Goal: Obtain resource: Download file/media

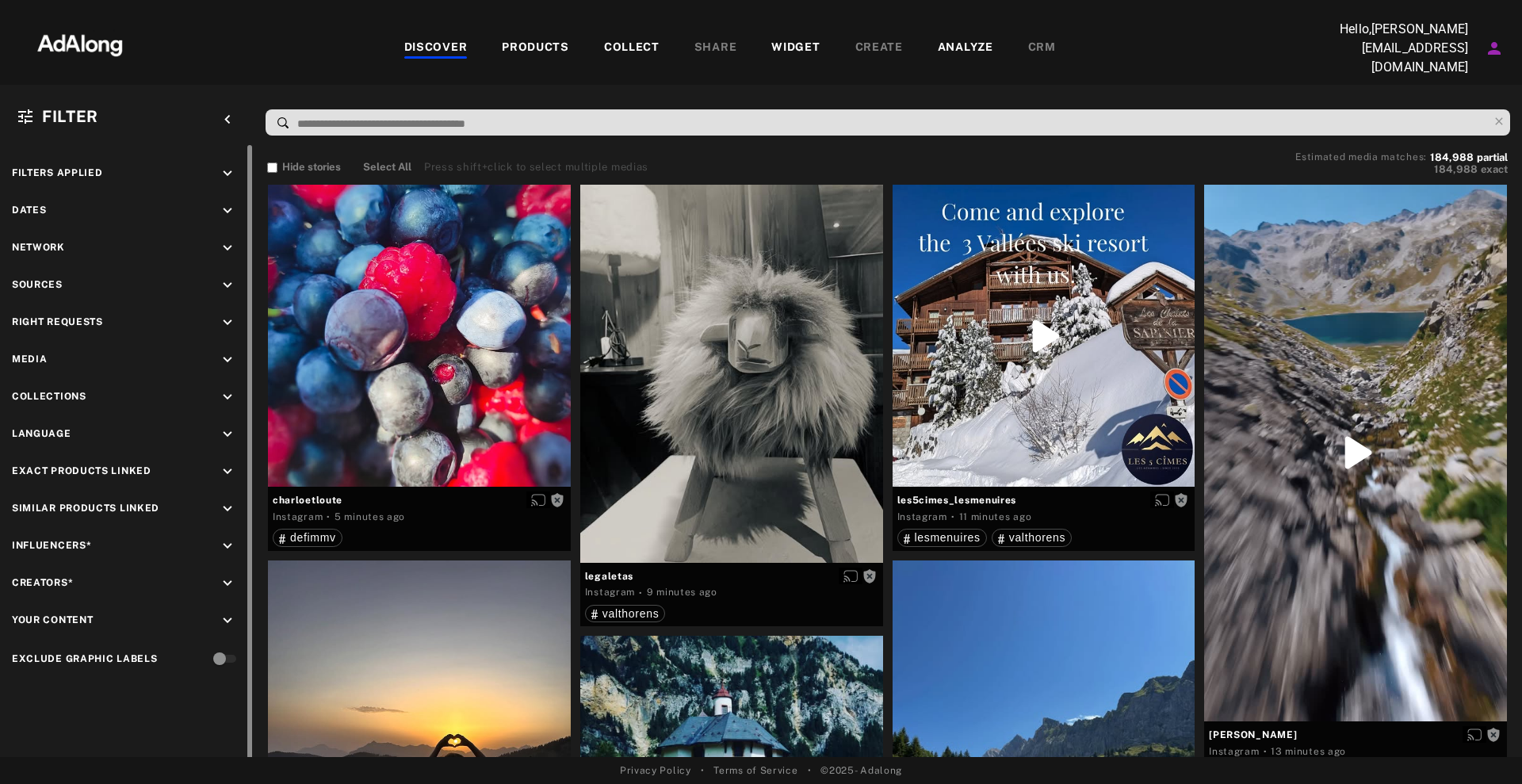
click at [248, 354] on div at bounding box center [249, 452] width 4 height 614
click at [217, 356] on div "Media keyboard_arrow_down" at bounding box center [127, 361] width 230 height 21
click at [221, 365] on div "keyboard_arrow_down" at bounding box center [230, 361] width 23 height 21
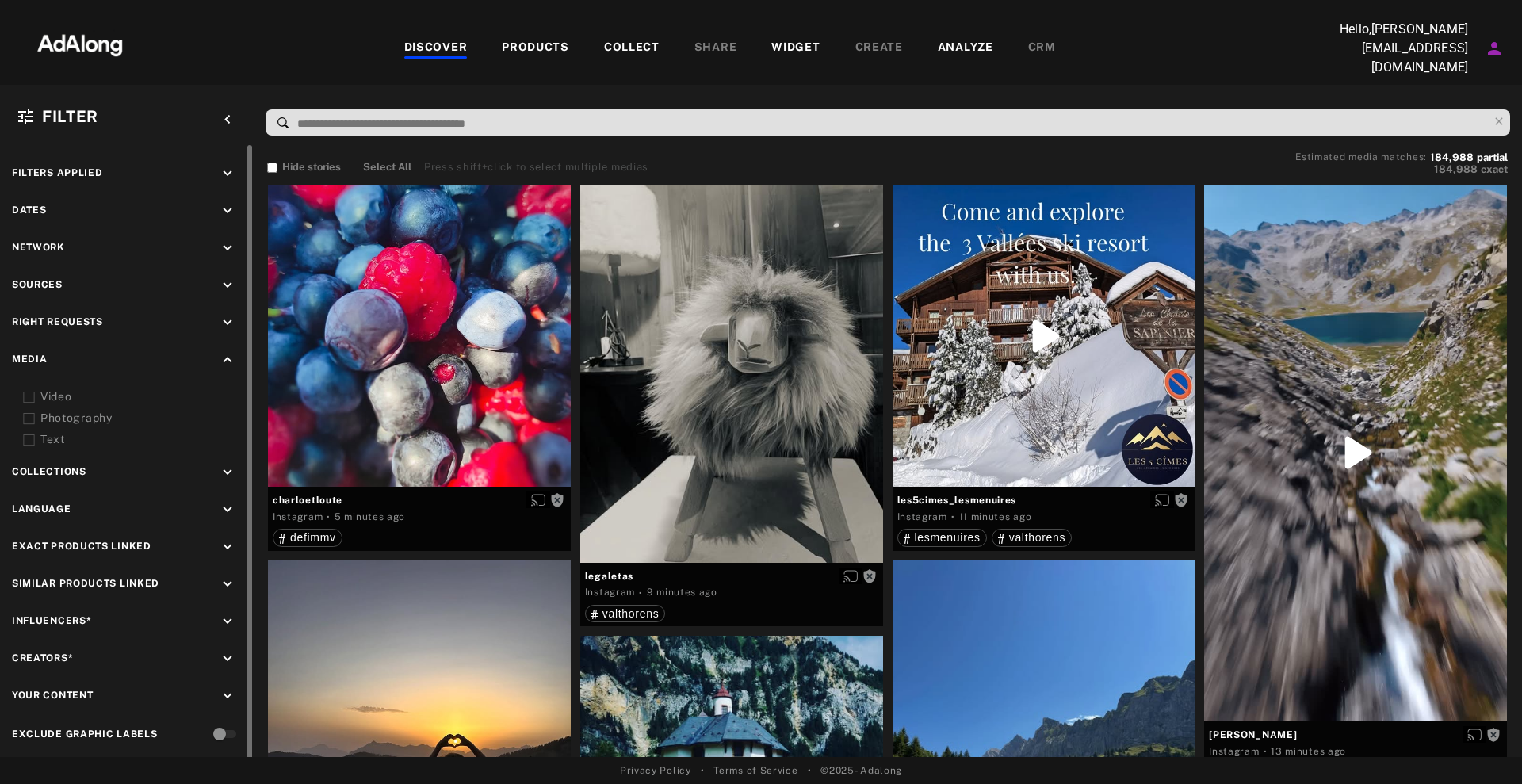
click at [222, 303] on div "Filters applied keyboard_arrow_down Dates keyboard_arrow_down Network keyboard_…" at bounding box center [127, 455] width 254 height 620
click at [223, 308] on div "Filters applied keyboard_arrow_down Dates keyboard_arrow_down Network keyboard_…" at bounding box center [127, 455] width 254 height 620
click at [225, 314] on icon "keyboard_arrow_down" at bounding box center [228, 323] width 18 height 18
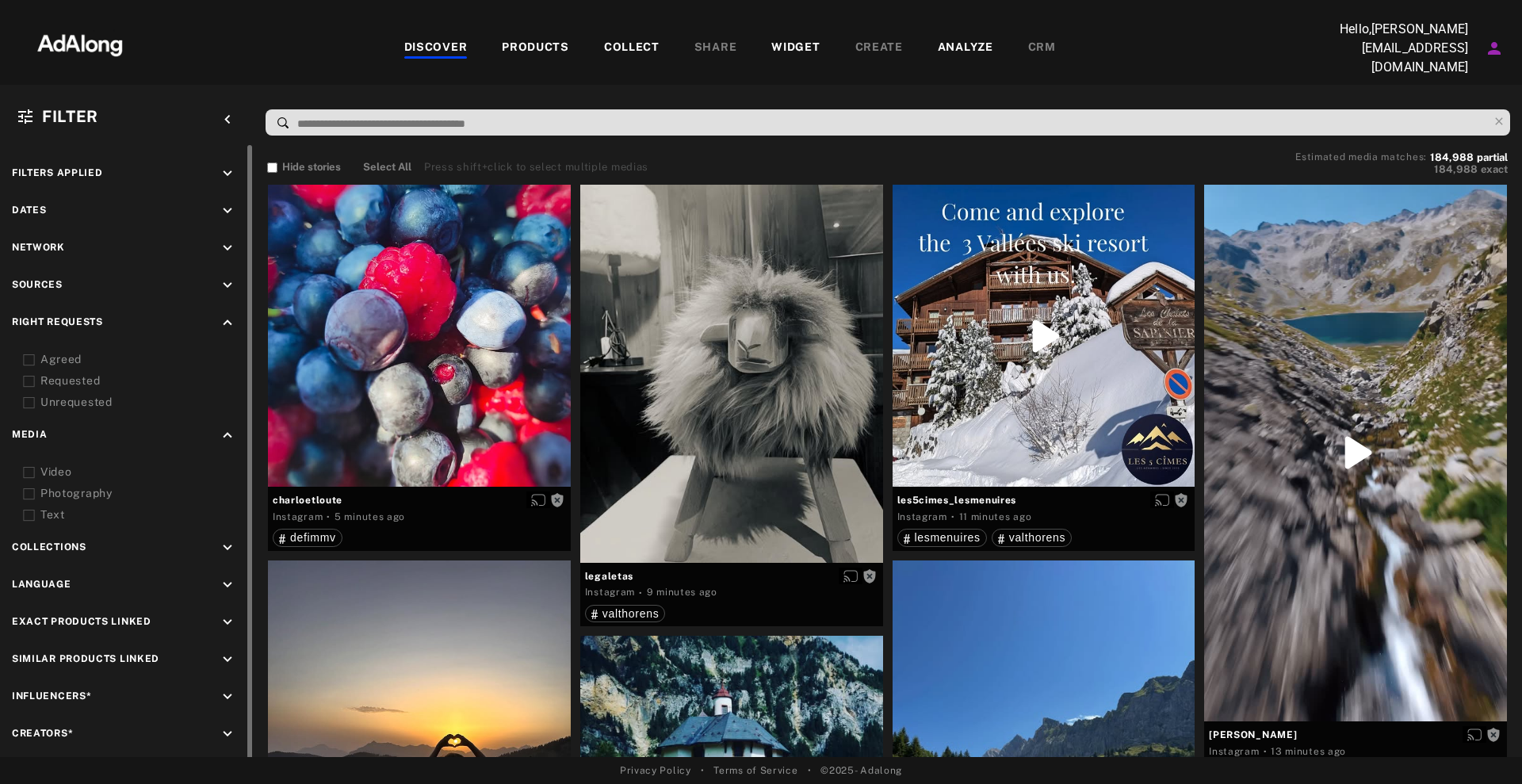
click at [68, 351] on div "Agreed" at bounding box center [141, 359] width 201 height 17
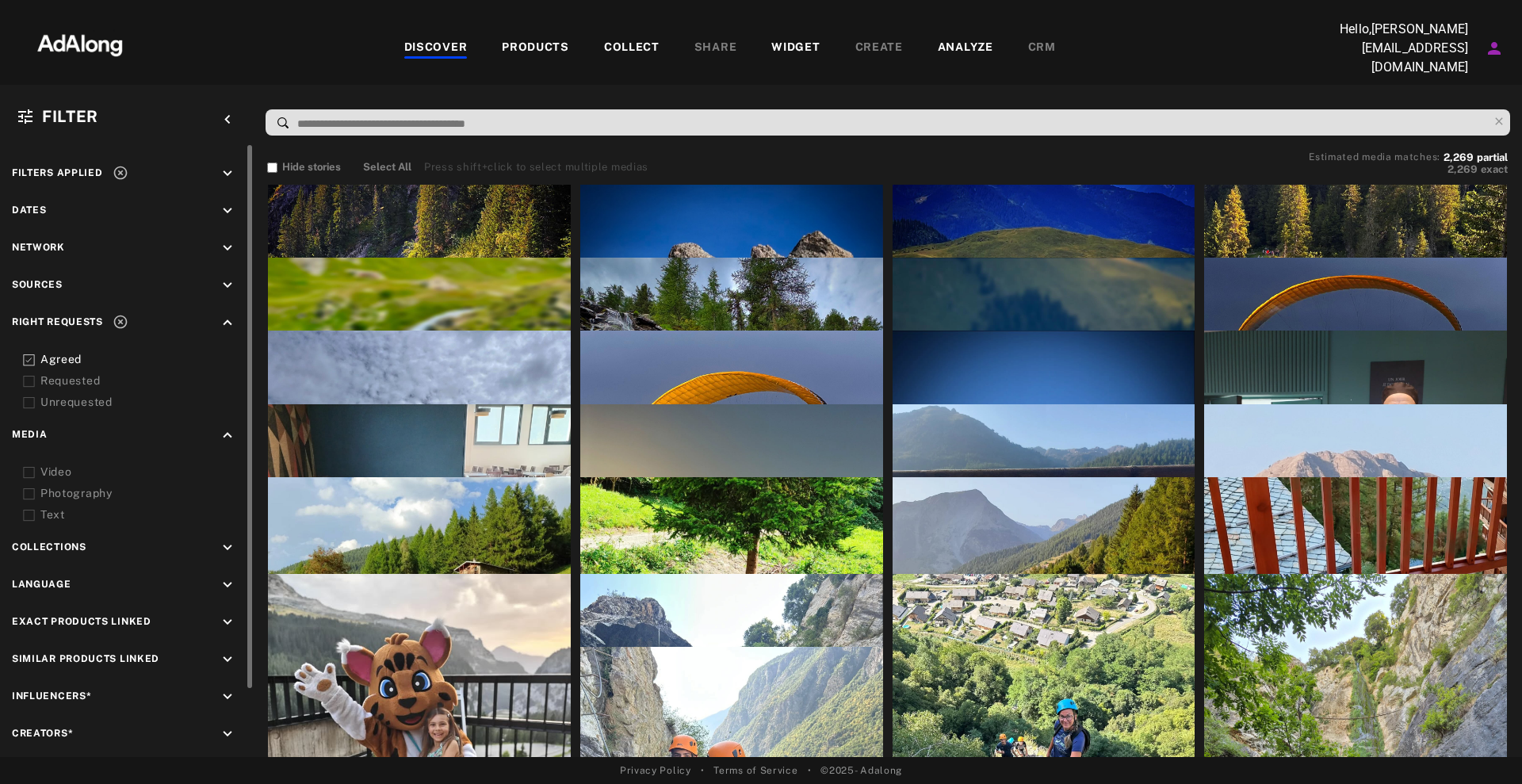
click at [221, 279] on icon "keyboard_arrow_down" at bounding box center [228, 285] width 18 height 18
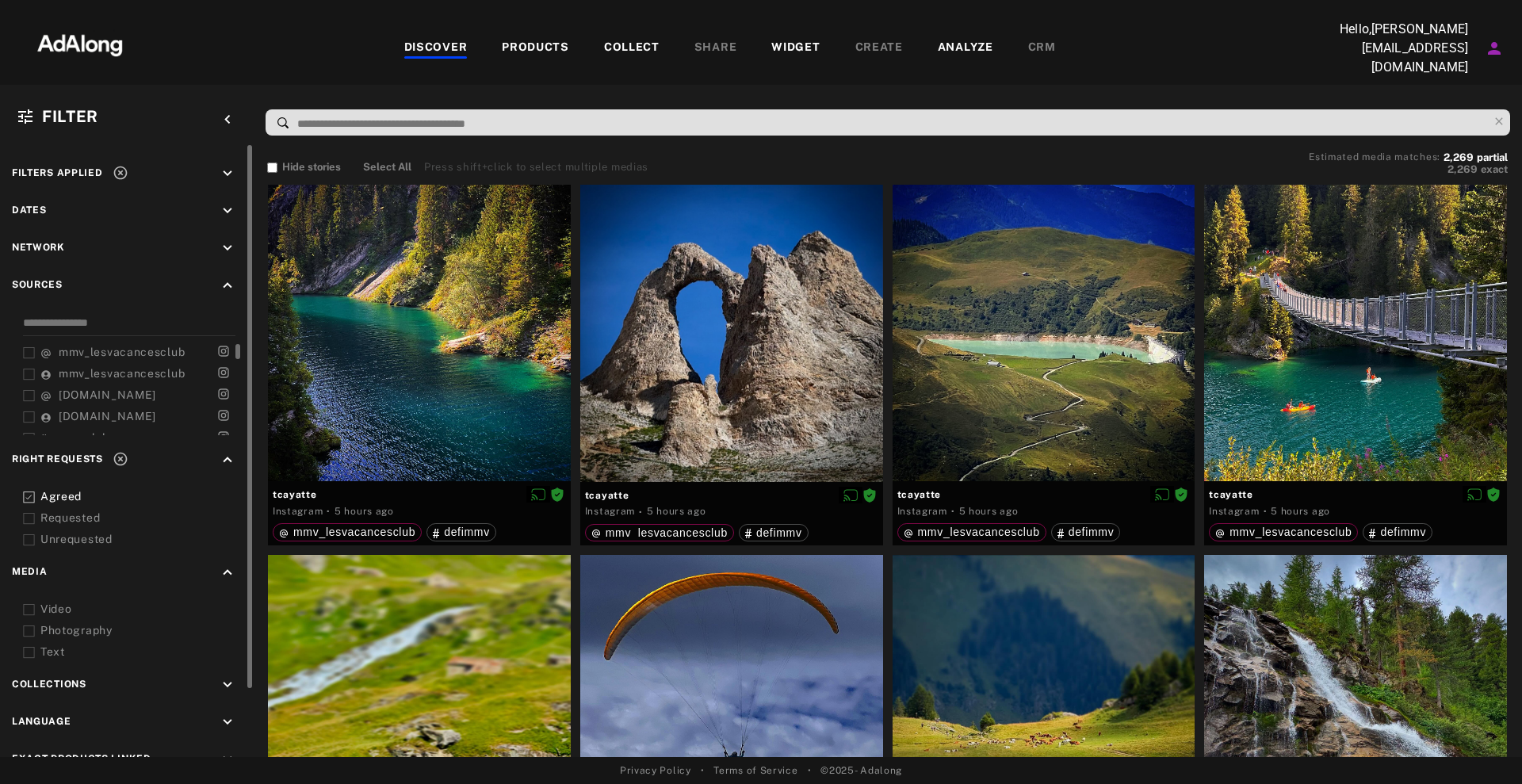
click at [96, 350] on span "mmv_lesvacancesclub" at bounding box center [122, 352] width 126 height 12
click at [116, 374] on span "mmv_lesvacancesclub" at bounding box center [122, 373] width 126 height 12
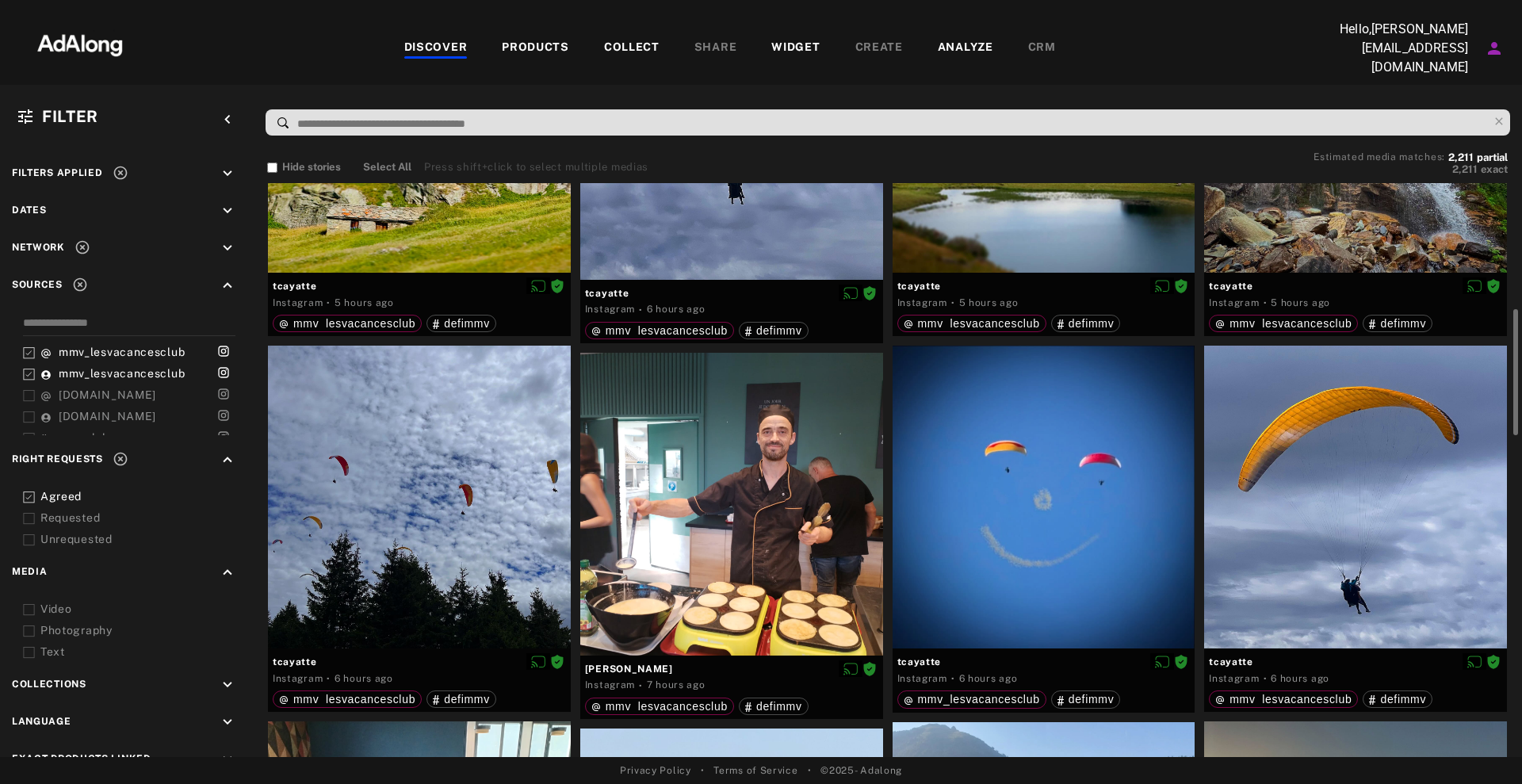
drag, startPoint x: 1510, startPoint y: 449, endPoint x: 1505, endPoint y: 457, distance: 9.4
drag, startPoint x: 1505, startPoint y: 457, endPoint x: 1153, endPoint y: 316, distance: 379.2
click at [1153, 316] on div "mmv_lesvacancesclub defimmv" at bounding box center [1043, 323] width 293 height 23
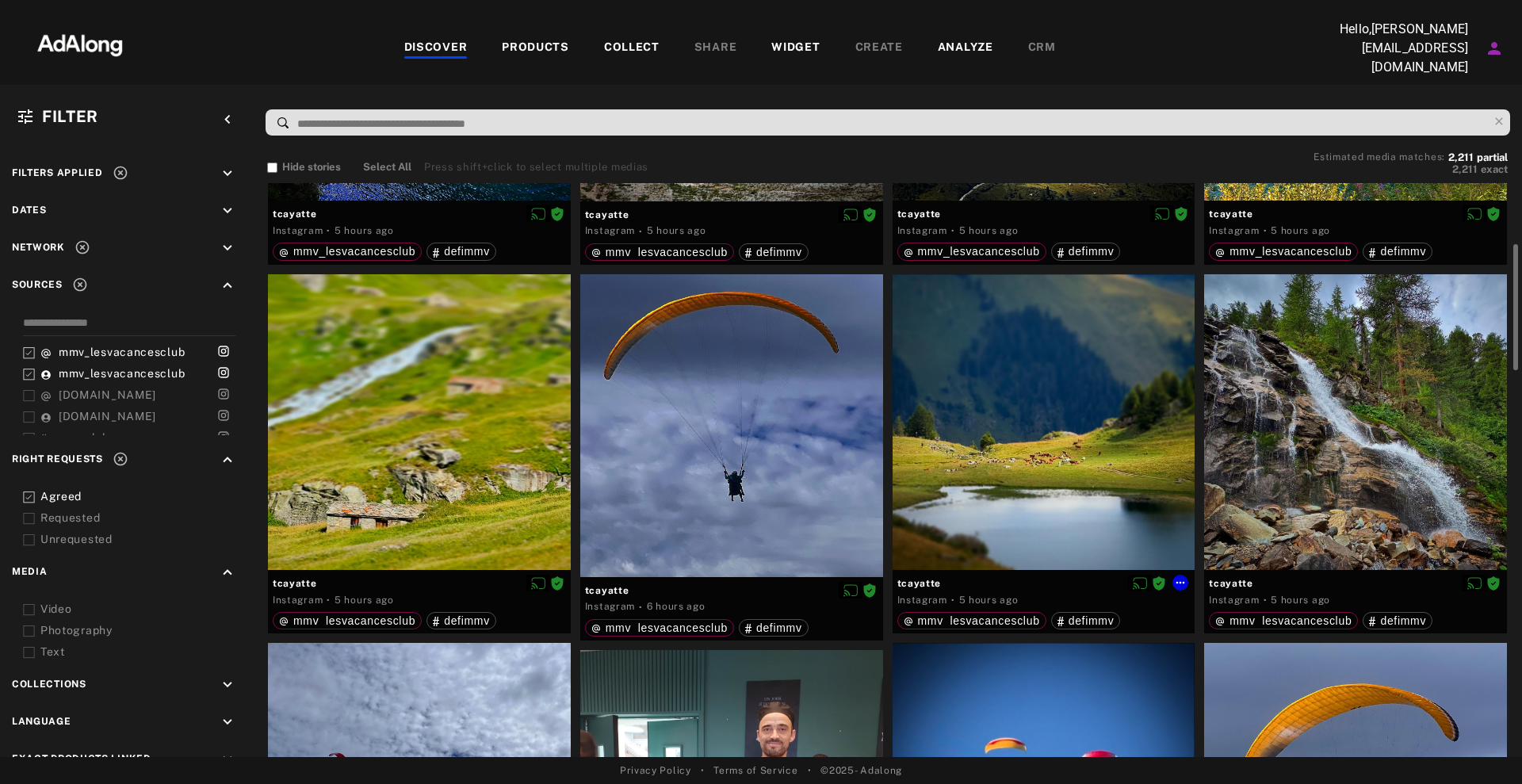
scroll to position [0, 0]
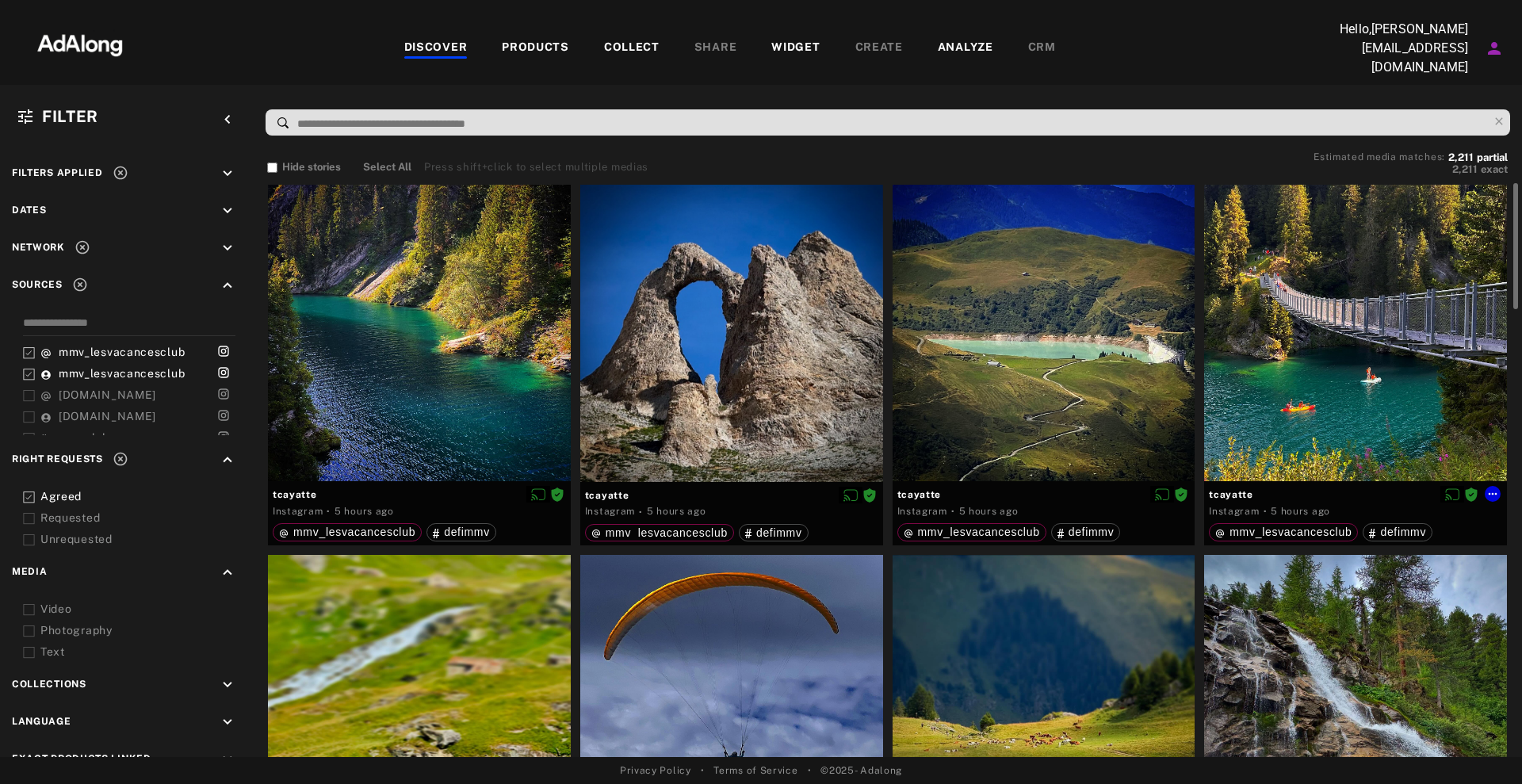
click at [1464, 357] on div at bounding box center [1356, 333] width 303 height 298
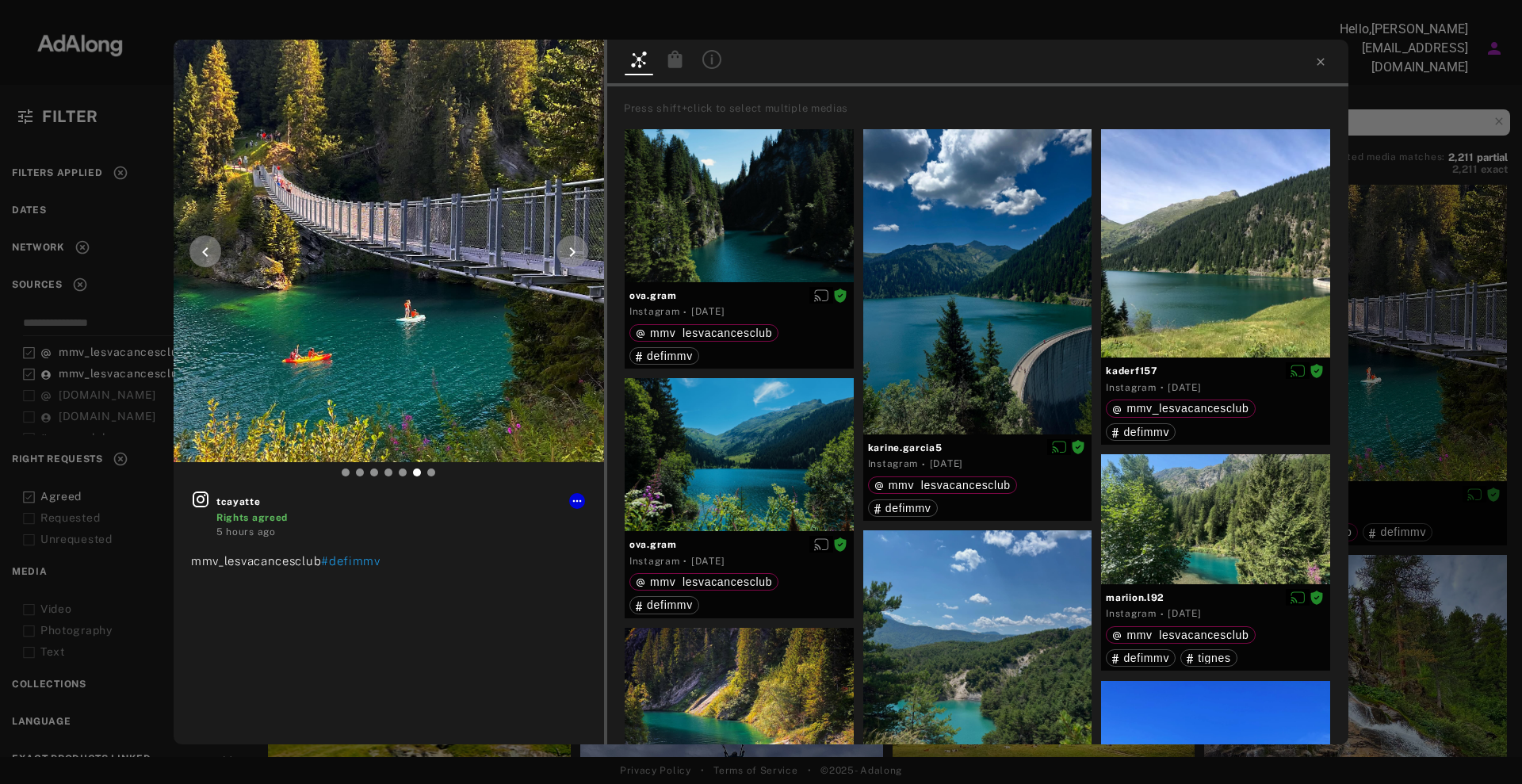
click at [577, 251] on icon at bounding box center [572, 252] width 19 height 19
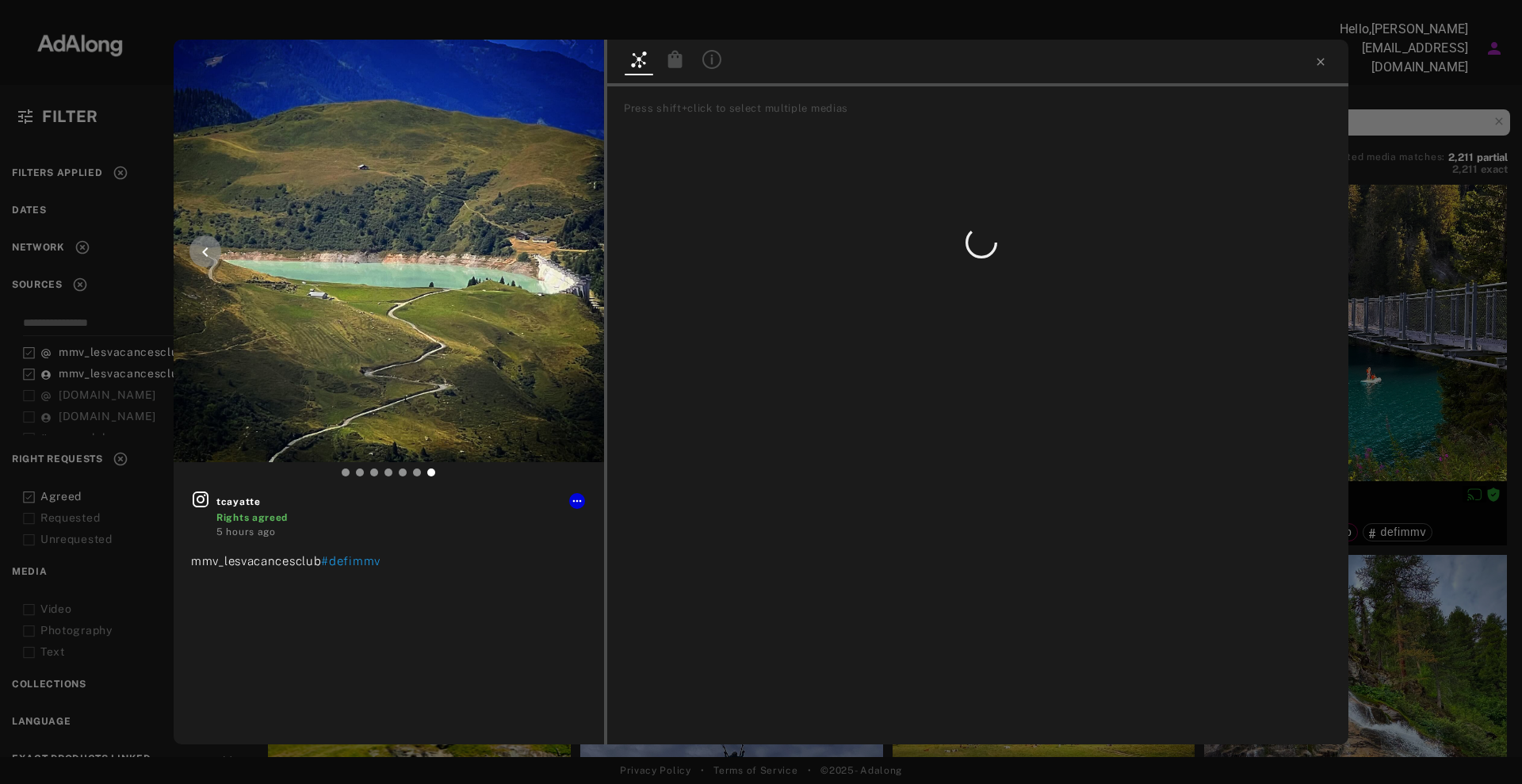
click at [574, 251] on img at bounding box center [389, 250] width 431 height 423
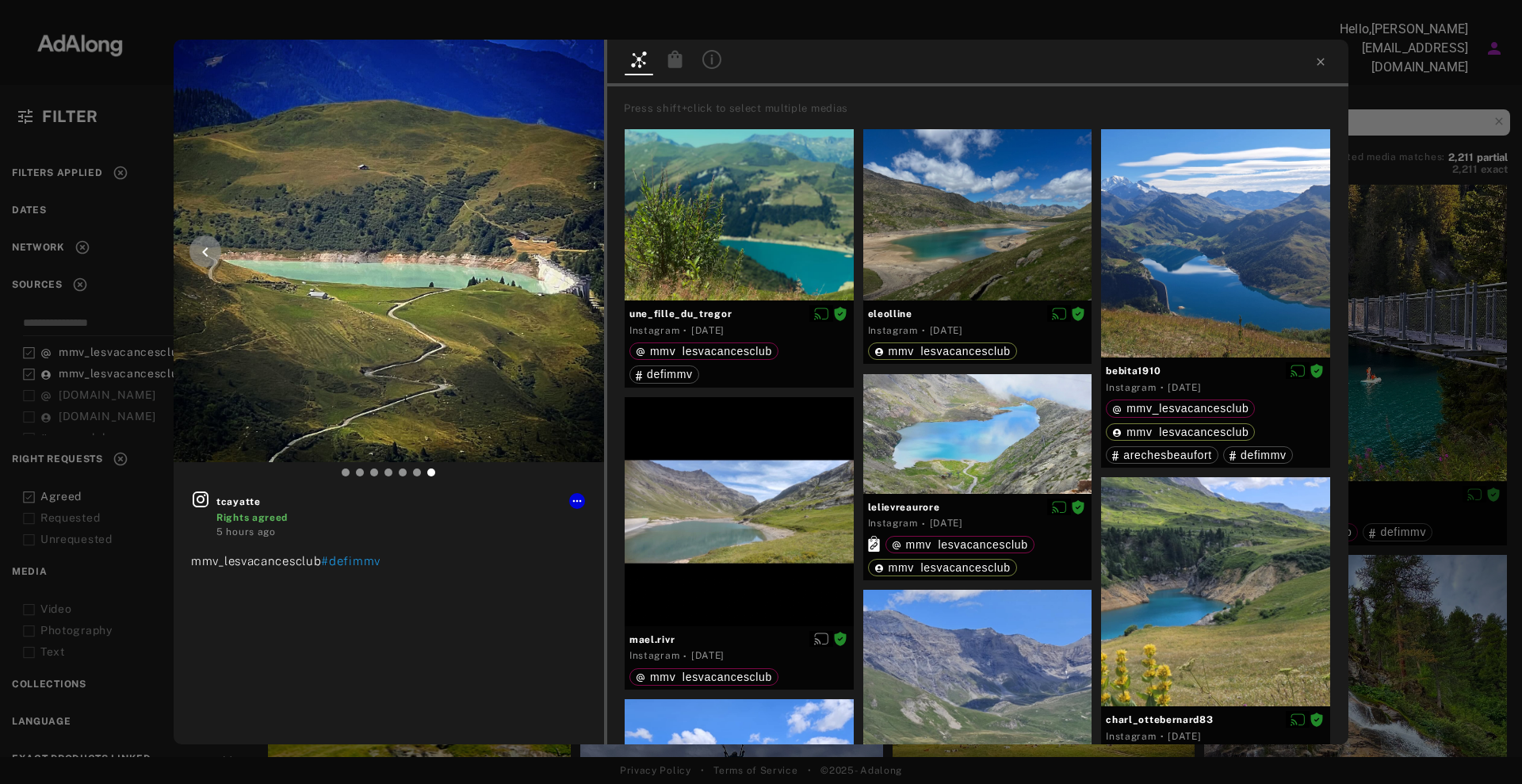
drag, startPoint x: 574, startPoint y: 251, endPoint x: 524, endPoint y: 251, distance: 50.0
click at [573, 251] on img at bounding box center [389, 250] width 431 height 423
click at [210, 262] on div at bounding box center [205, 251] width 32 height 32
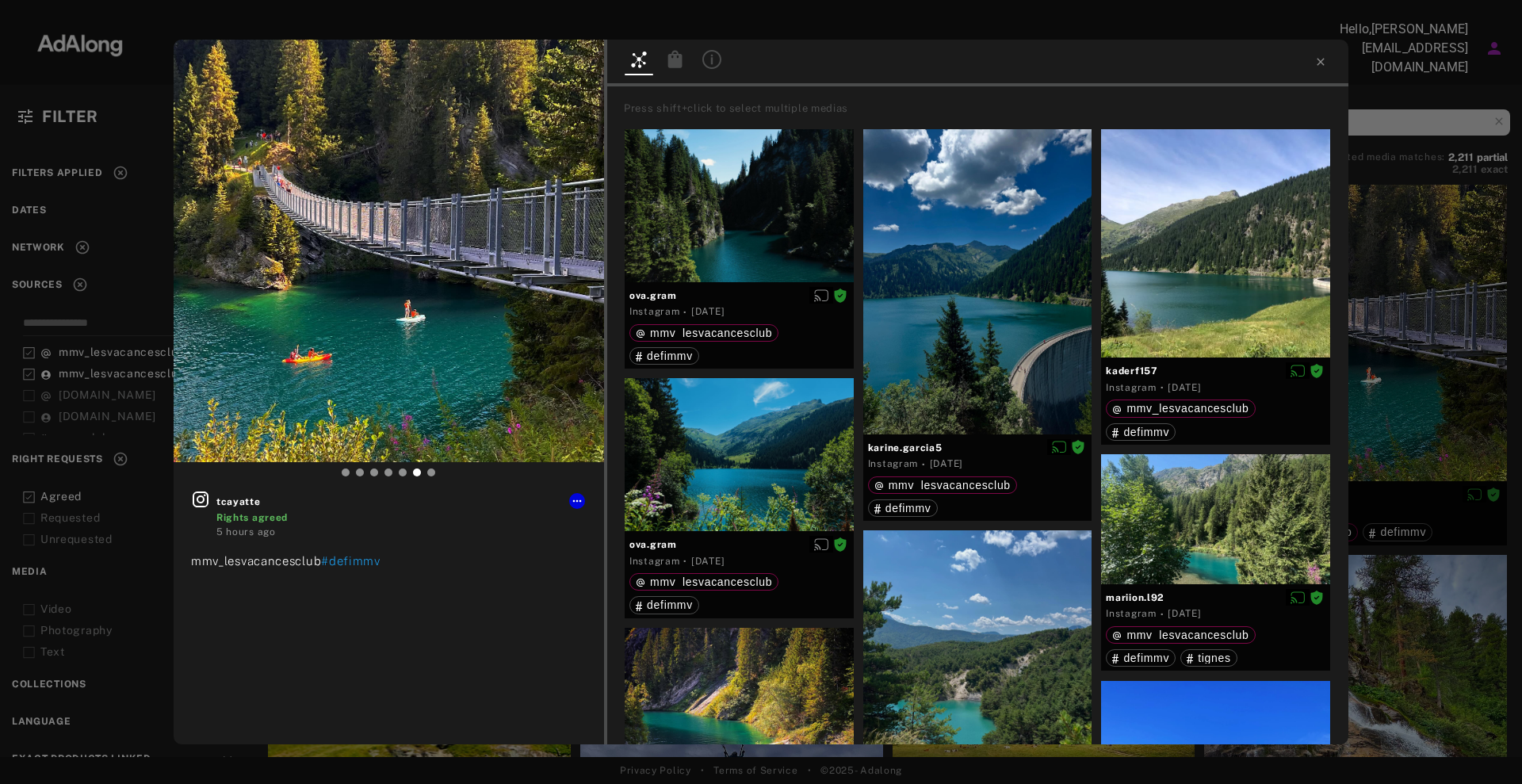
click at [1427, 116] on div "tcayatte Rights agreed 5 hours ago mmv_lesvacancesclub #defimmv Press shift+cli…" at bounding box center [761, 392] width 1522 height 784
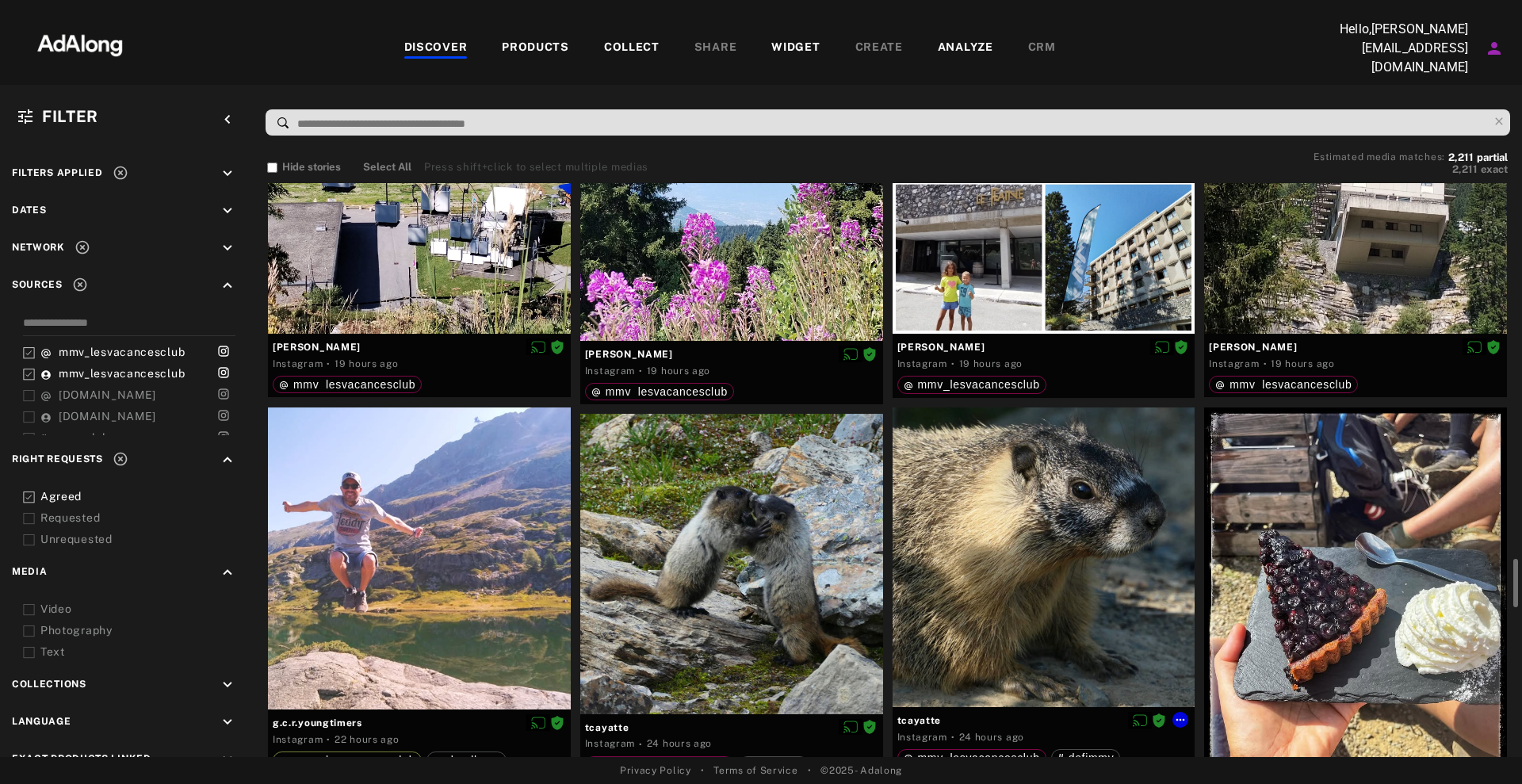
scroll to position [3268, 0]
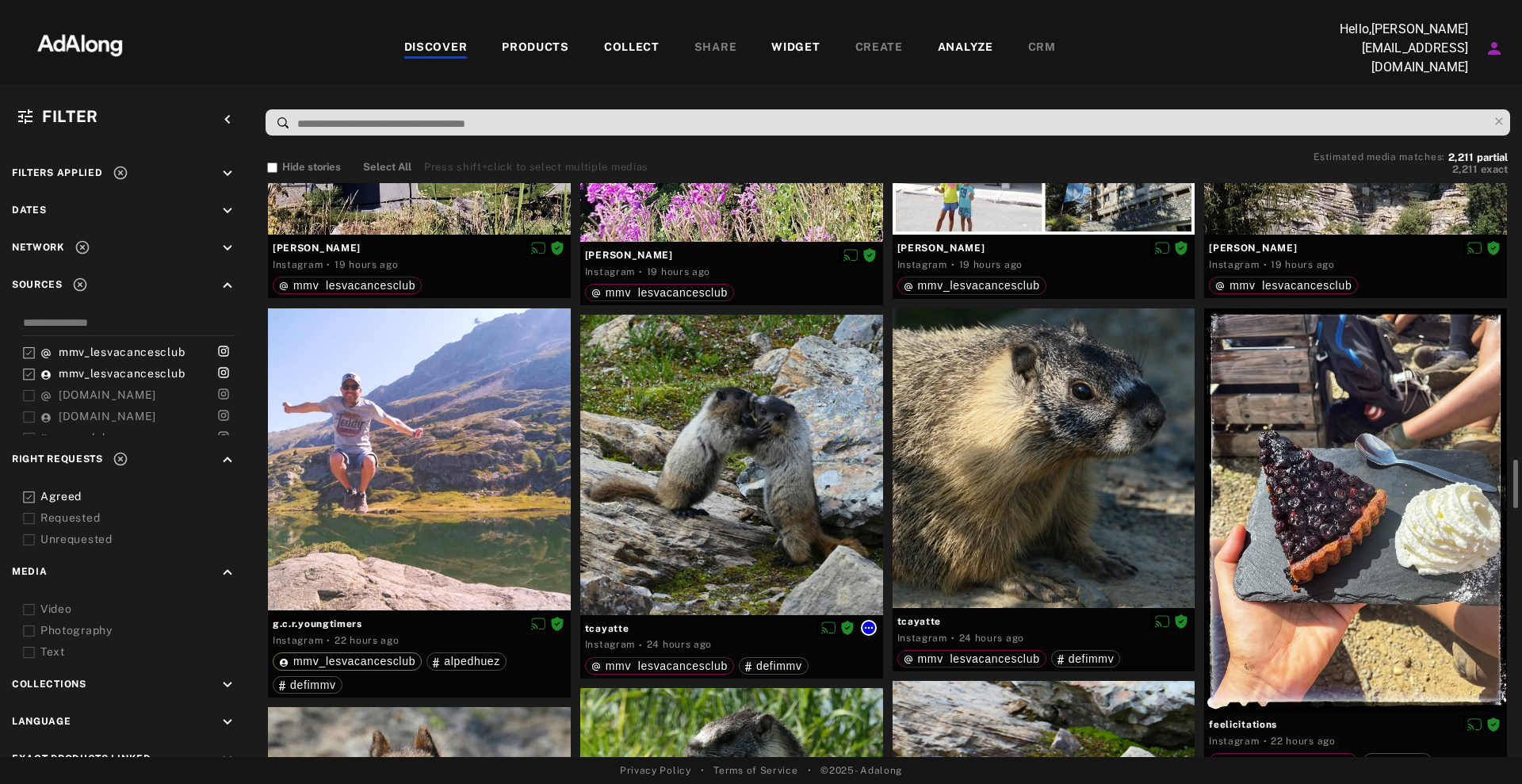
click at [869, 631] on div "tcayatte" at bounding box center [731, 627] width 293 height 21
click at [869, 625] on icon at bounding box center [868, 627] width 12 height 12
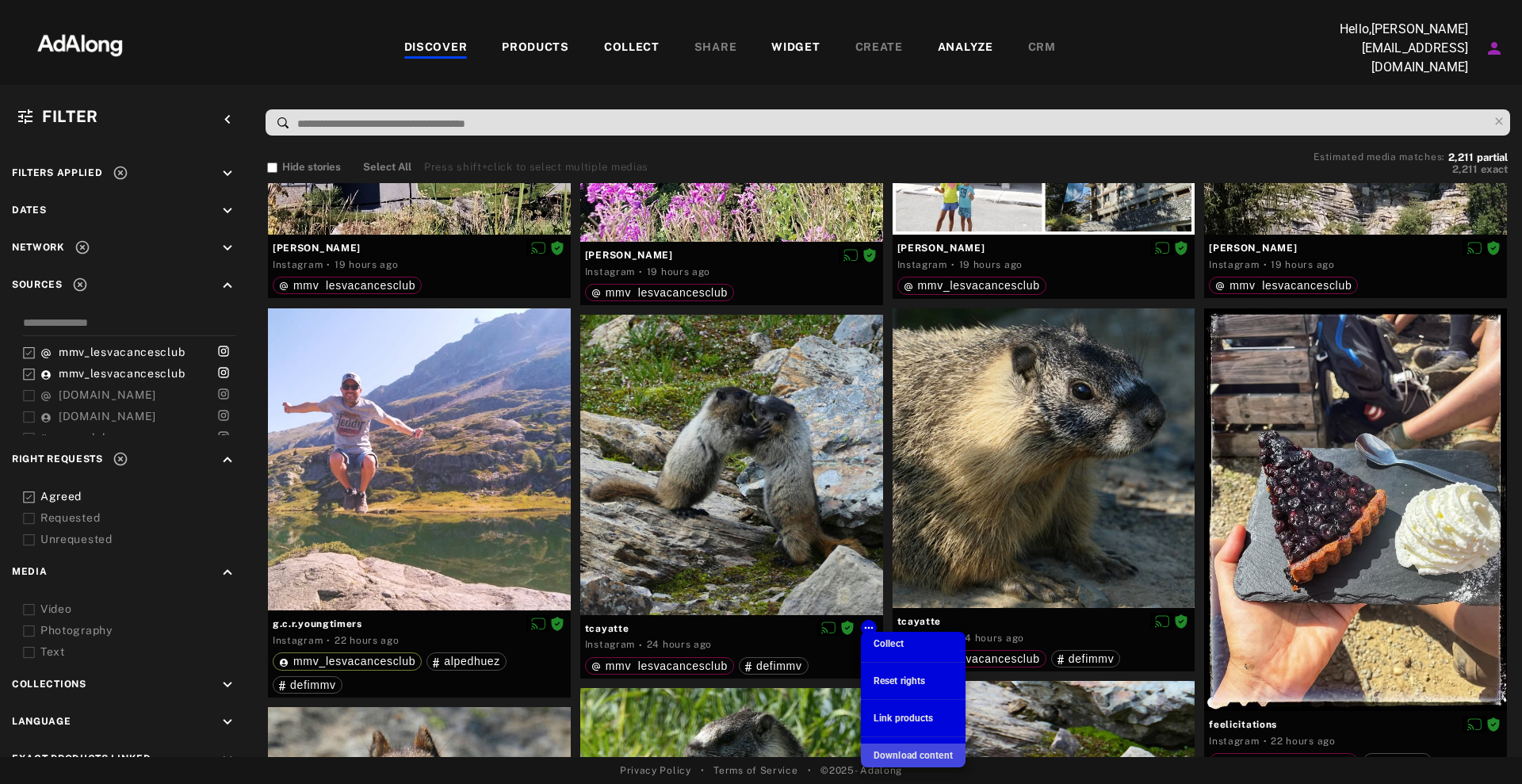
click at [895, 751] on span "Download content" at bounding box center [913, 755] width 80 height 11
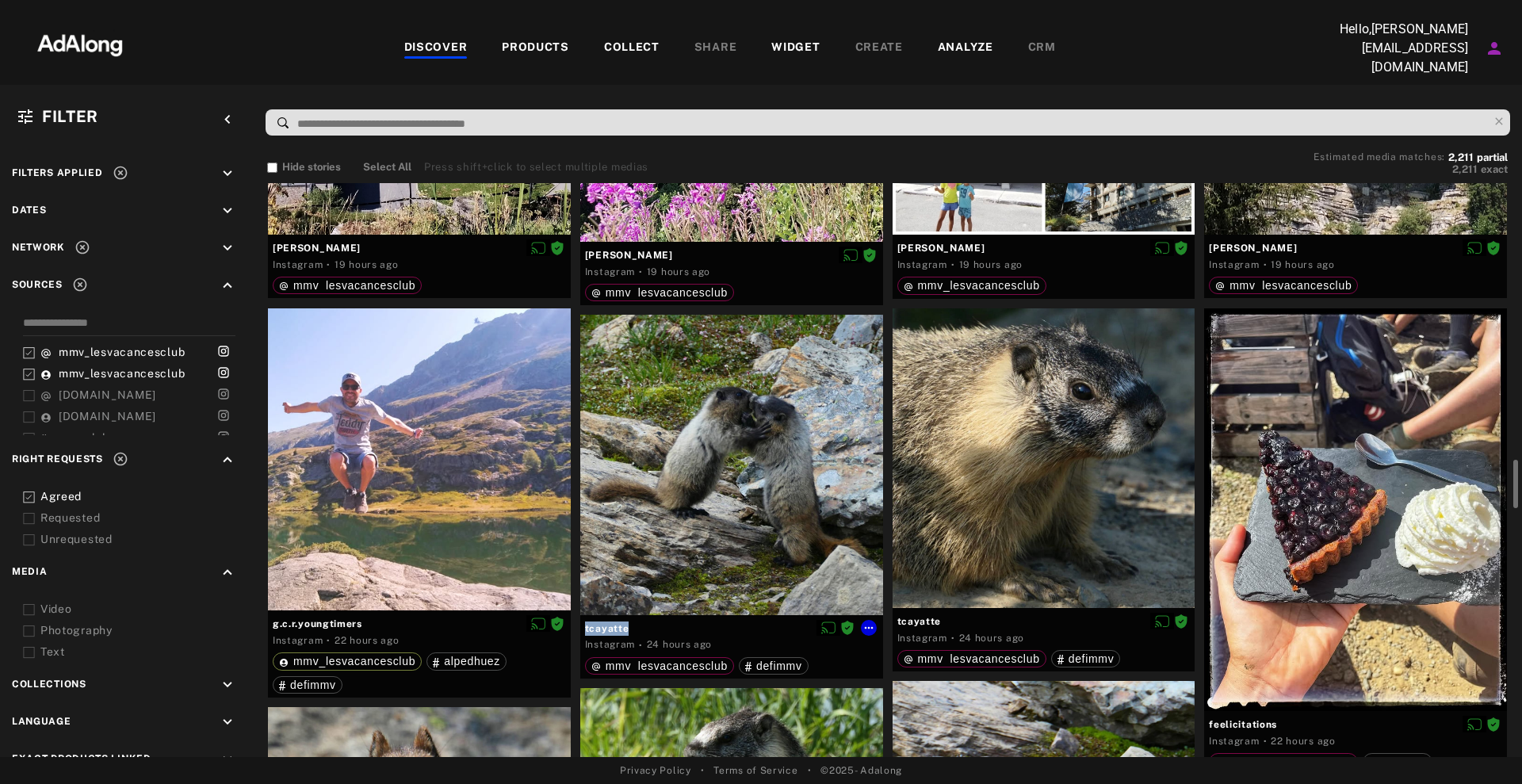
drag, startPoint x: 640, startPoint y: 620, endPoint x: 579, endPoint y: 623, distance: 61.1
click at [580, 623] on div "tcayatte Instagram · 24 hours ago mmv_lesvacancesclub defimmv" at bounding box center [732, 647] width 303 height 63
copy div "tcayatte"
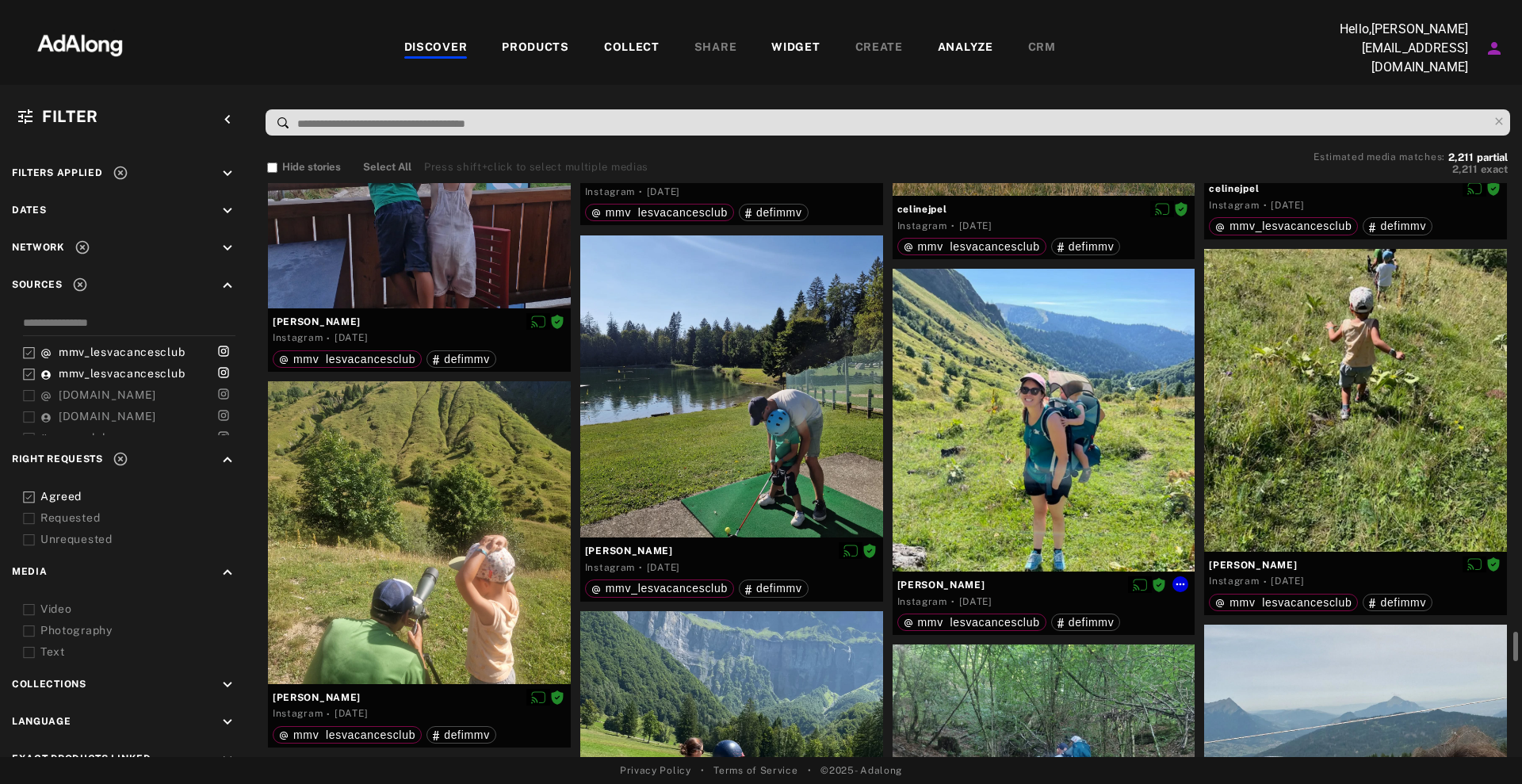
scroll to position [7131, 0]
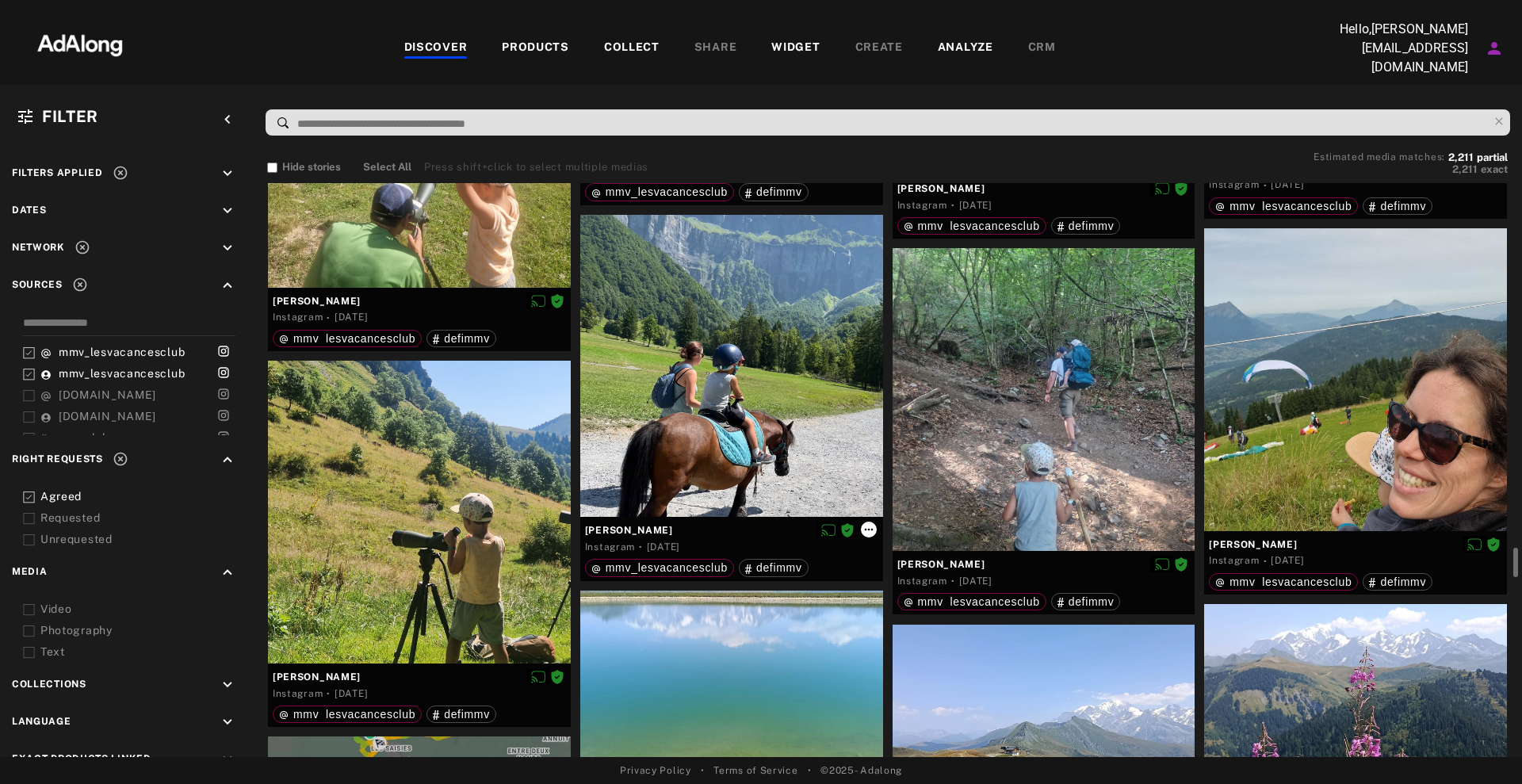
click at [868, 523] on icon at bounding box center [868, 529] width 12 height 12
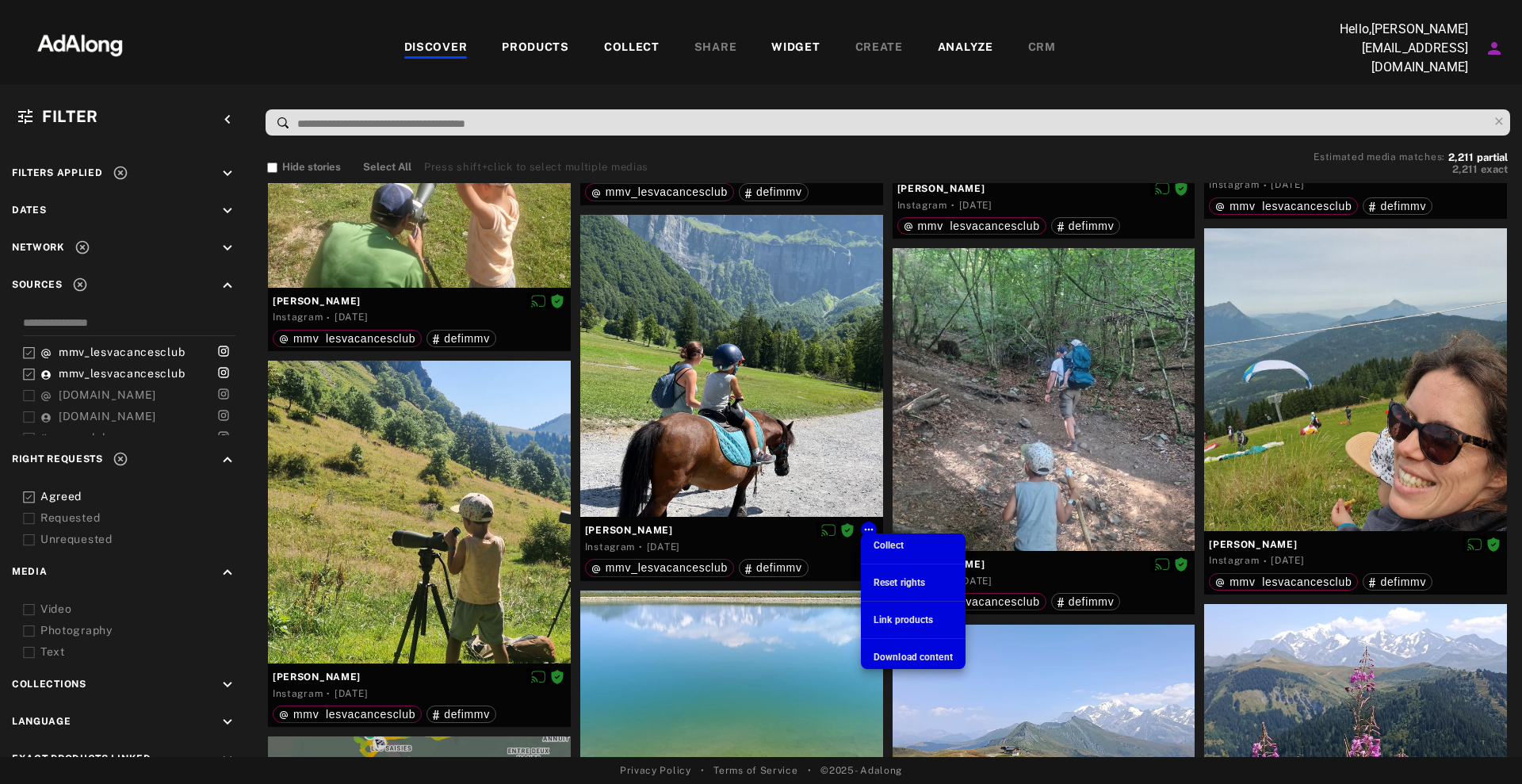
click at [881, 656] on span "Download content" at bounding box center [913, 656] width 80 height 11
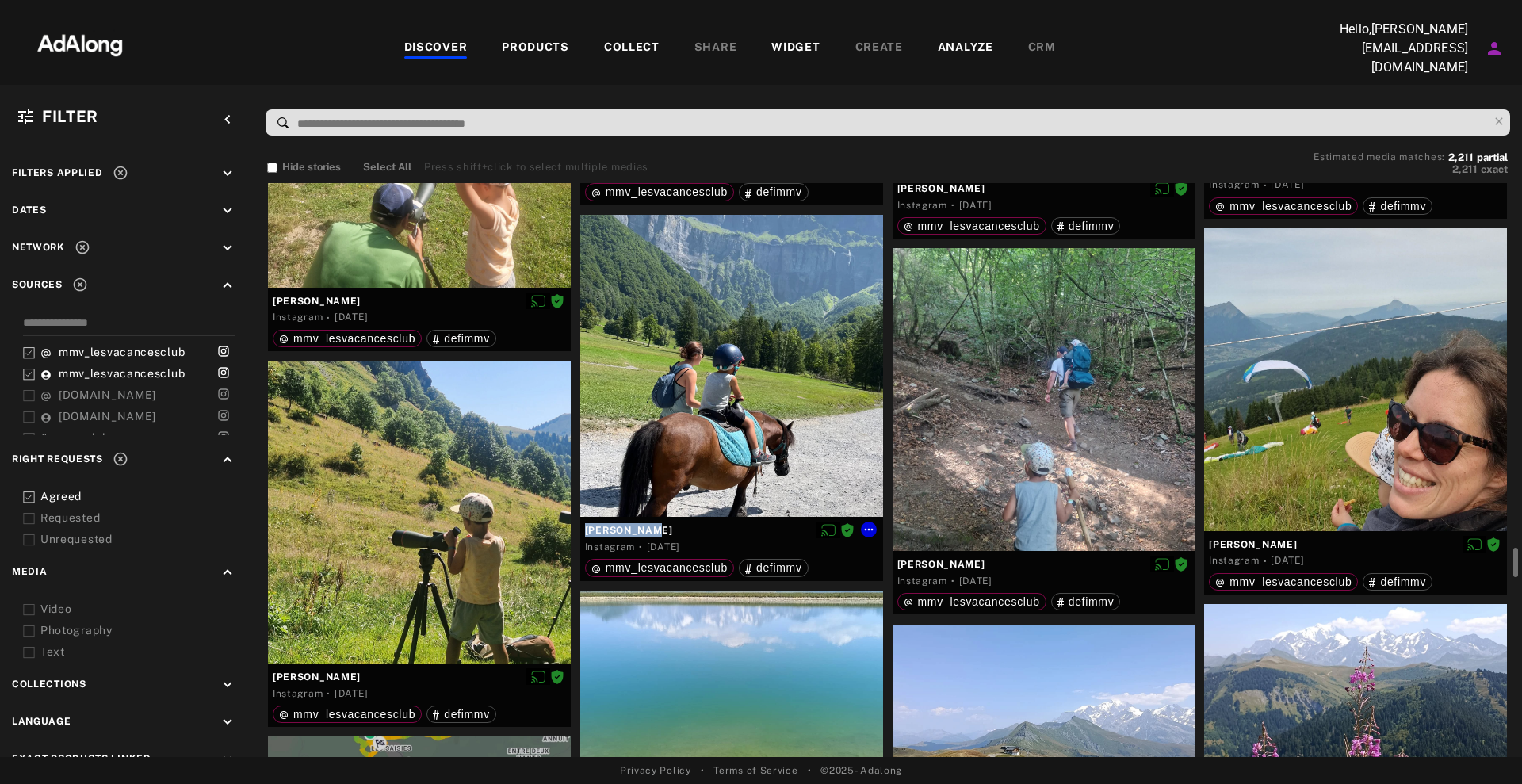
drag, startPoint x: 653, startPoint y: 527, endPoint x: 583, endPoint y: 529, distance: 70.0
click at [583, 529] on div "[PERSON_NAME] Instagram · [DATE] mmv_lesvacancesclub defimmv" at bounding box center [732, 548] width 303 height 63
copy div "[PERSON_NAME]"
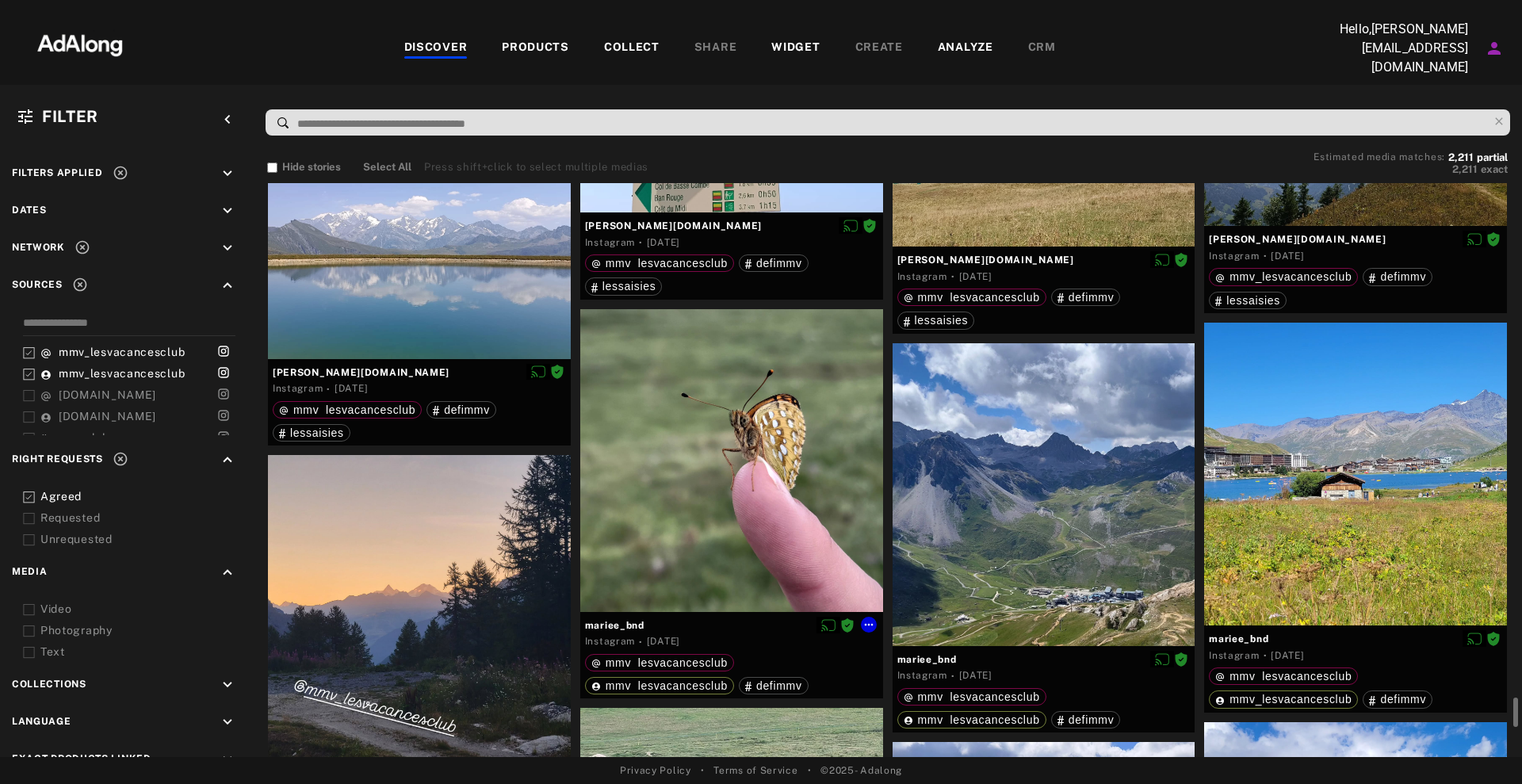
scroll to position [8122, 0]
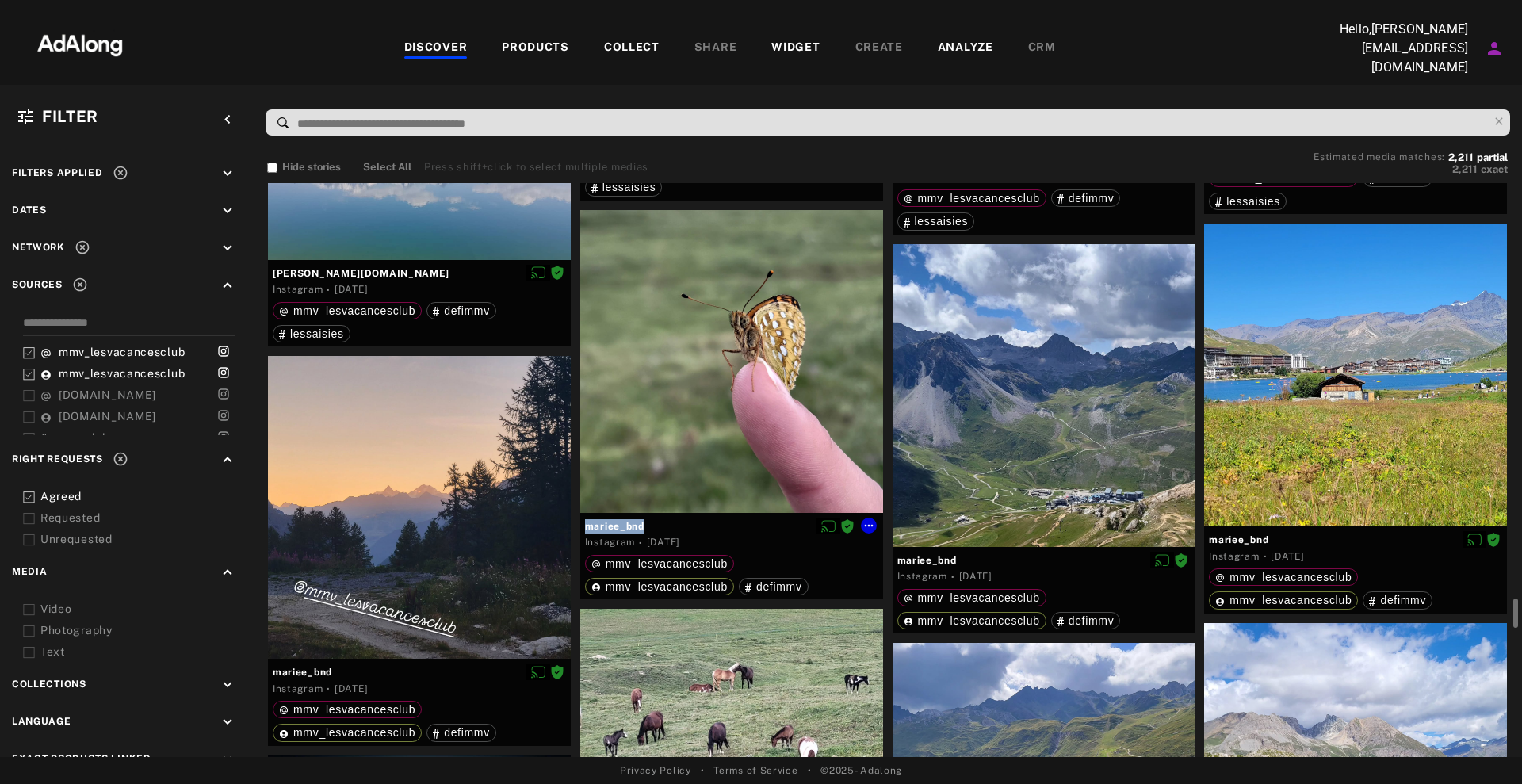
drag, startPoint x: 702, startPoint y: 528, endPoint x: 585, endPoint y: 526, distance: 117.0
click at [585, 526] on div "mariee_bnd" at bounding box center [731, 525] width 293 height 21
copy span "mariee_bnd"
click at [871, 519] on icon at bounding box center [868, 525] width 12 height 12
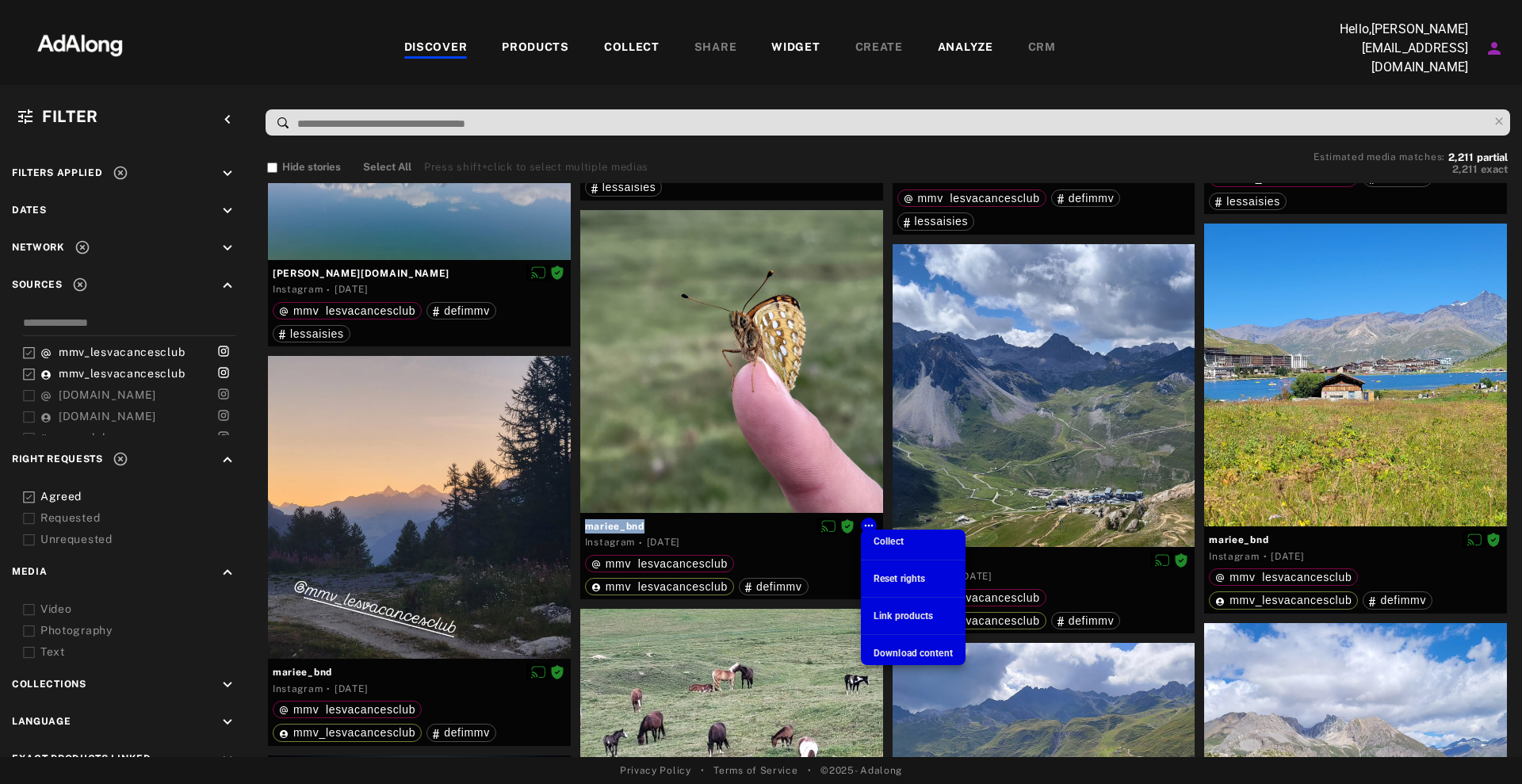
click at [942, 642] on li "Download content" at bounding box center [913, 653] width 105 height 24
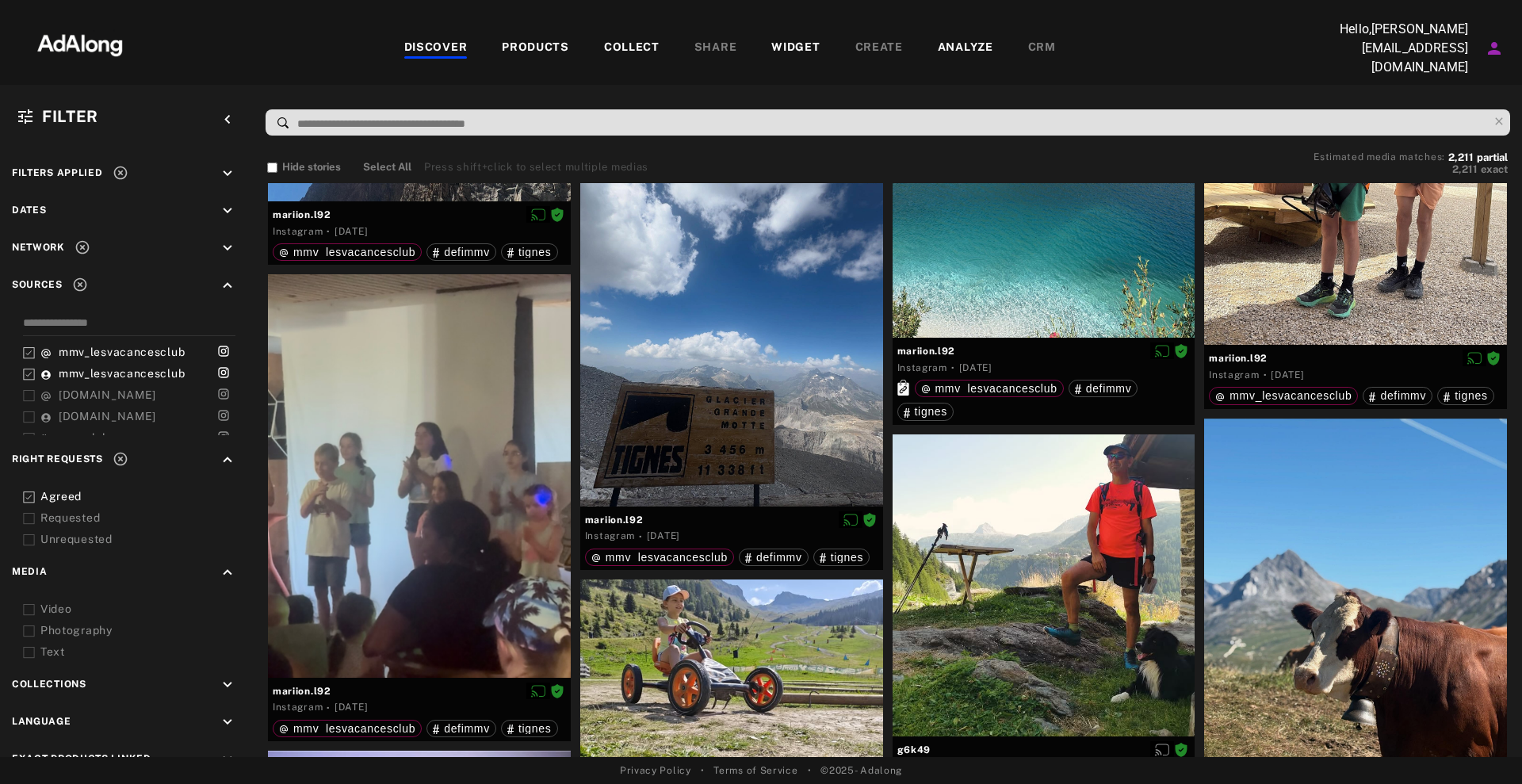
scroll to position [13966, 0]
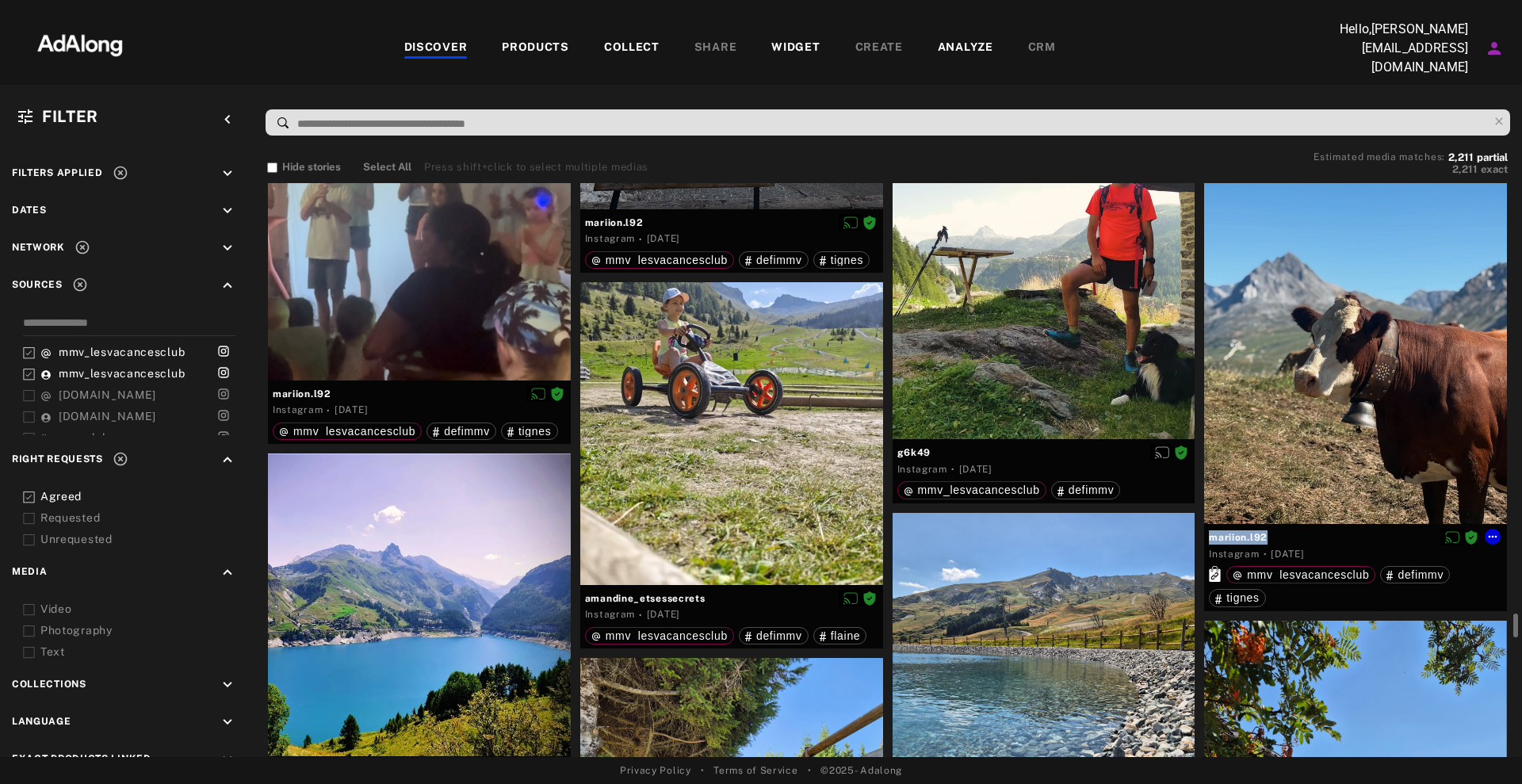
drag, startPoint x: 1277, startPoint y: 532, endPoint x: 1204, endPoint y: 536, distance: 73.1
click at [1204, 536] on div "mariion.l92 Instagram · [DATE] mmv_lesvacancesclub defimmv tignes" at bounding box center [1356, 568] width 303 height 88
copy div "mariion.l92"
click at [1497, 533] on icon at bounding box center [1492, 536] width 12 height 12
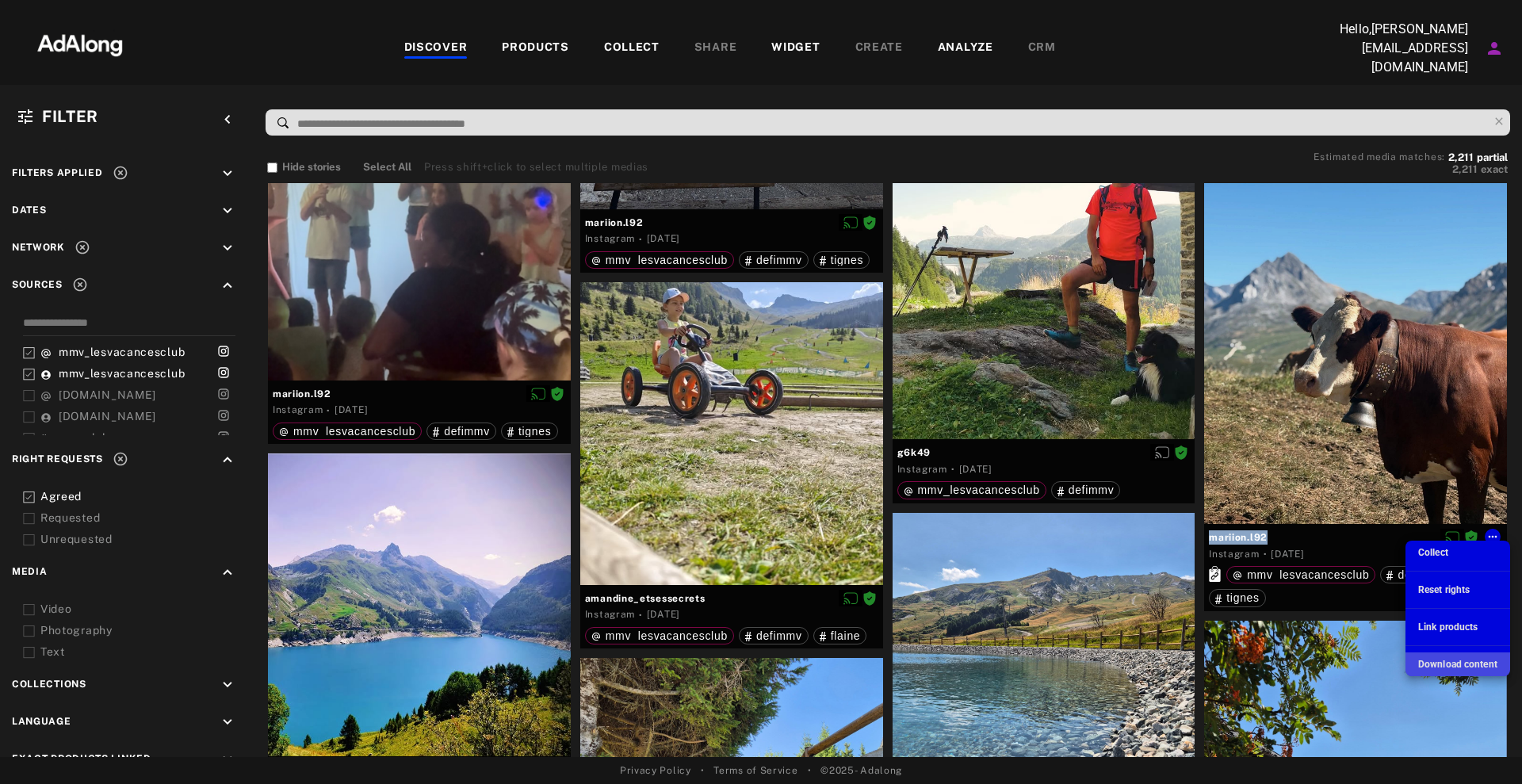
click at [1429, 654] on li "Download content" at bounding box center [1458, 663] width 105 height 24
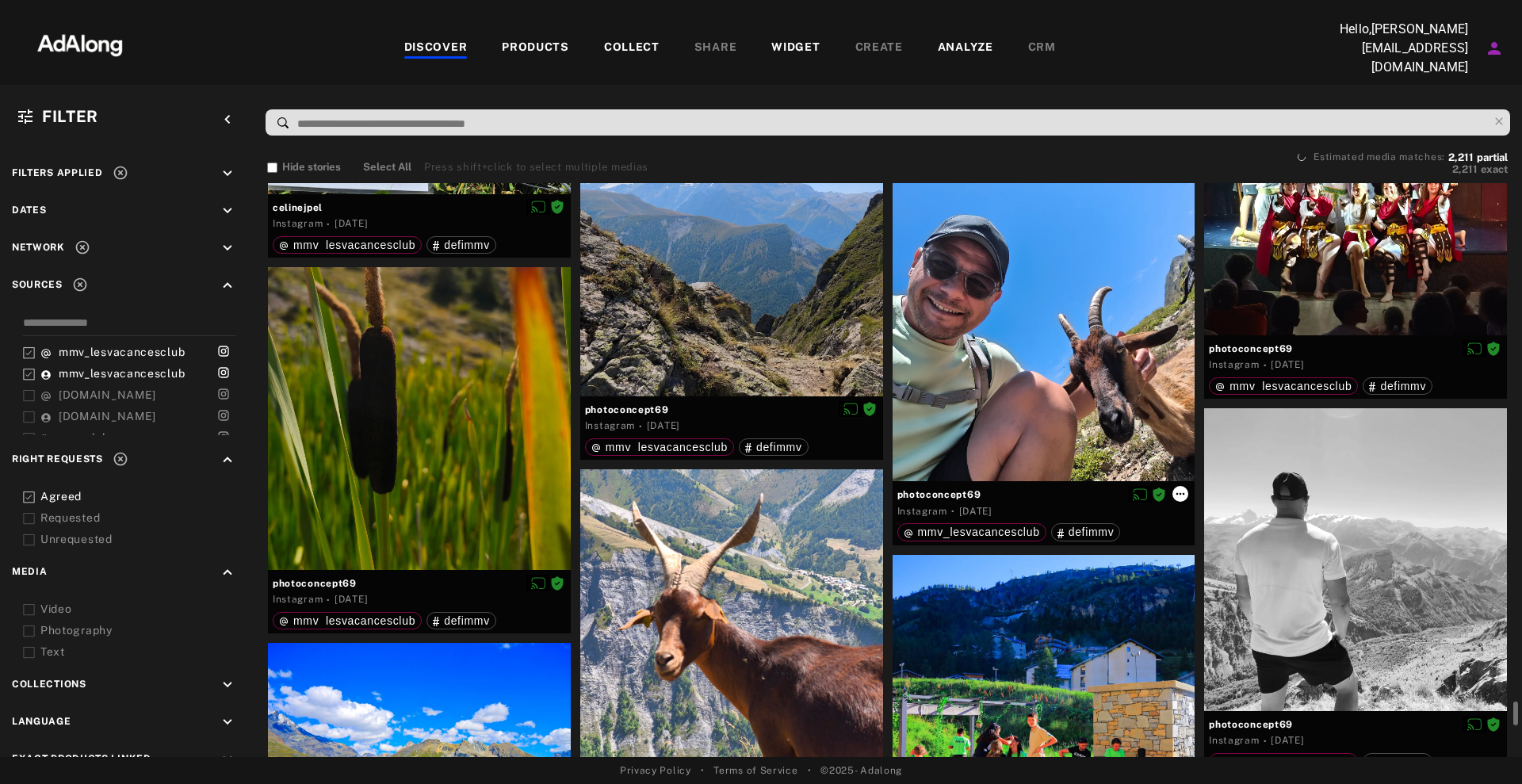
scroll to position [19116, 0]
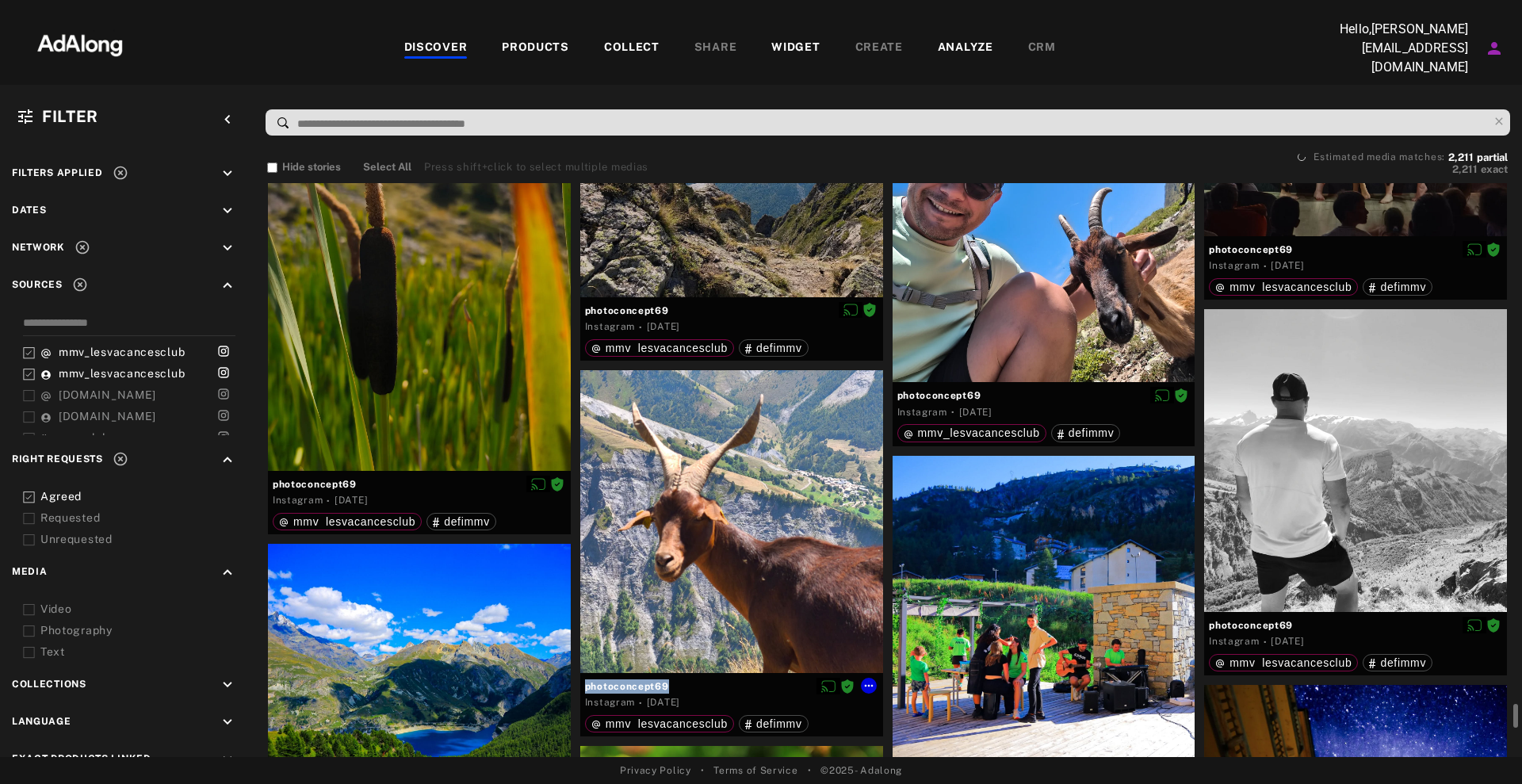
drag, startPoint x: 723, startPoint y: 682, endPoint x: 582, endPoint y: 687, distance: 141.1
click at [582, 687] on div "photoconcept69 Instagram · [DATE] mmv_lesvacancesclub defimmv" at bounding box center [732, 704] width 303 height 63
copy div "photoconcept69"
click at [872, 679] on icon at bounding box center [868, 685] width 12 height 12
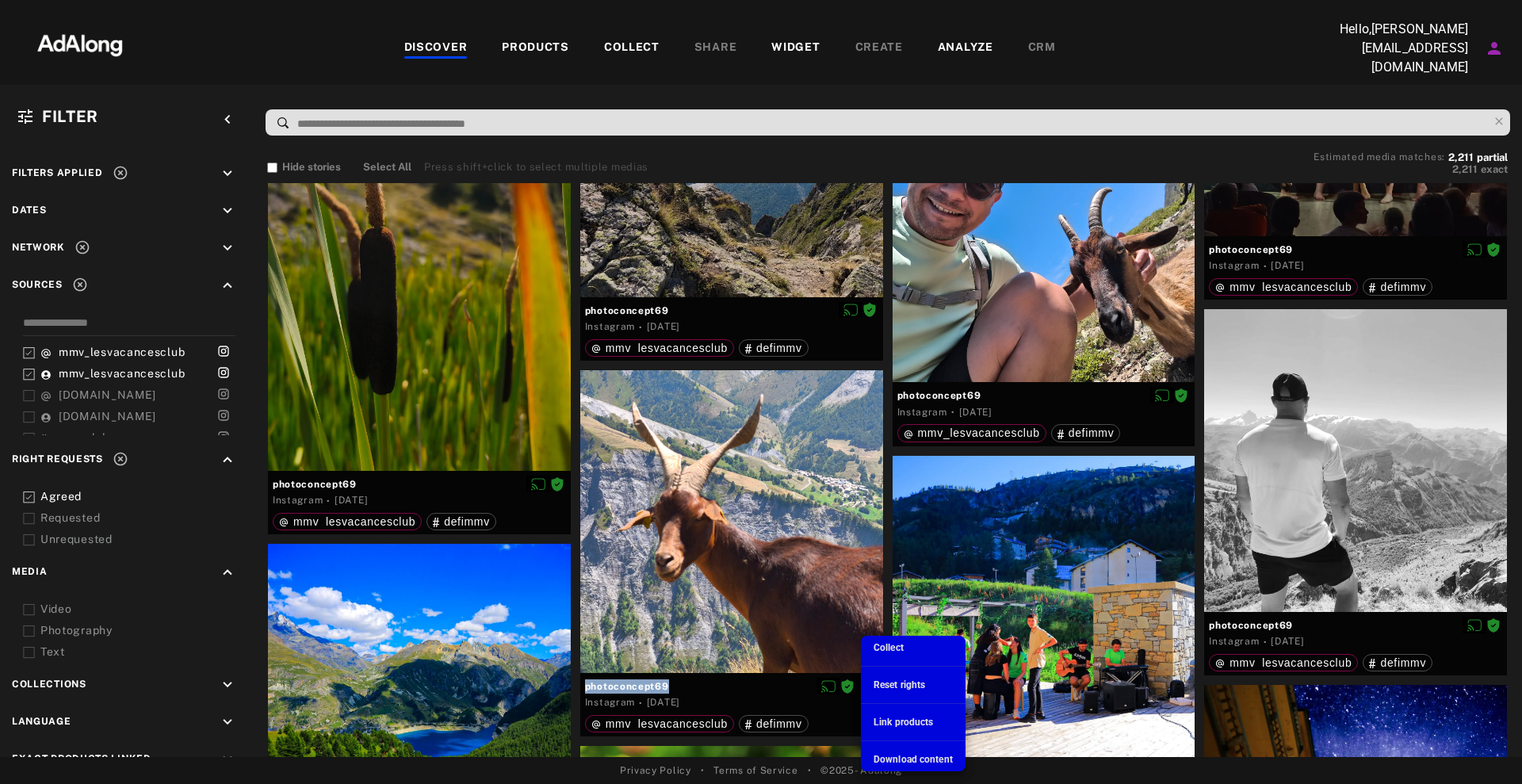
click at [901, 756] on span "Download content" at bounding box center [913, 759] width 80 height 11
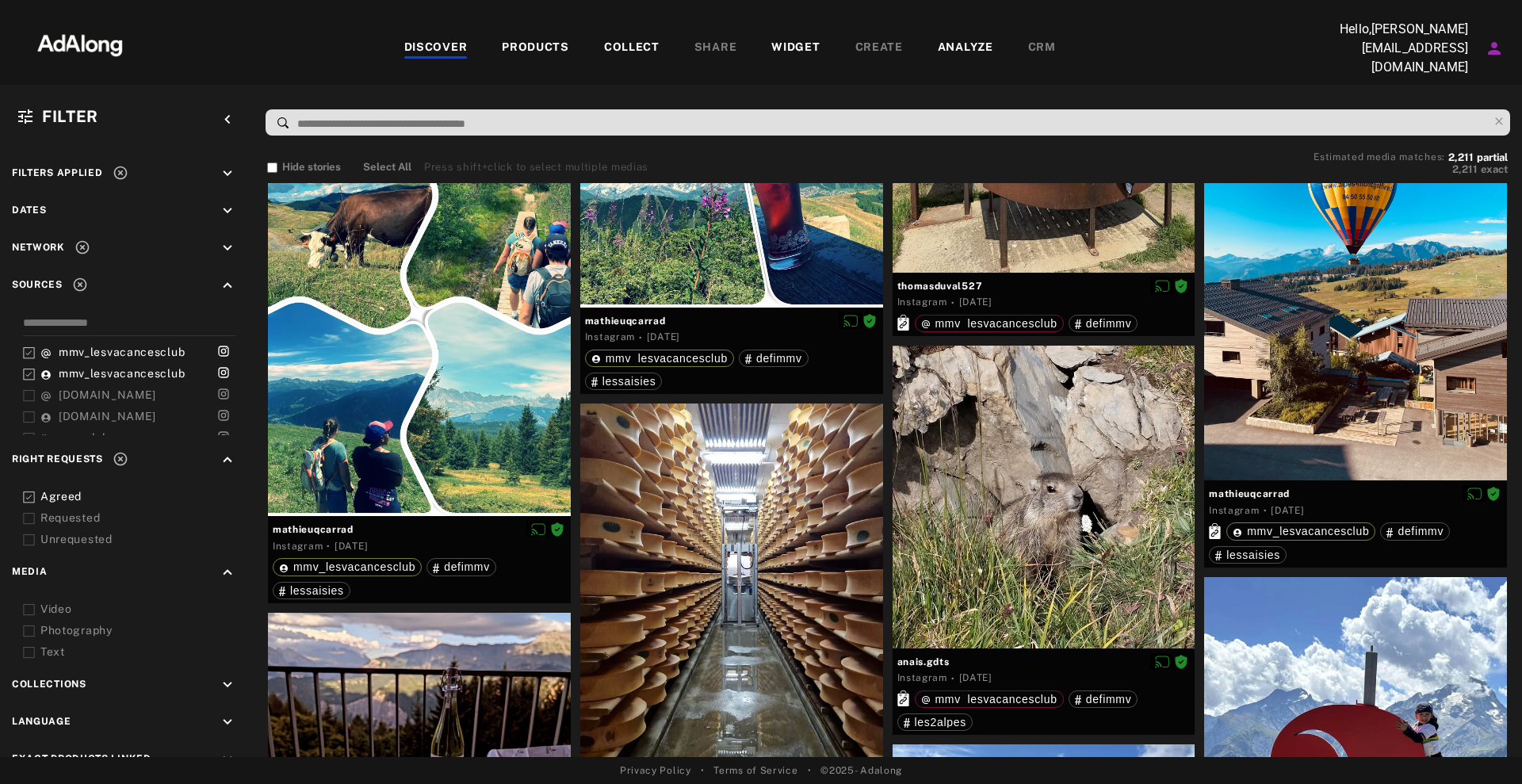
scroll to position [22880, 0]
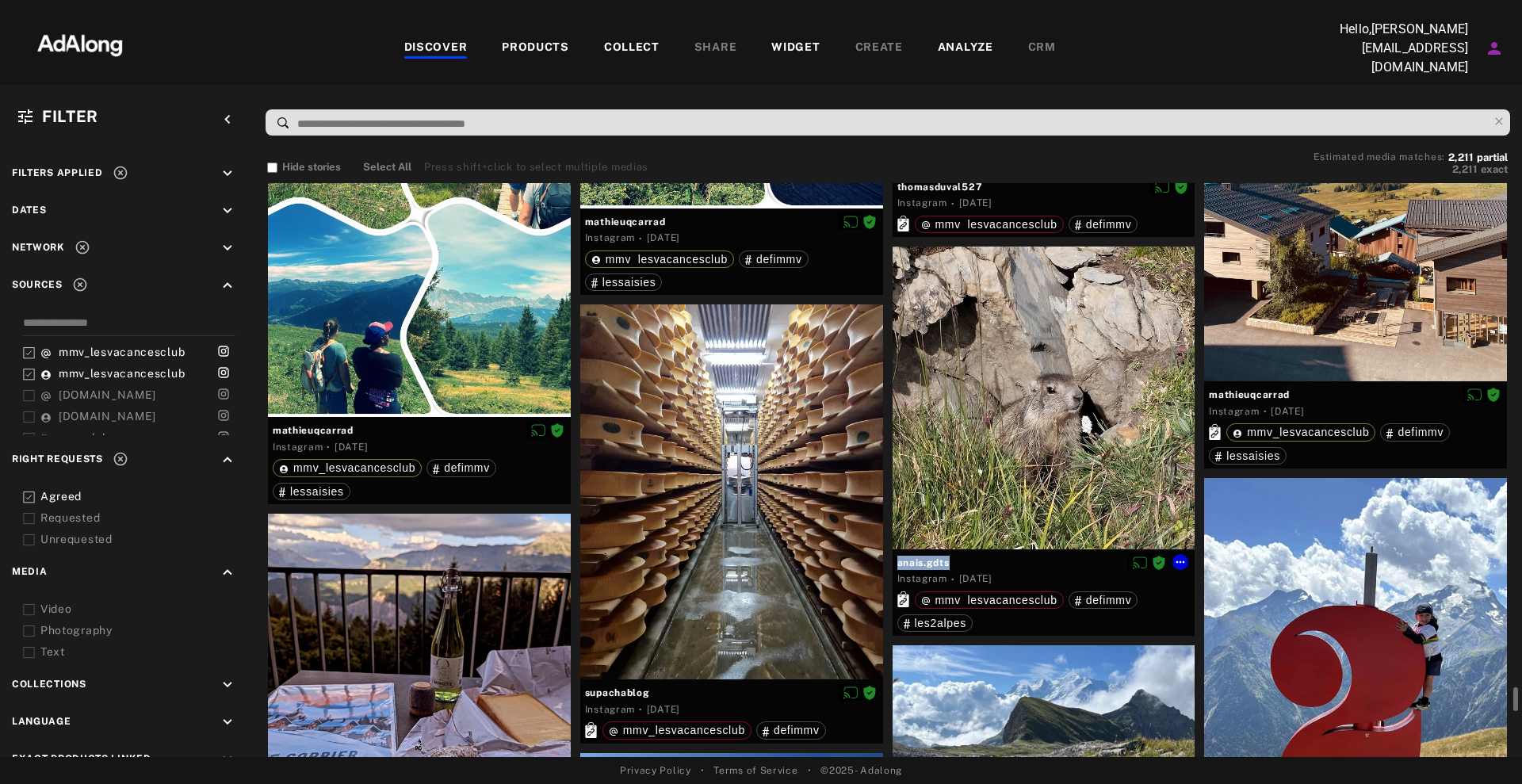
drag, startPoint x: 950, startPoint y: 558, endPoint x: 888, endPoint y: 566, distance: 62.5
click at [888, 566] on div "anais.gdts Instagram · [DATE] mmv_lesvacancesclub defimmv les2alpes" at bounding box center [1043, 445] width 312 height 398
copy div "anais.gdts"
click at [1186, 556] on icon at bounding box center [1180, 562] width 12 height 12
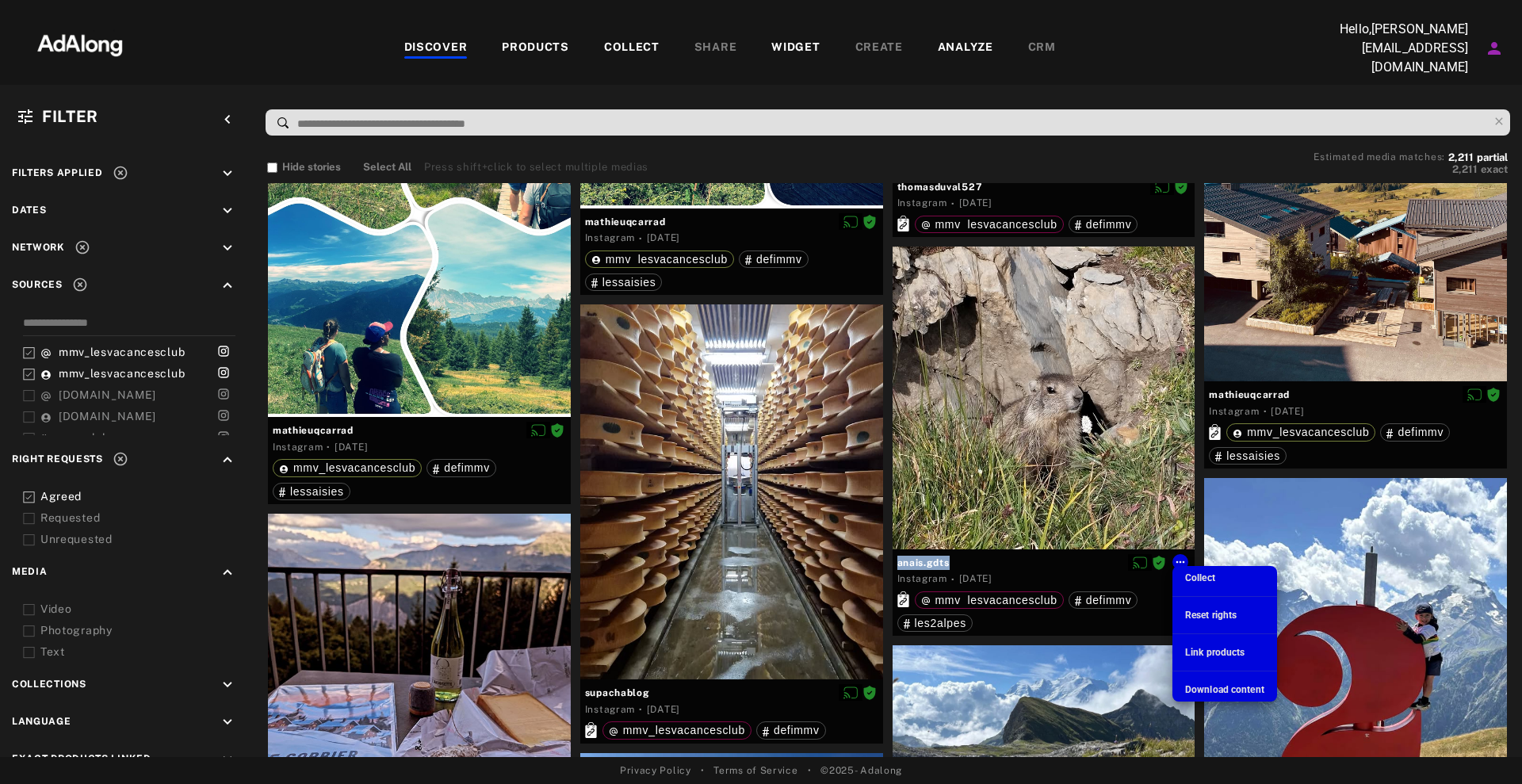
click at [1219, 684] on span "Download content" at bounding box center [1224, 690] width 80 height 11
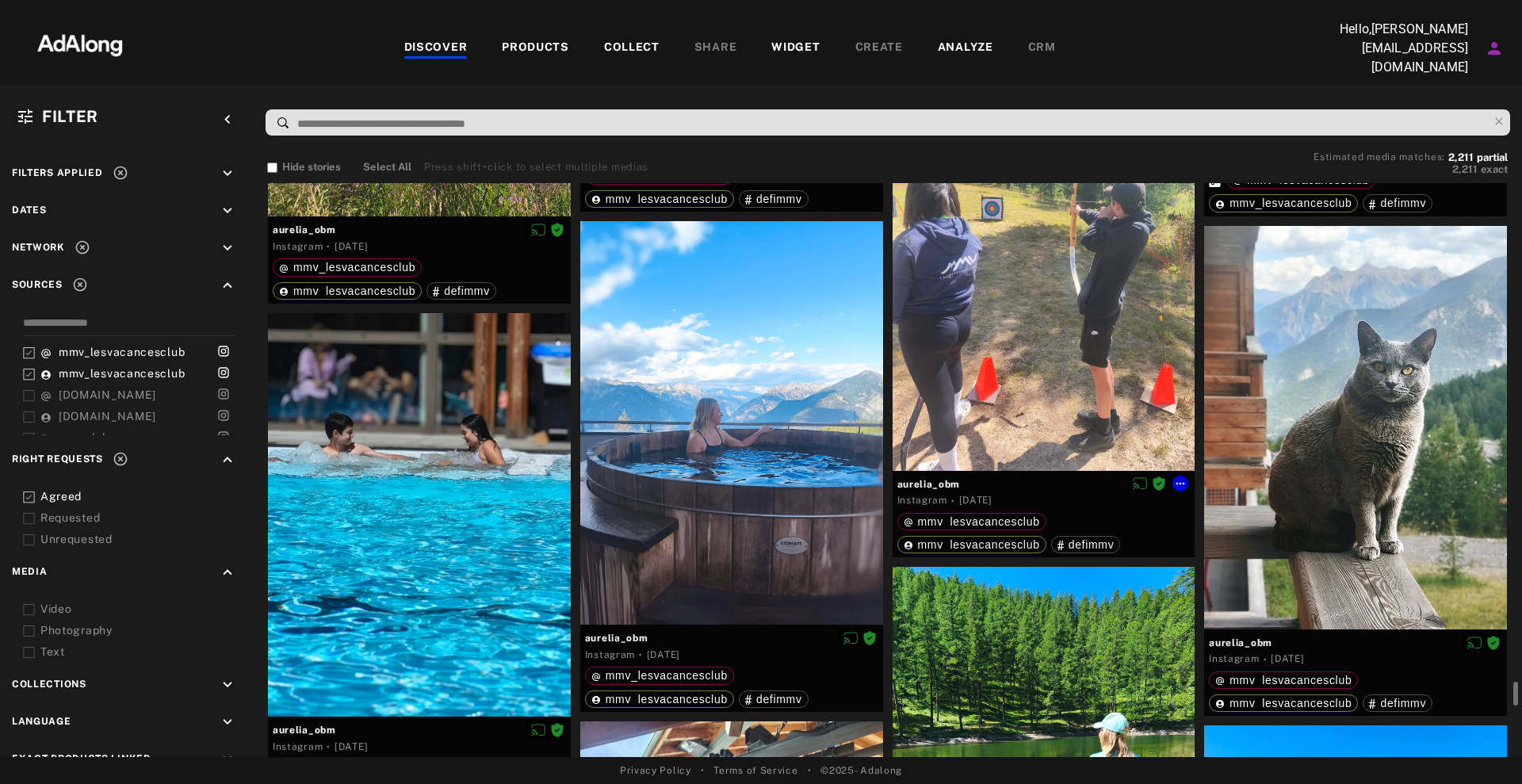
scroll to position [27931, 0]
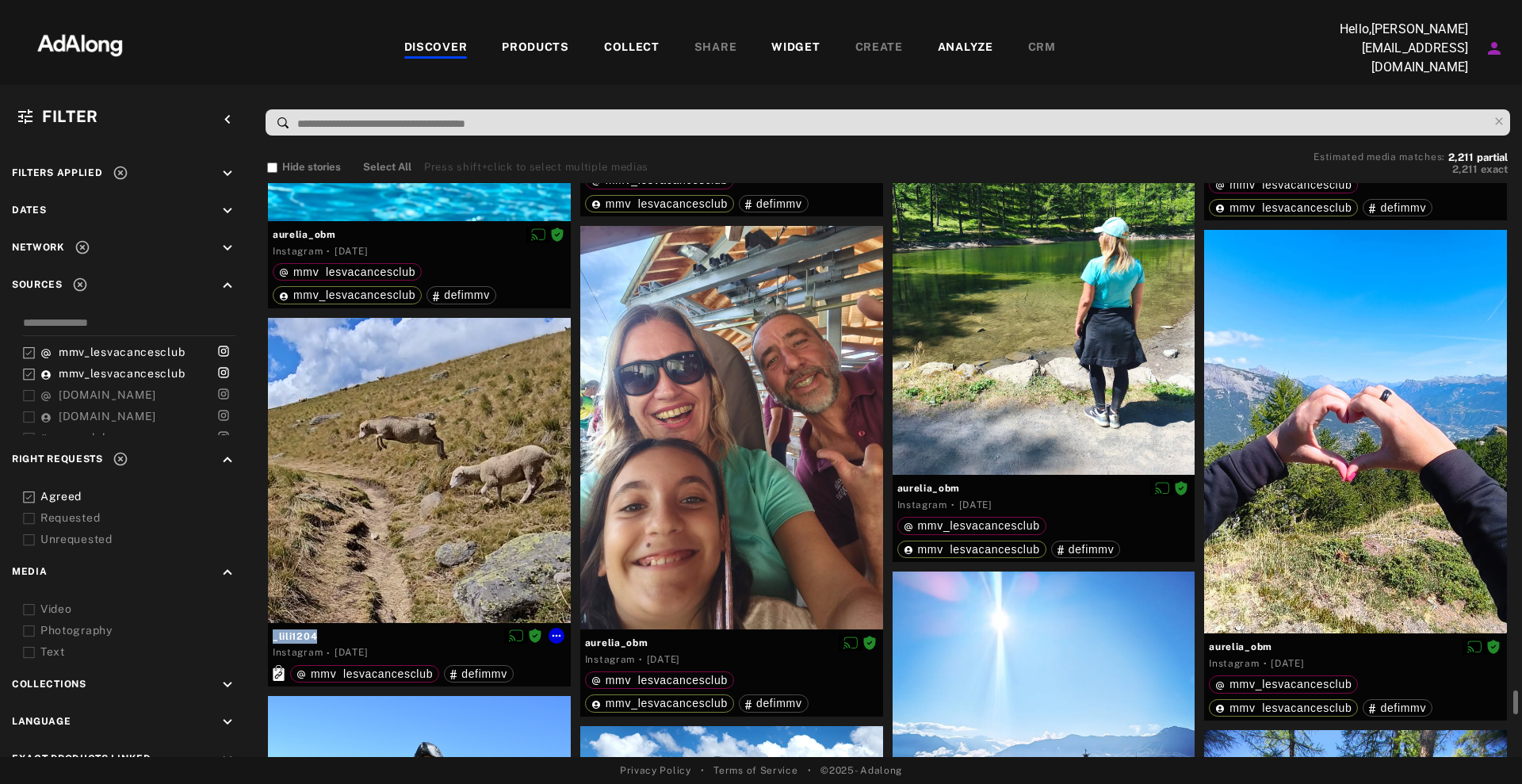
drag, startPoint x: 351, startPoint y: 639, endPoint x: 270, endPoint y: 634, distance: 81.2
click at [270, 634] on div "_lili1204 Instagram · [DATE] mmv_lesvacancesclub defimmv" at bounding box center [419, 654] width 303 height 63
copy div "_lili1204"
click at [553, 629] on icon at bounding box center [556, 635] width 12 height 12
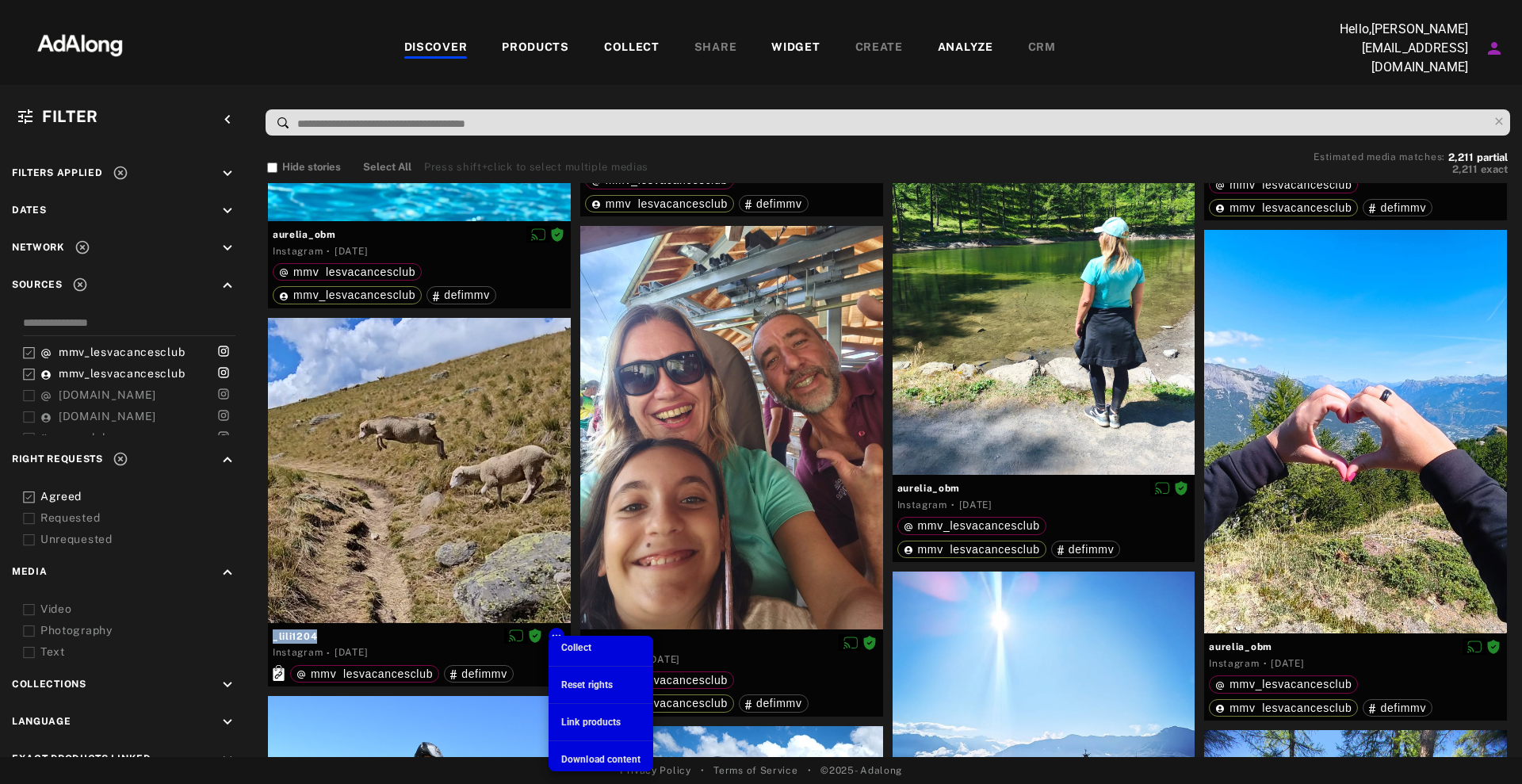
click at [590, 759] on span "Download content" at bounding box center [600, 759] width 80 height 11
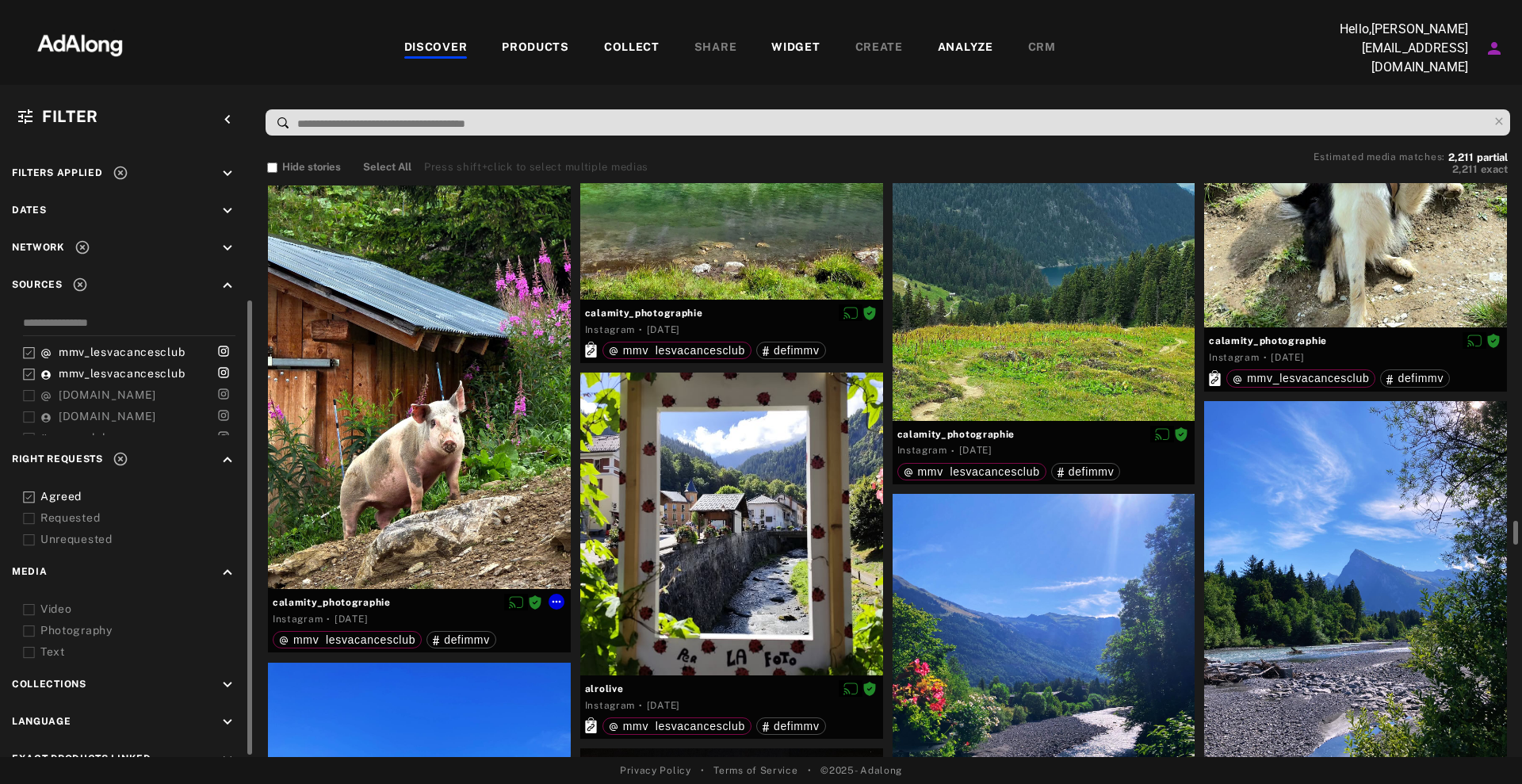
scroll to position [89, 0]
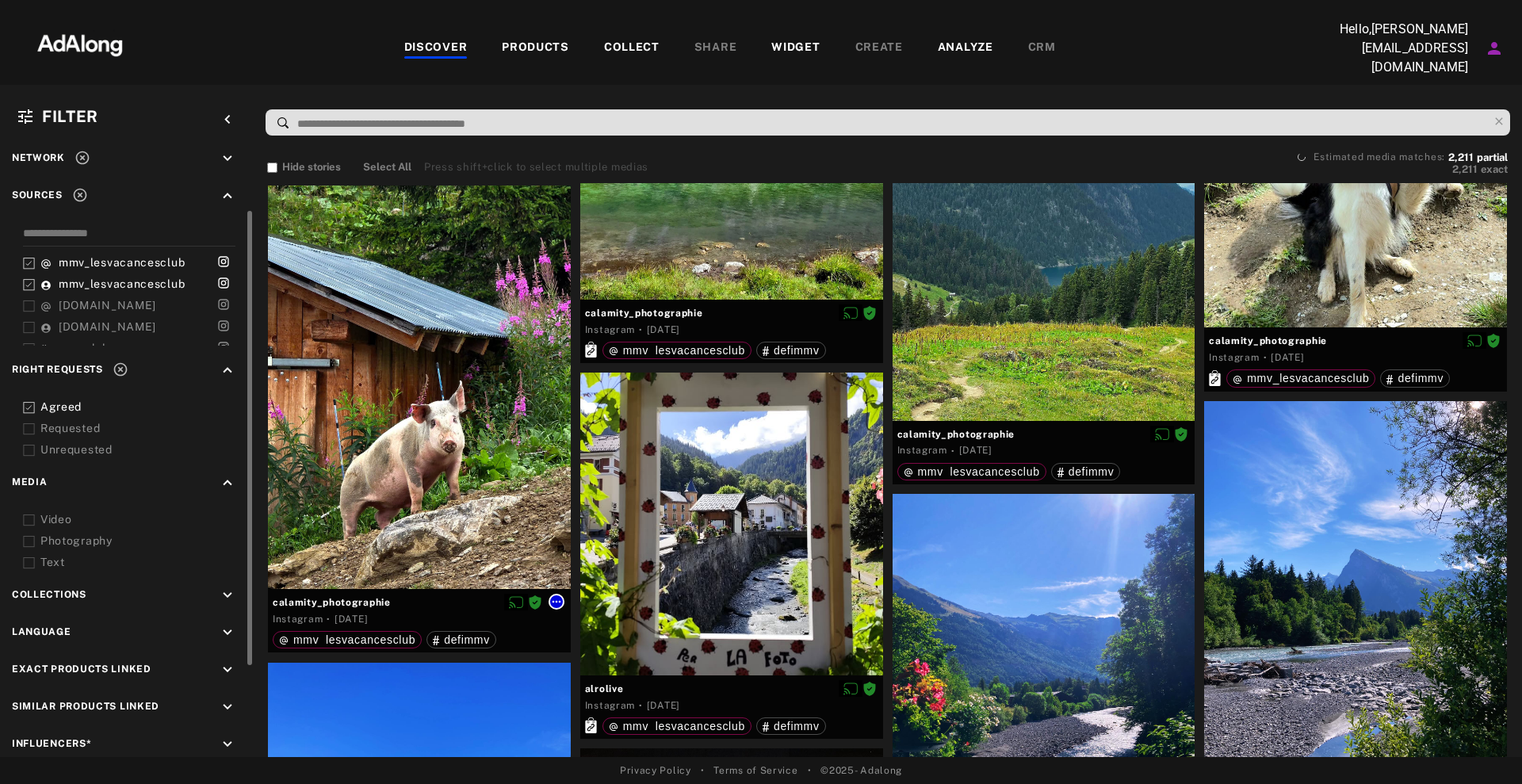
click at [558, 600] on icon at bounding box center [556, 601] width 12 height 12
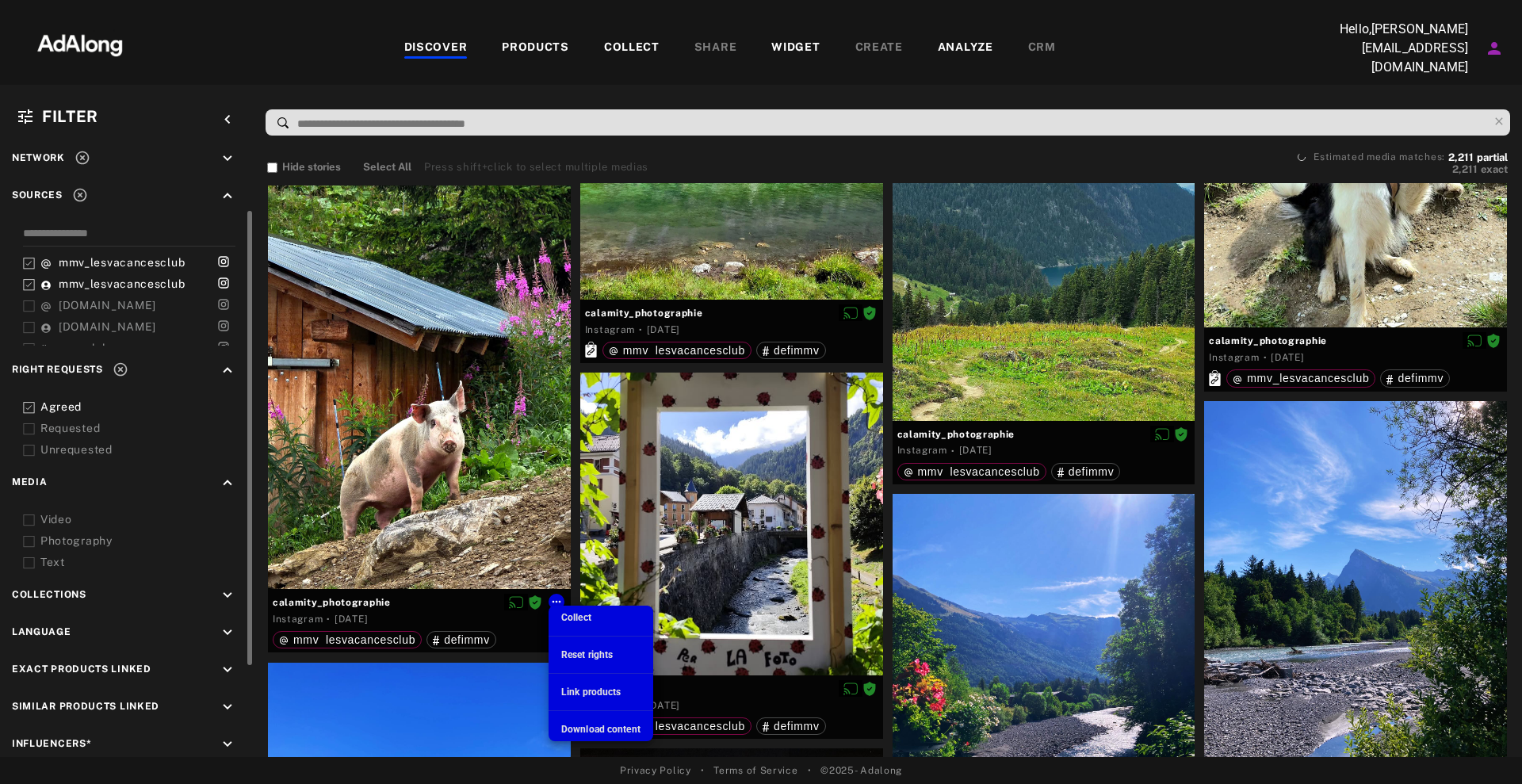
click at [610, 726] on span "Download content" at bounding box center [600, 729] width 80 height 11
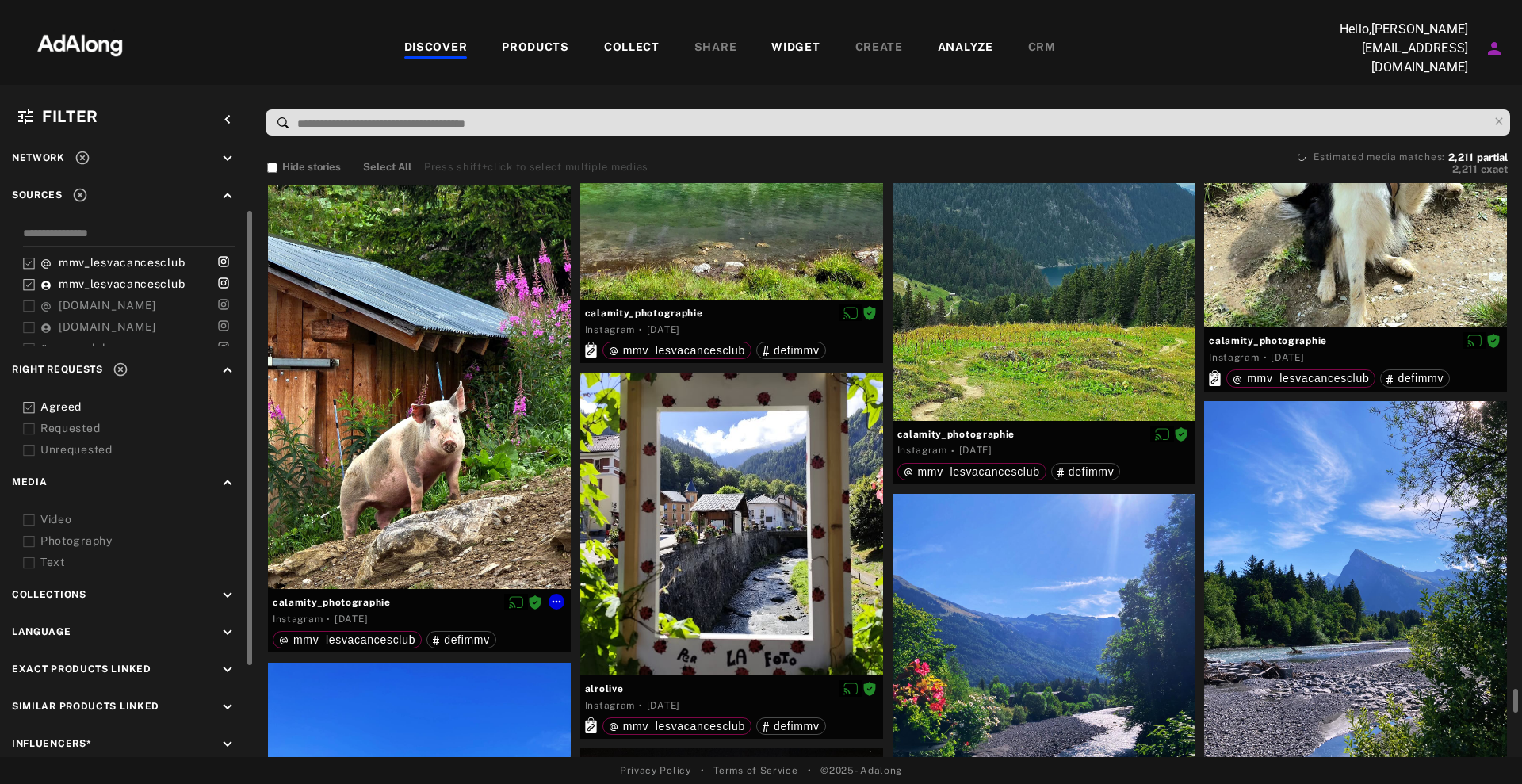
drag, startPoint x: 408, startPoint y: 595, endPoint x: 287, endPoint y: 600, distance: 121.1
click at [277, 595] on span "calamity_photographie" at bounding box center [419, 602] width 293 height 14
click at [407, 600] on span "calamity_photographie" at bounding box center [419, 602] width 293 height 14
drag, startPoint x: 422, startPoint y: 592, endPoint x: 272, endPoint y: 600, distance: 150.2
click at [272, 600] on div "calamity_photographie Instagram · [DATE] mmv_lesvacancesclub defimmv" at bounding box center [419, 620] width 303 height 63
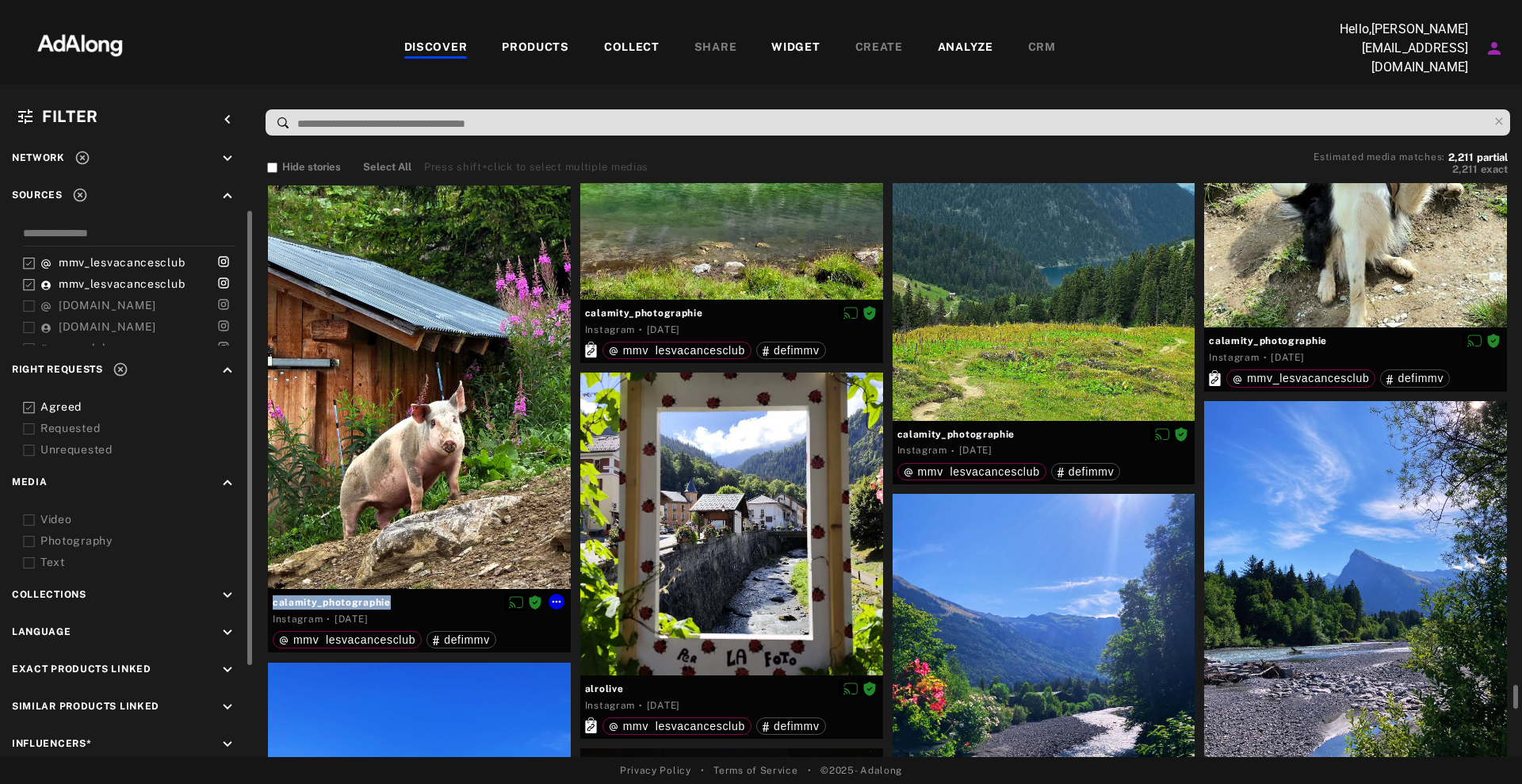
copy div "calamity_photographie"
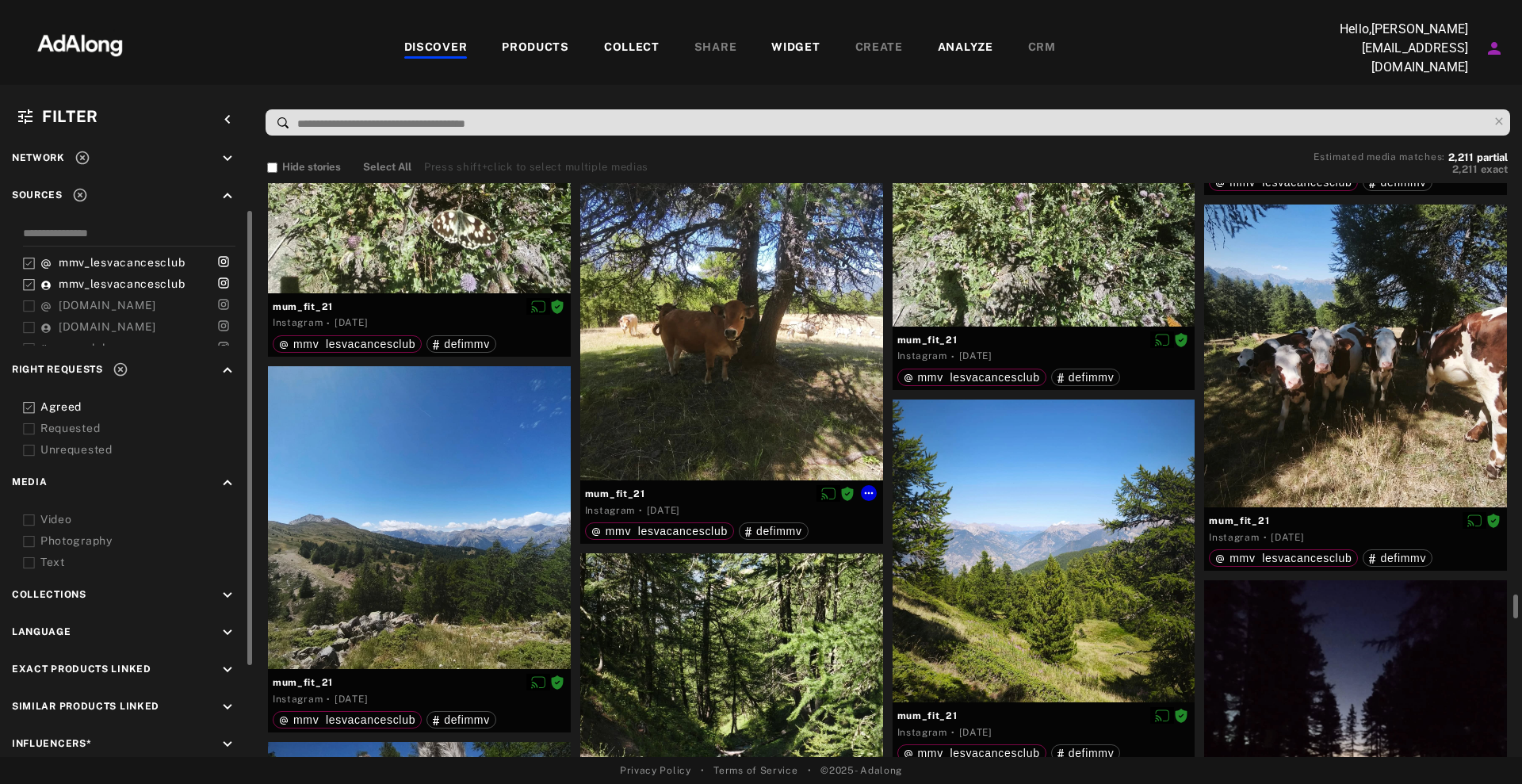
scroll to position [36796, 0]
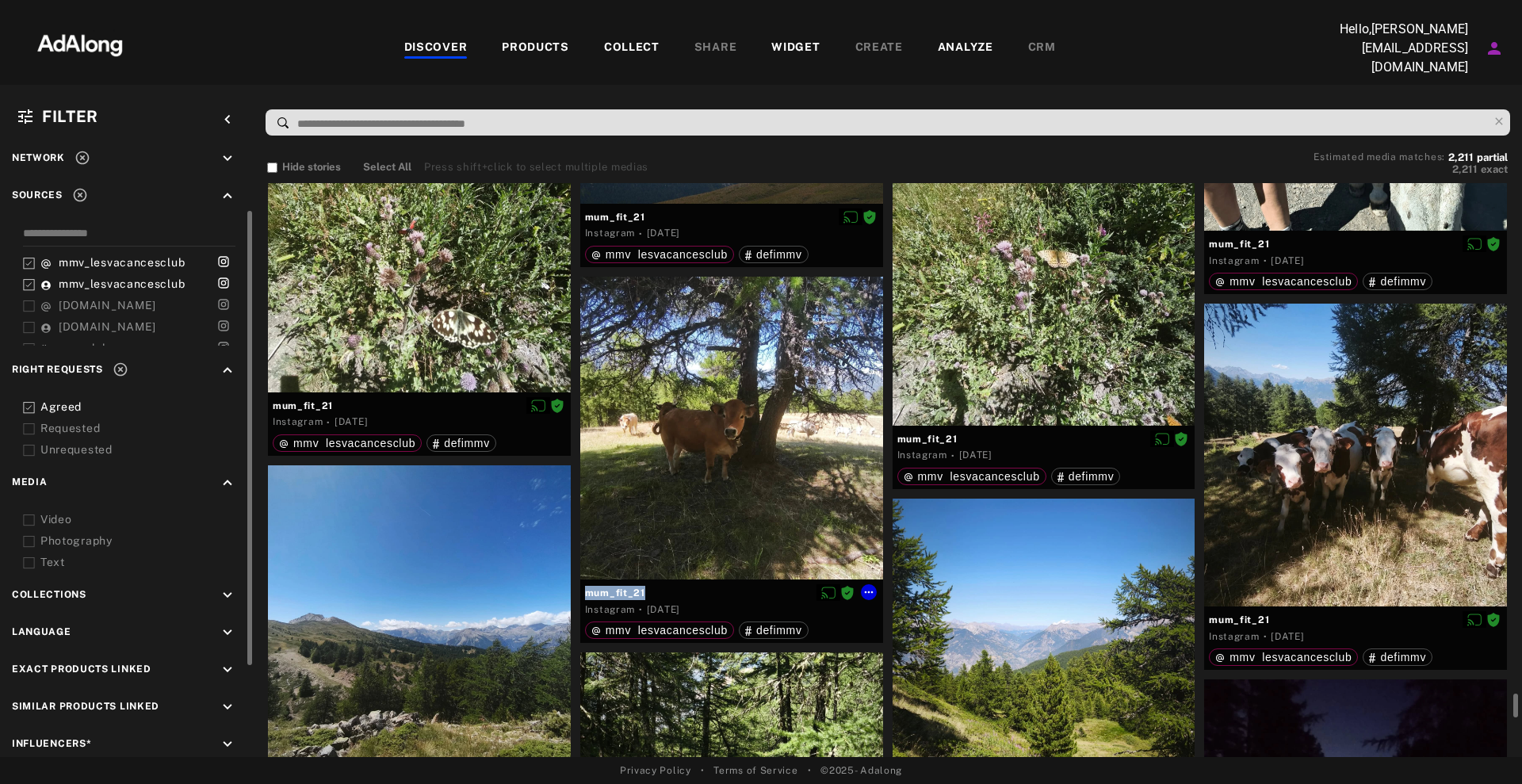
drag, startPoint x: 664, startPoint y: 585, endPoint x: 580, endPoint y: 592, distance: 84.3
click at [580, 592] on div "mum_fit_21 Instagram · [DATE] mmv_lesvacancesclub defimmv" at bounding box center [732, 611] width 303 height 63
copy div "mum_fit_21"
click at [867, 586] on icon at bounding box center [868, 592] width 12 height 12
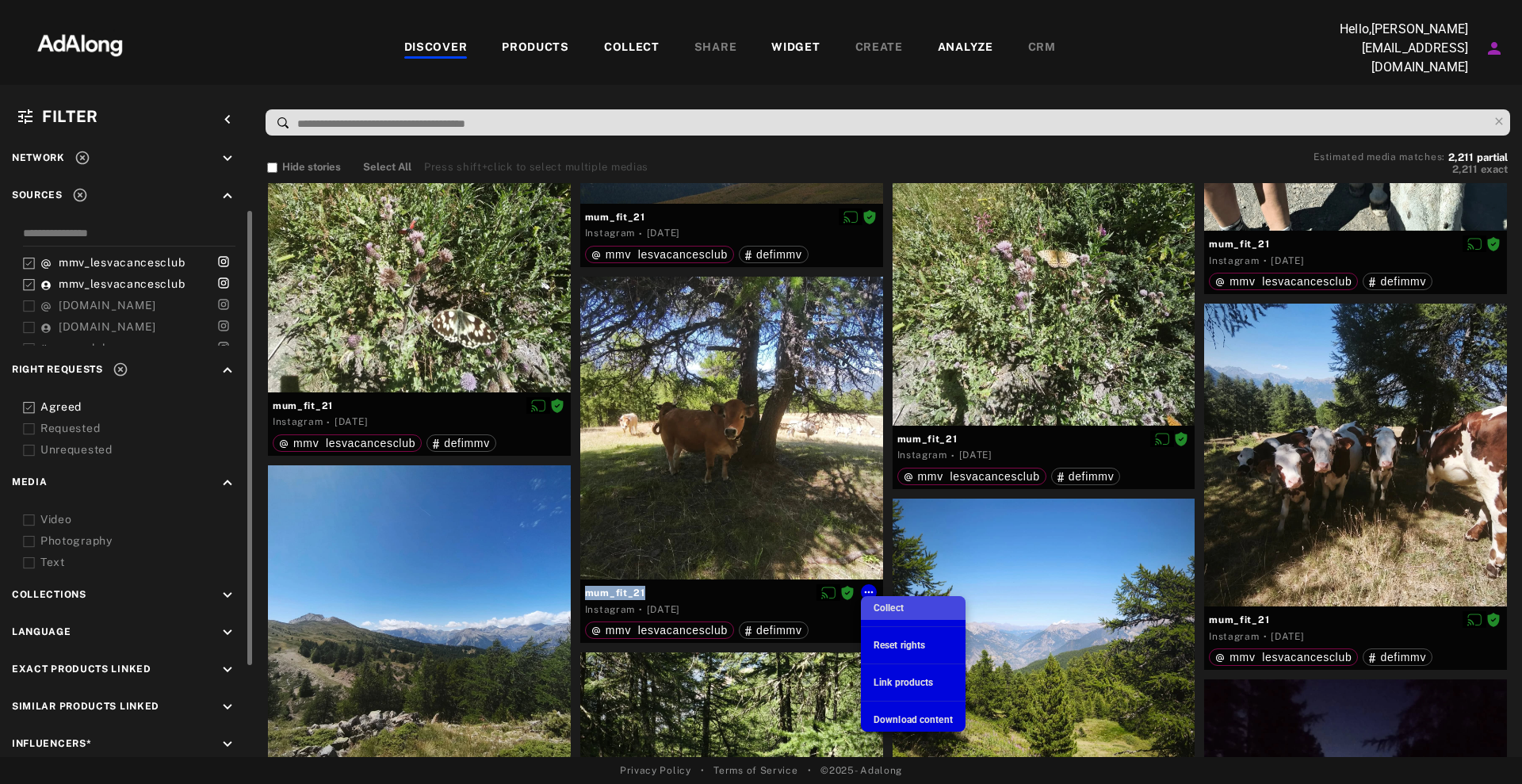
click at [892, 606] on span "Collect" at bounding box center [888, 607] width 30 height 11
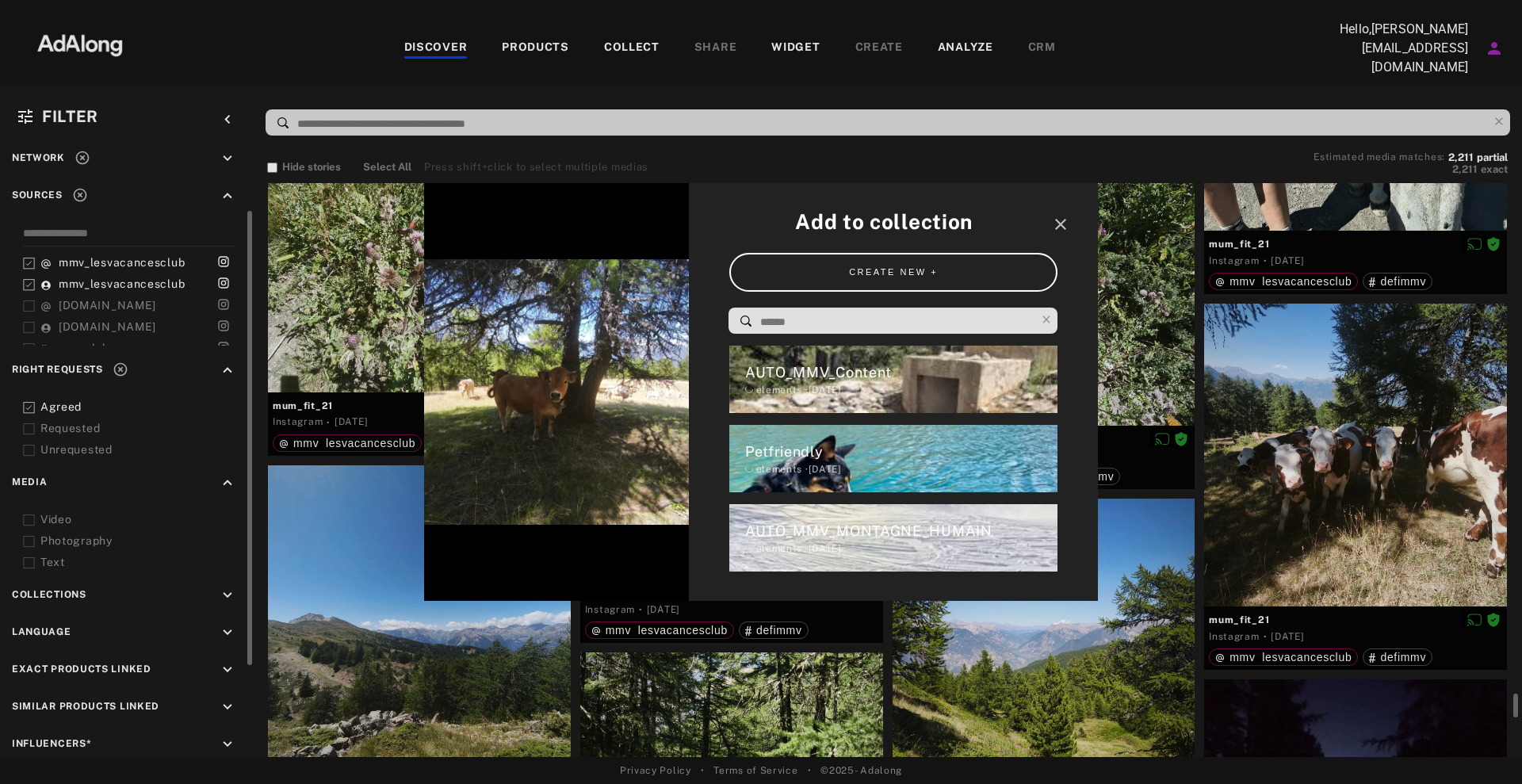
click at [1055, 218] on icon "close" at bounding box center [1061, 224] width 19 height 19
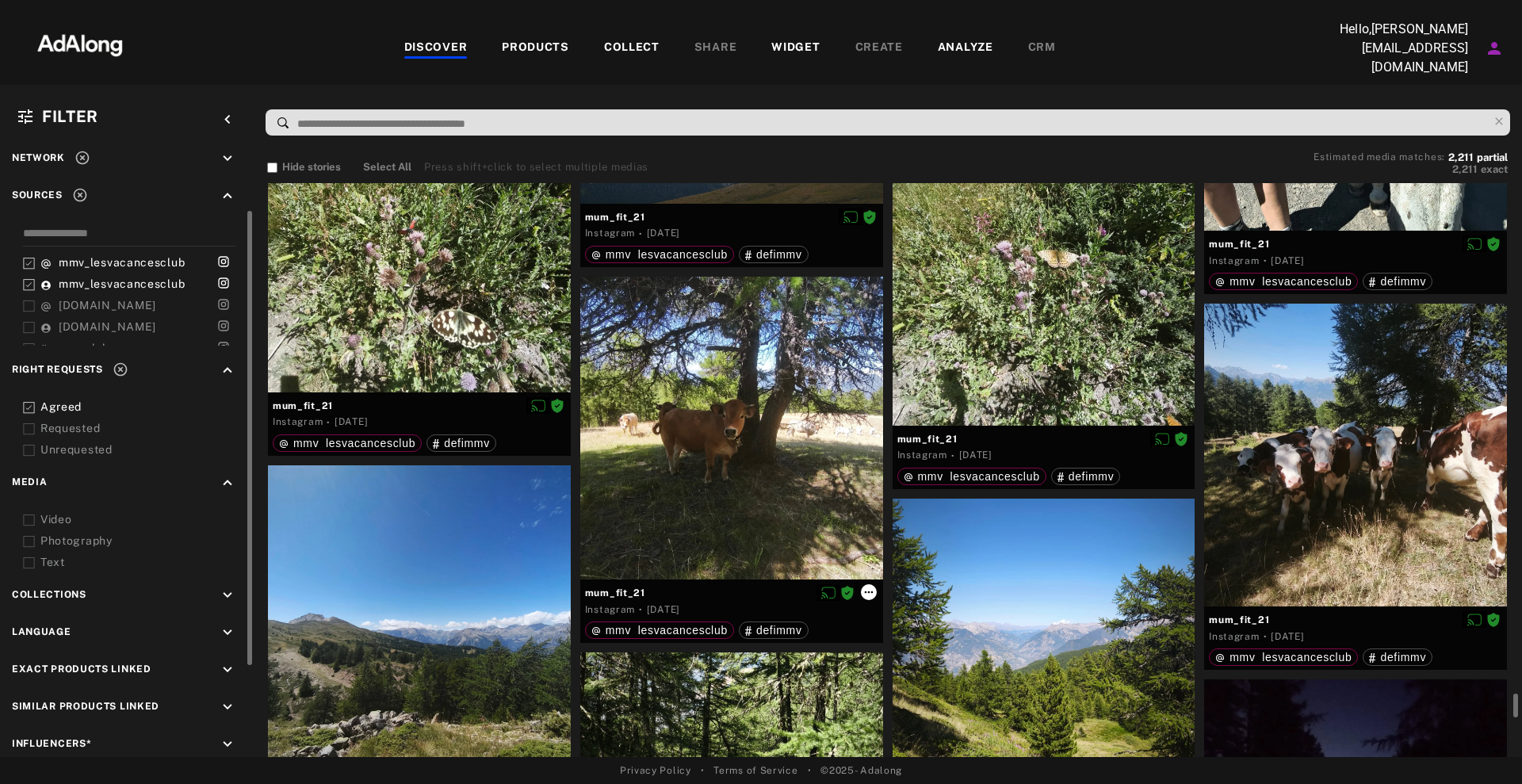
click at [868, 592] on icon at bounding box center [868, 592] width 12 height 12
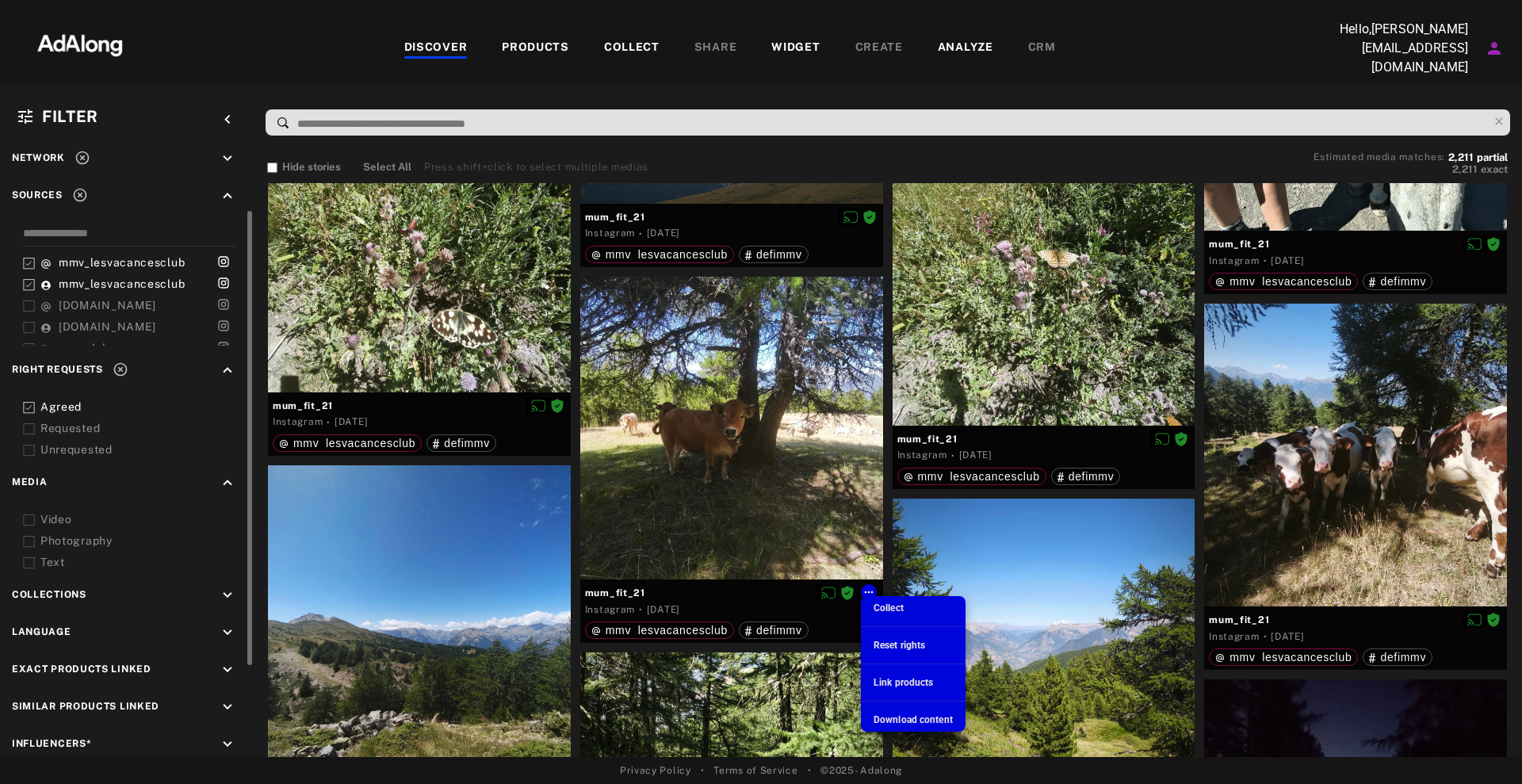
click at [915, 721] on span "Download content" at bounding box center [913, 719] width 80 height 11
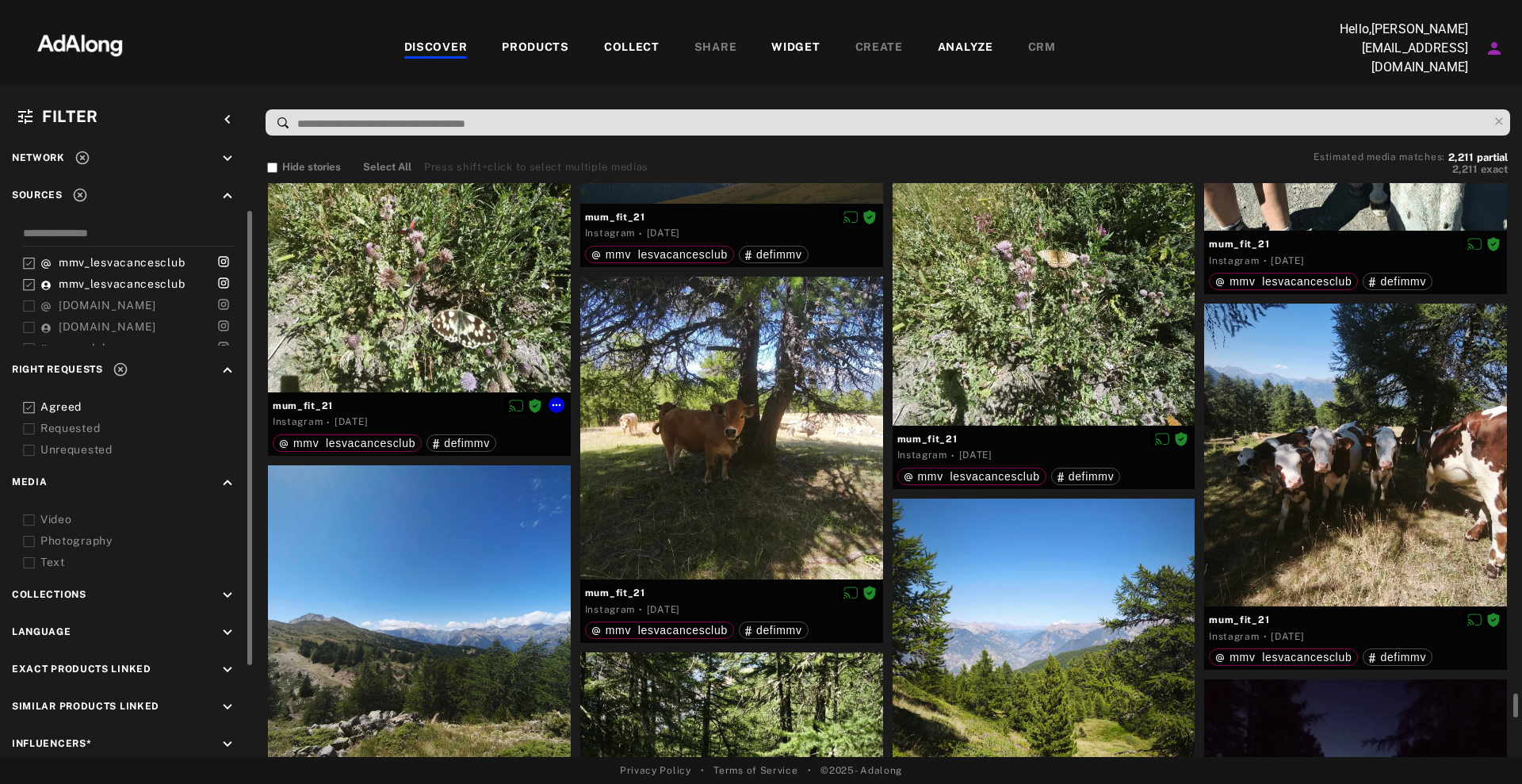
click at [265, 456] on div "mum_fit_21 Instagram · [DATE] mmv_lesvacancesclub defimmv" at bounding box center [419, 276] width 312 height 375
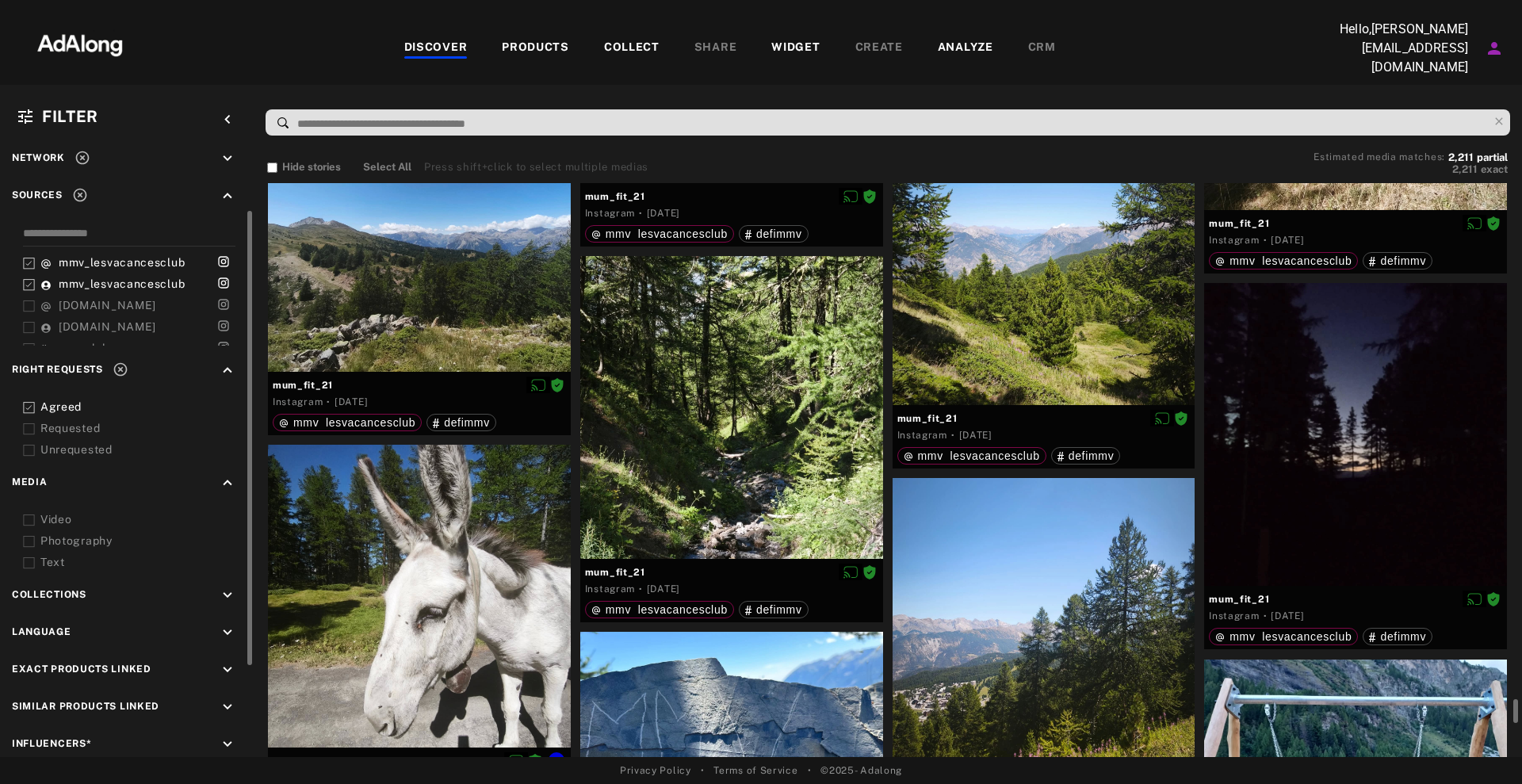
scroll to position [37390, 0]
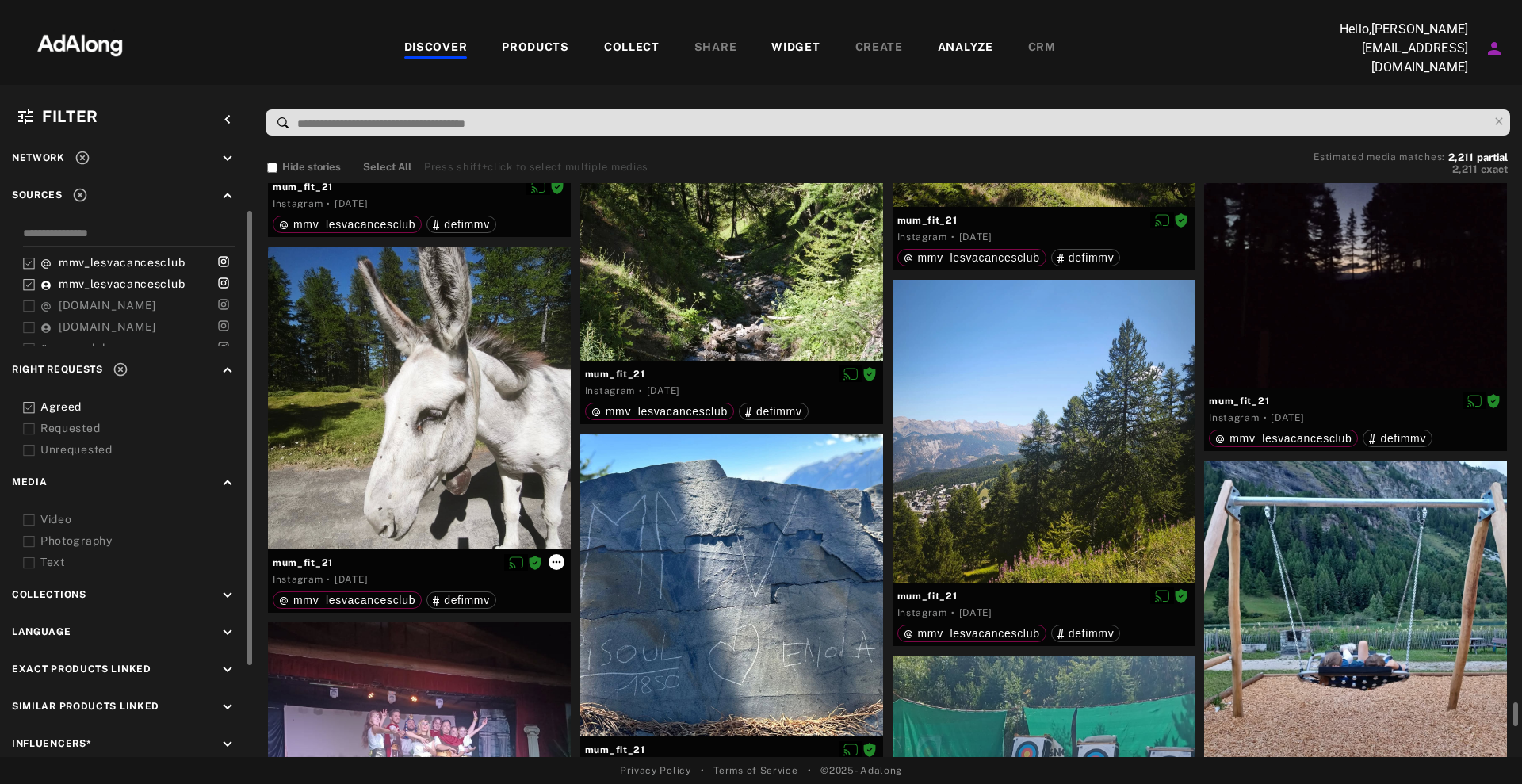
click at [554, 562] on icon at bounding box center [556, 562] width 12 height 12
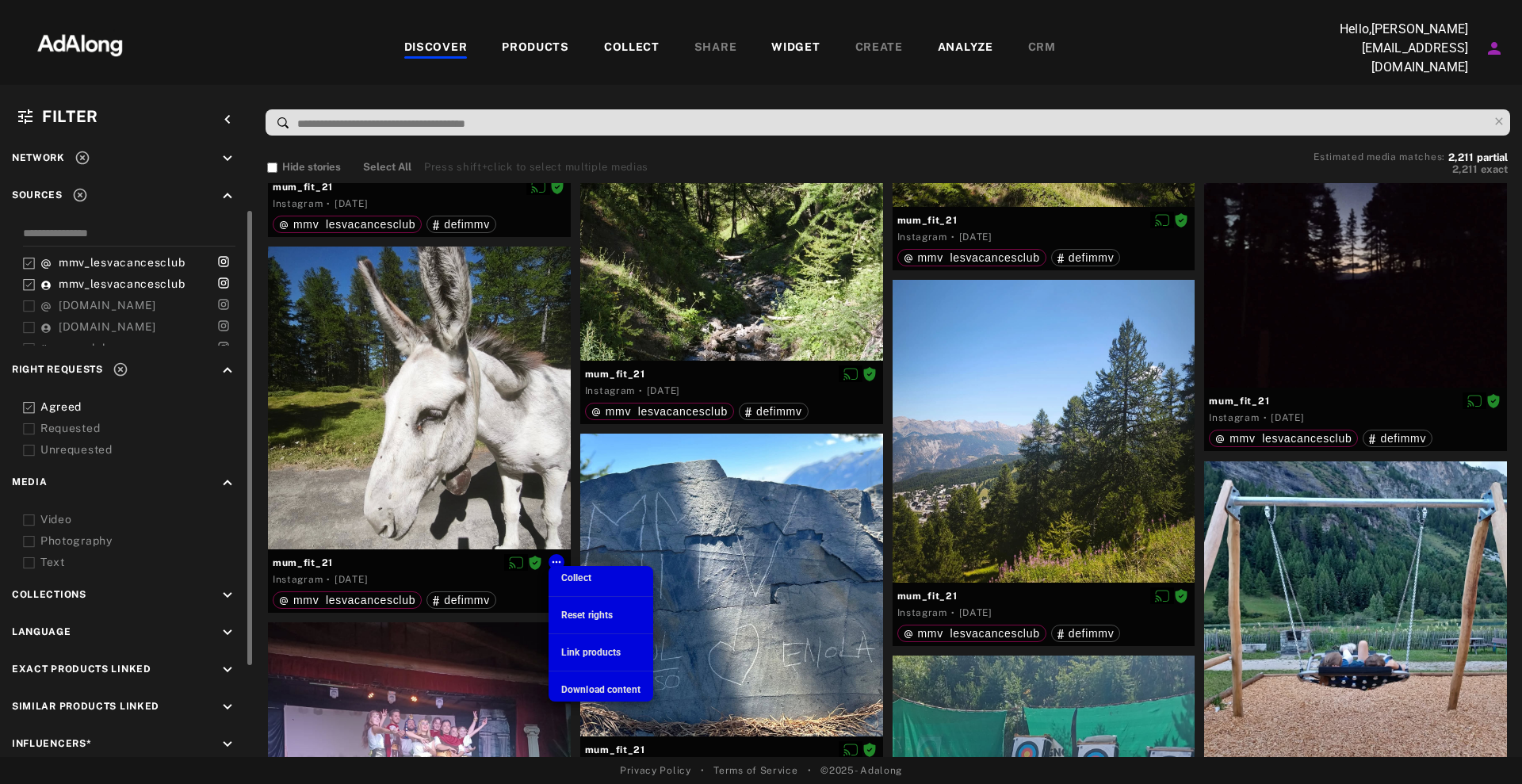
click at [595, 688] on span "Download content" at bounding box center [600, 690] width 80 height 11
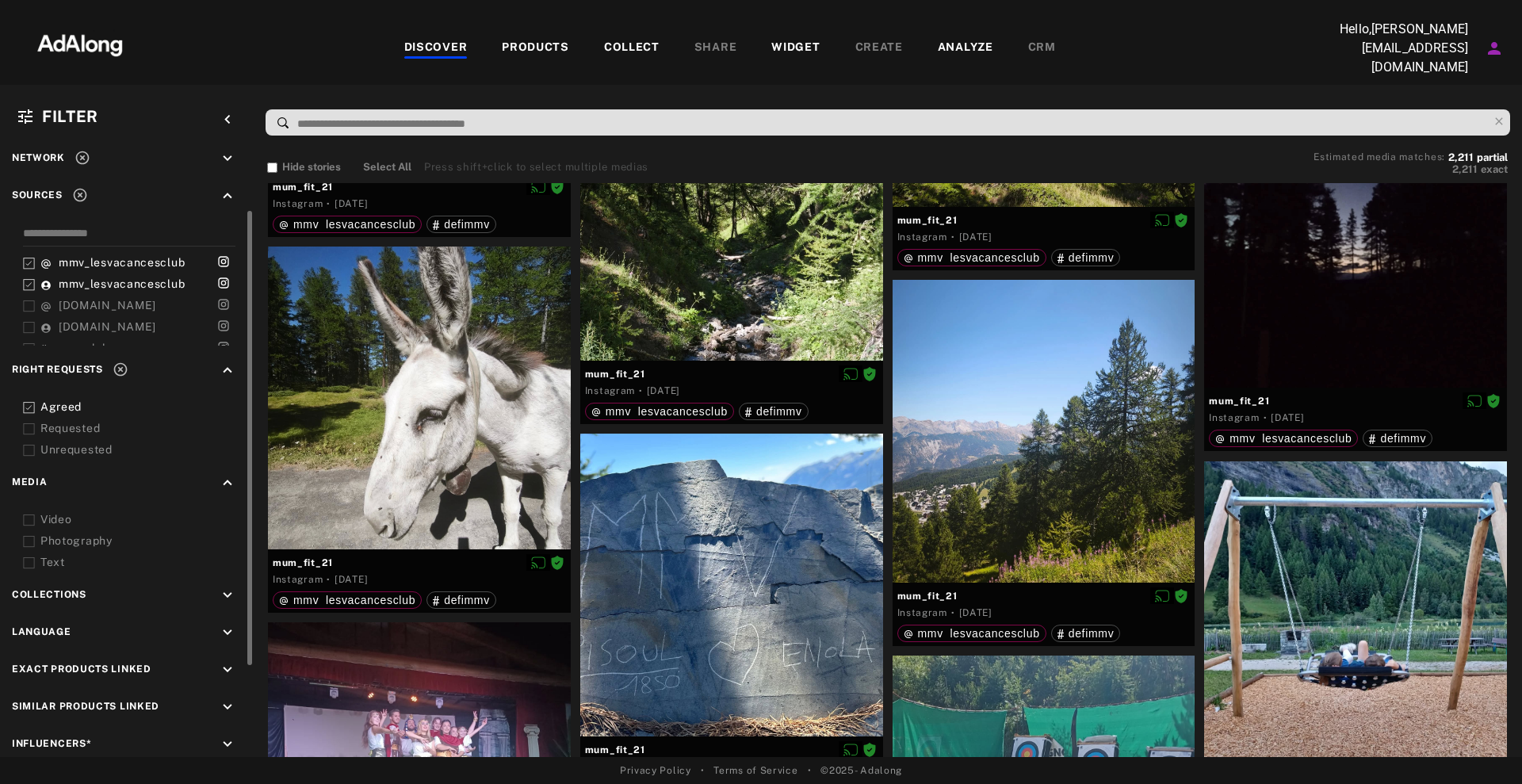
click at [259, 531] on div "Hide stories Select All Press shift+click to select multiple medias Estimated m…" at bounding box center [887, 451] width 1268 height 612
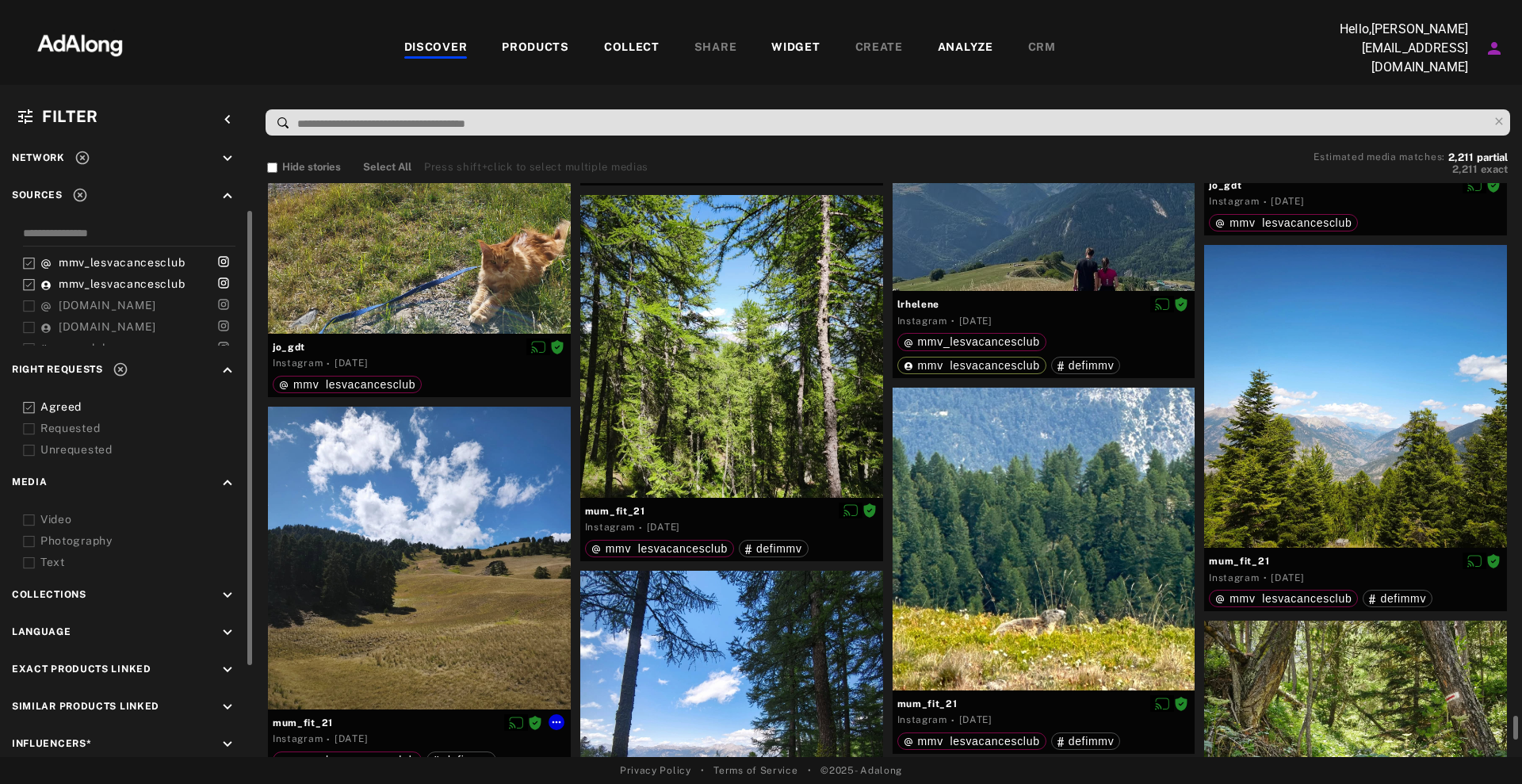
scroll to position [38084, 0]
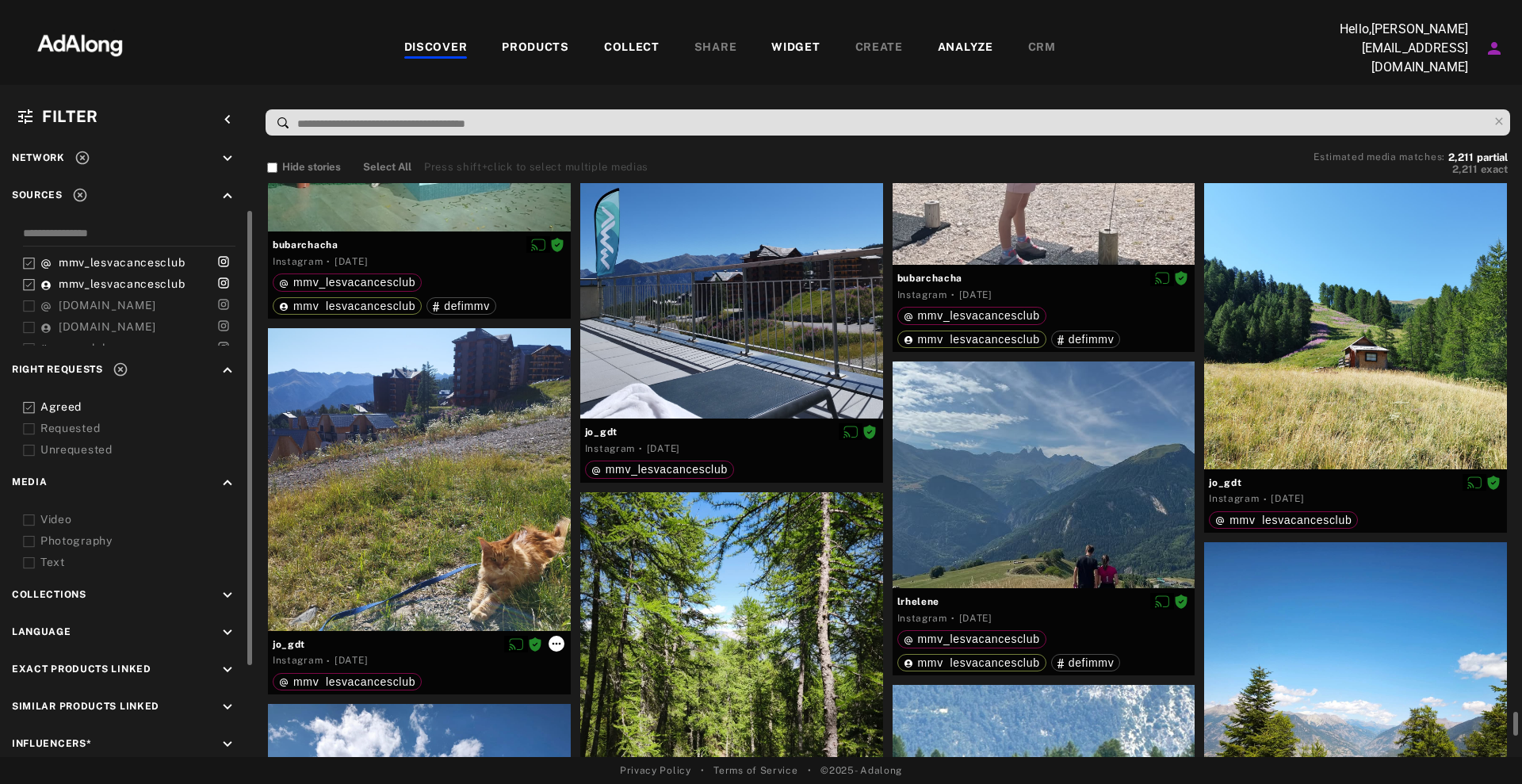
click at [564, 640] on button at bounding box center [557, 643] width 16 height 16
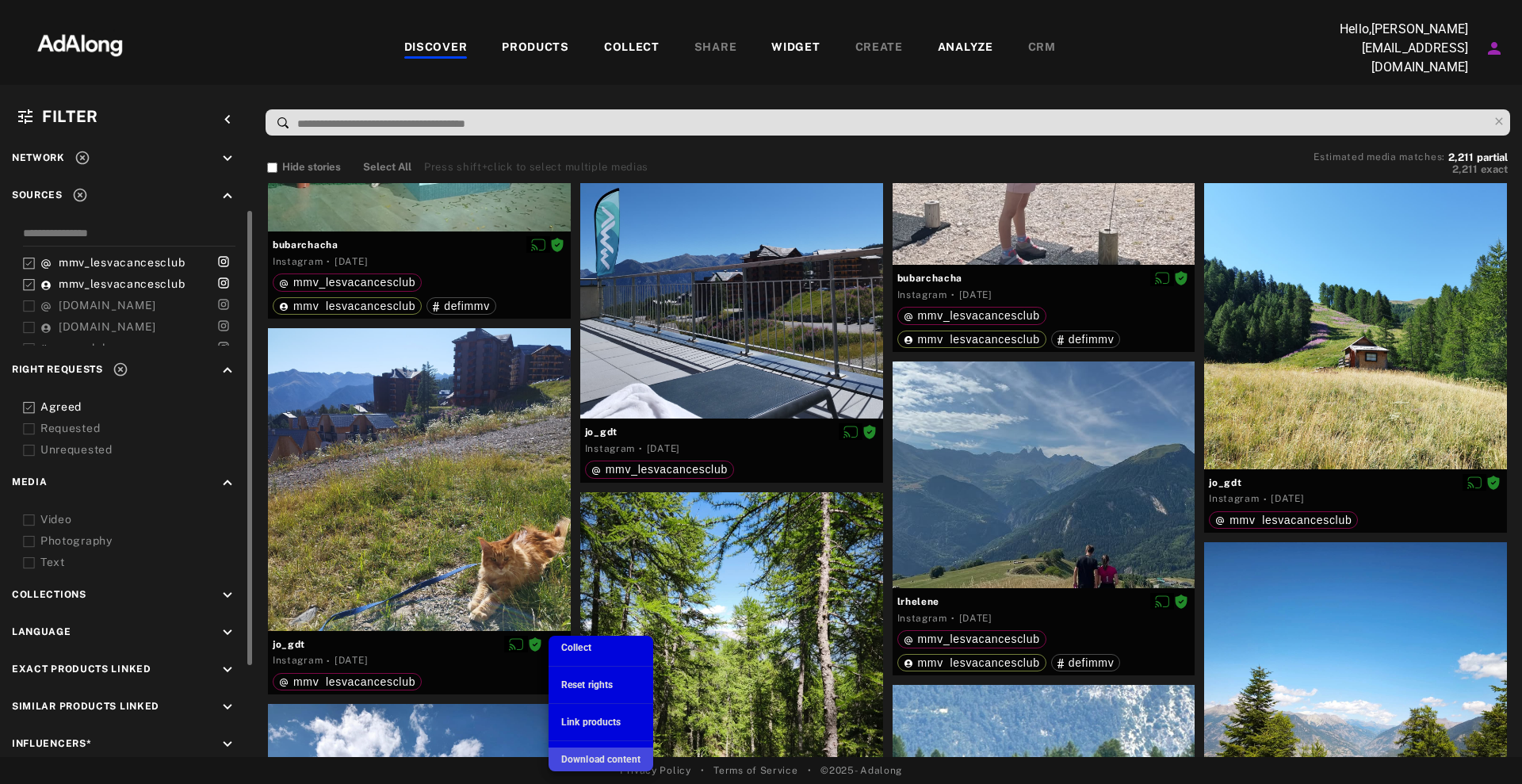
click at [586, 755] on span "Download content" at bounding box center [600, 759] width 80 height 11
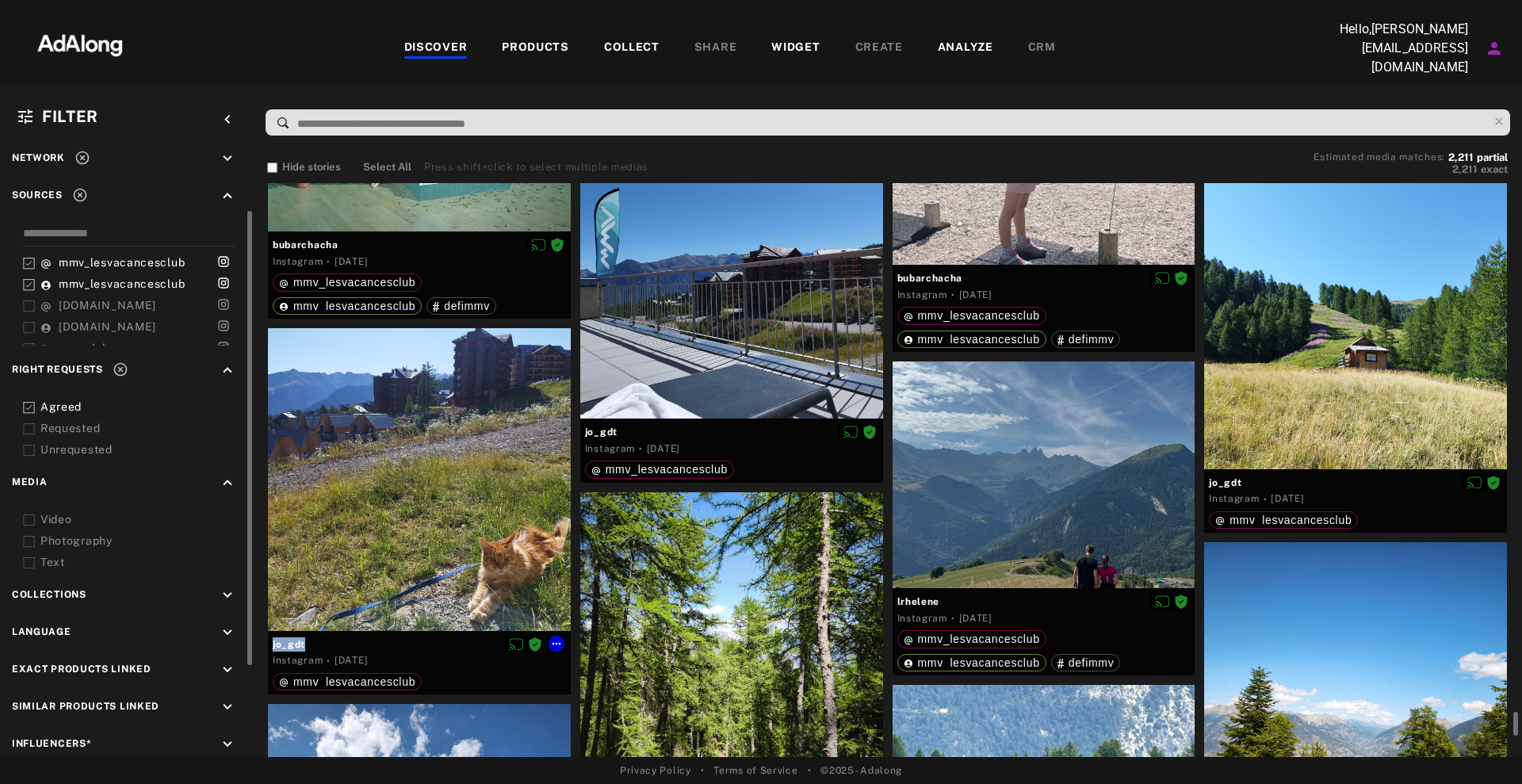
drag, startPoint x: 323, startPoint y: 640, endPoint x: 264, endPoint y: 636, distance: 59.1
click at [264, 636] on div "jo_gdt Instagram · [DATE] mmv_lesvacancesclub" at bounding box center [419, 515] width 312 height 375
copy div "jo_gdt"
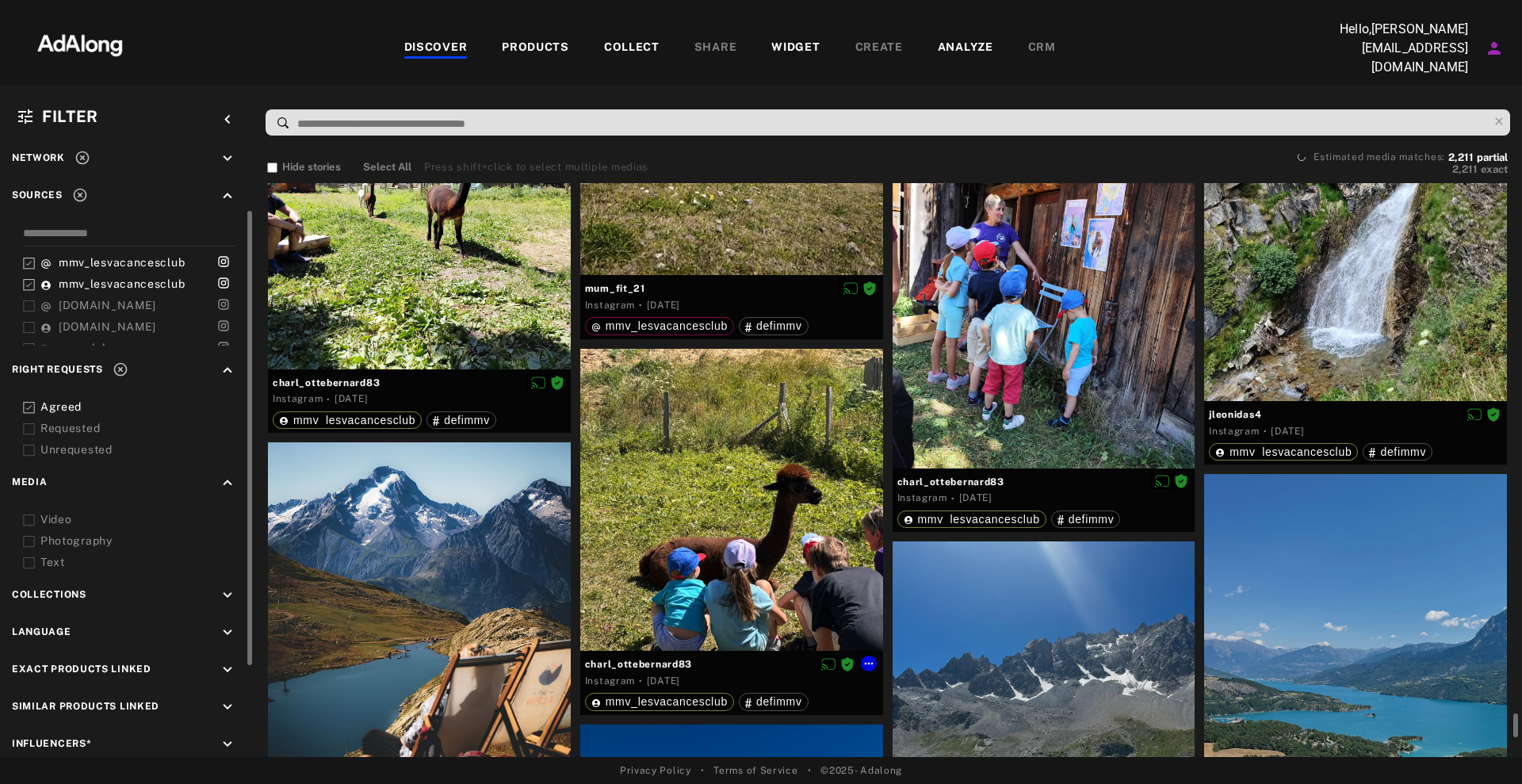
scroll to position [40956, 0]
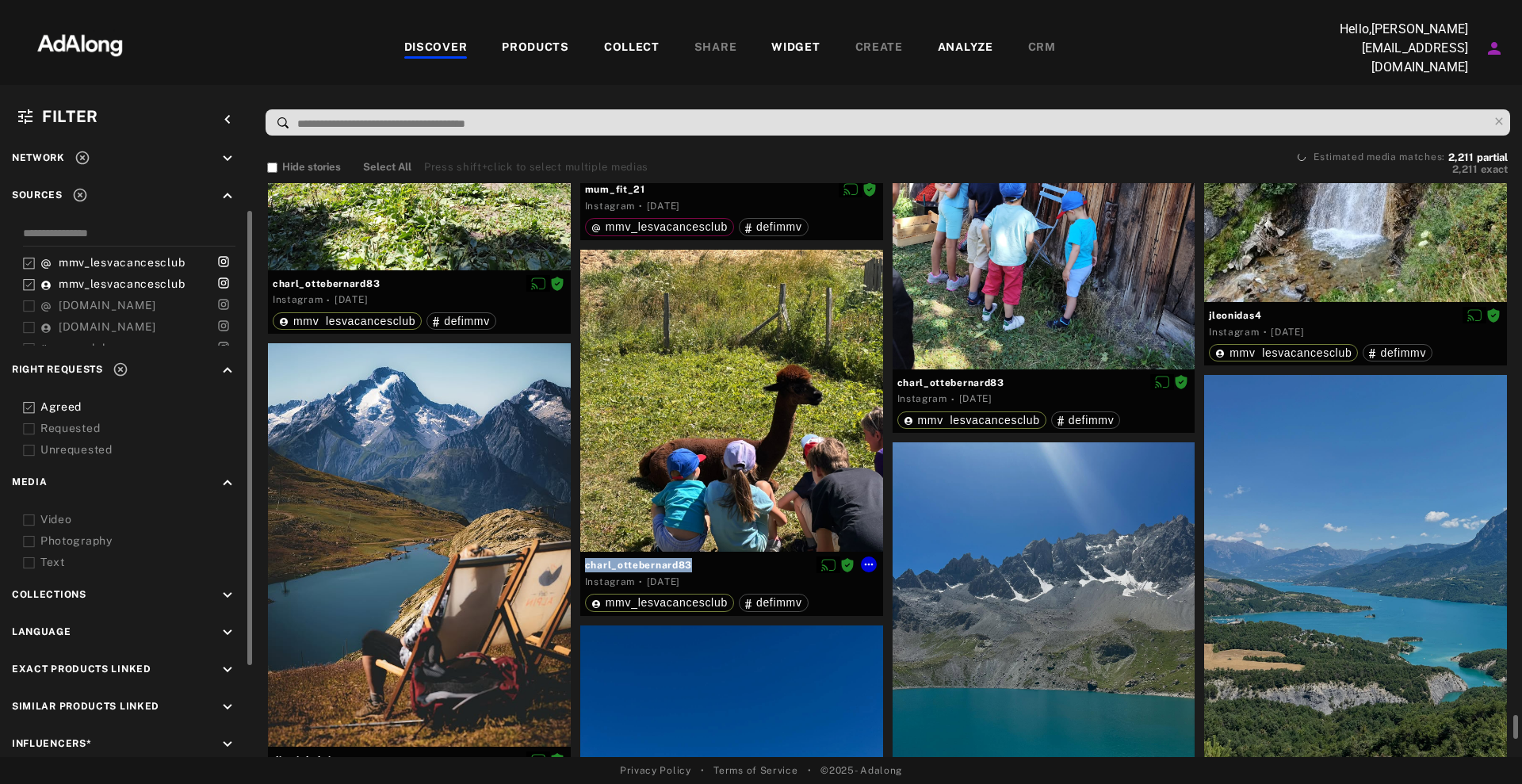
drag, startPoint x: 699, startPoint y: 564, endPoint x: 586, endPoint y: 564, distance: 113.0
click at [586, 564] on span "charl_ottebernard83" at bounding box center [731, 565] width 293 height 14
click at [868, 561] on icon at bounding box center [868, 564] width 12 height 12
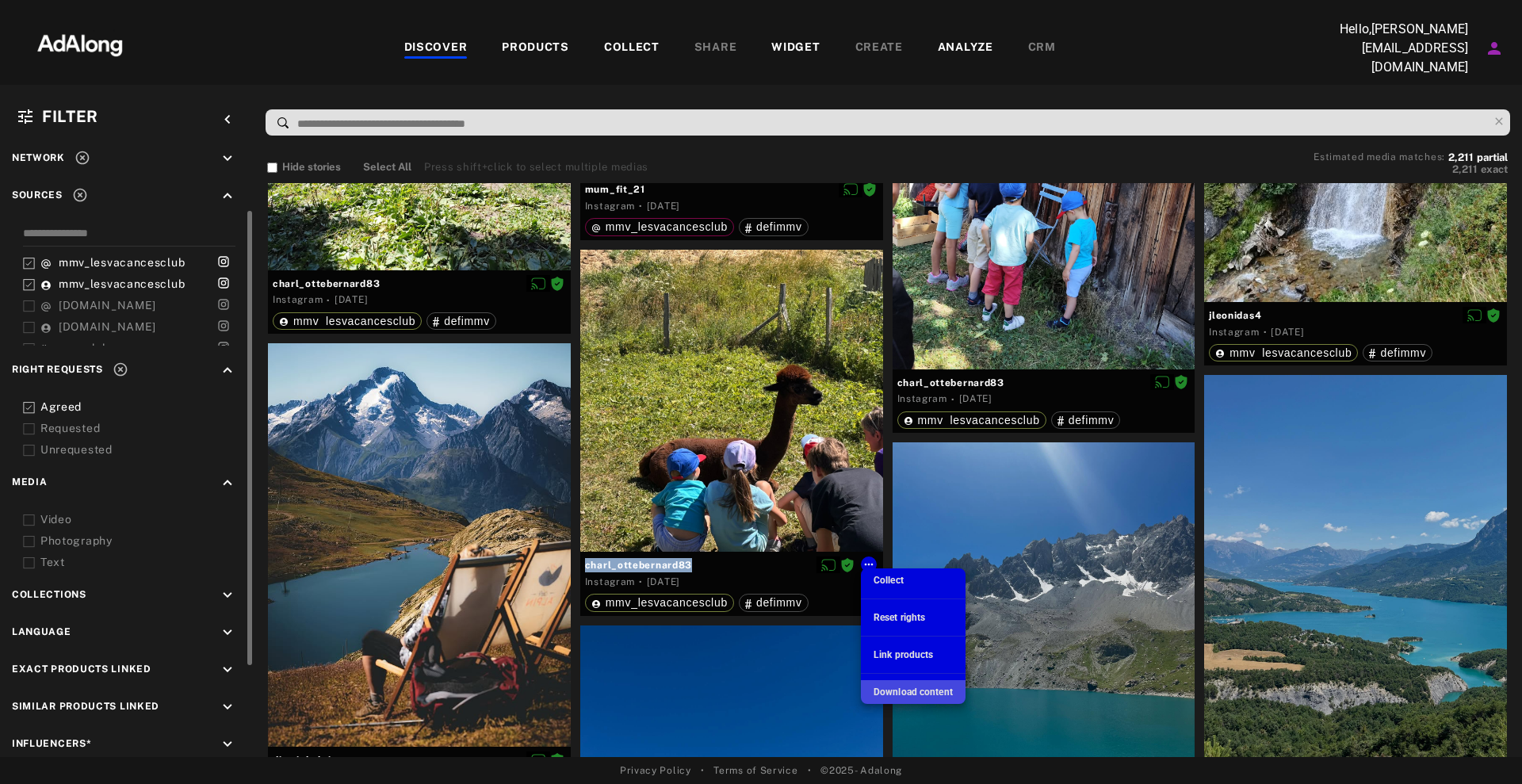
click at [907, 687] on span "Download content" at bounding box center [913, 691] width 80 height 11
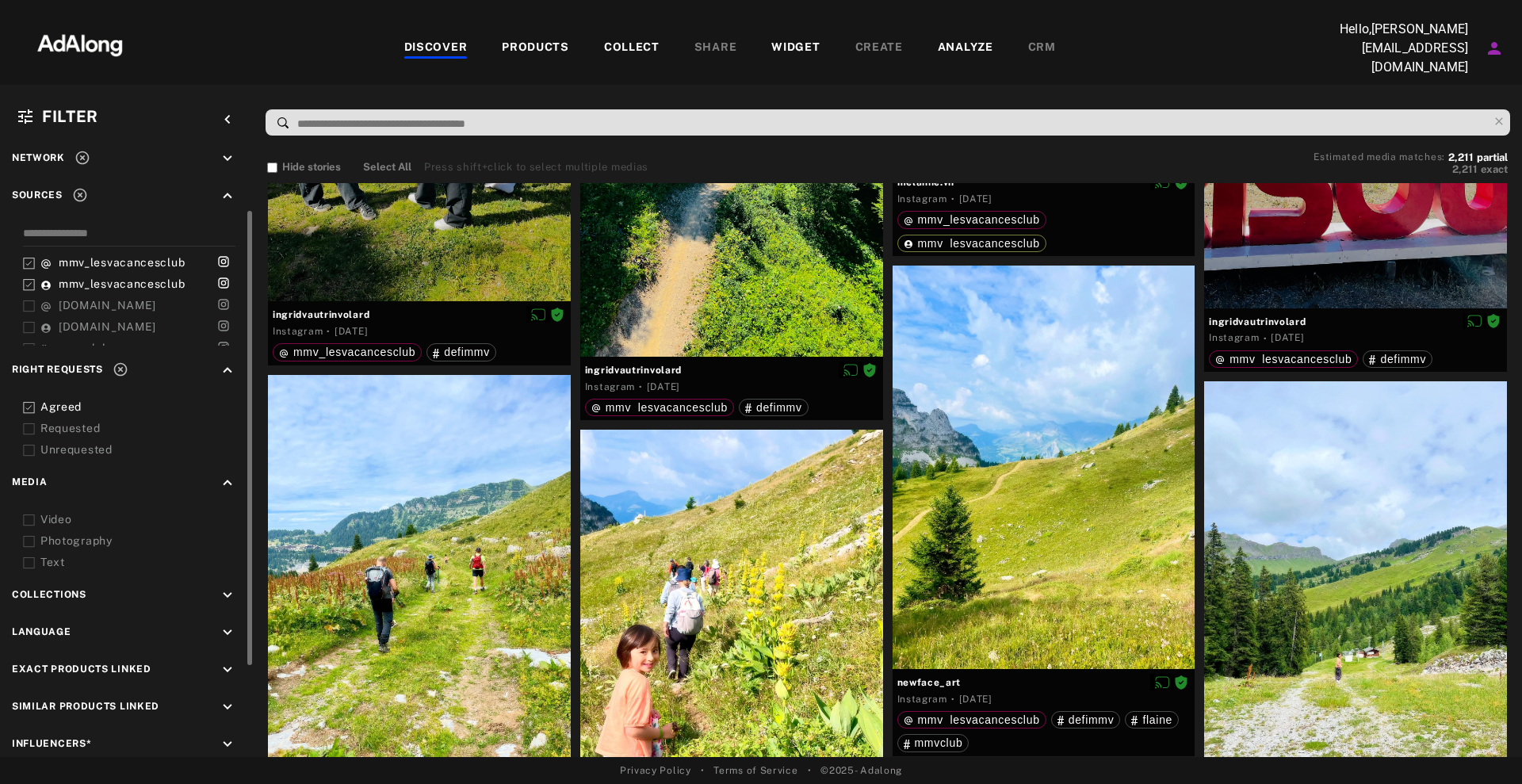
scroll to position [0, 0]
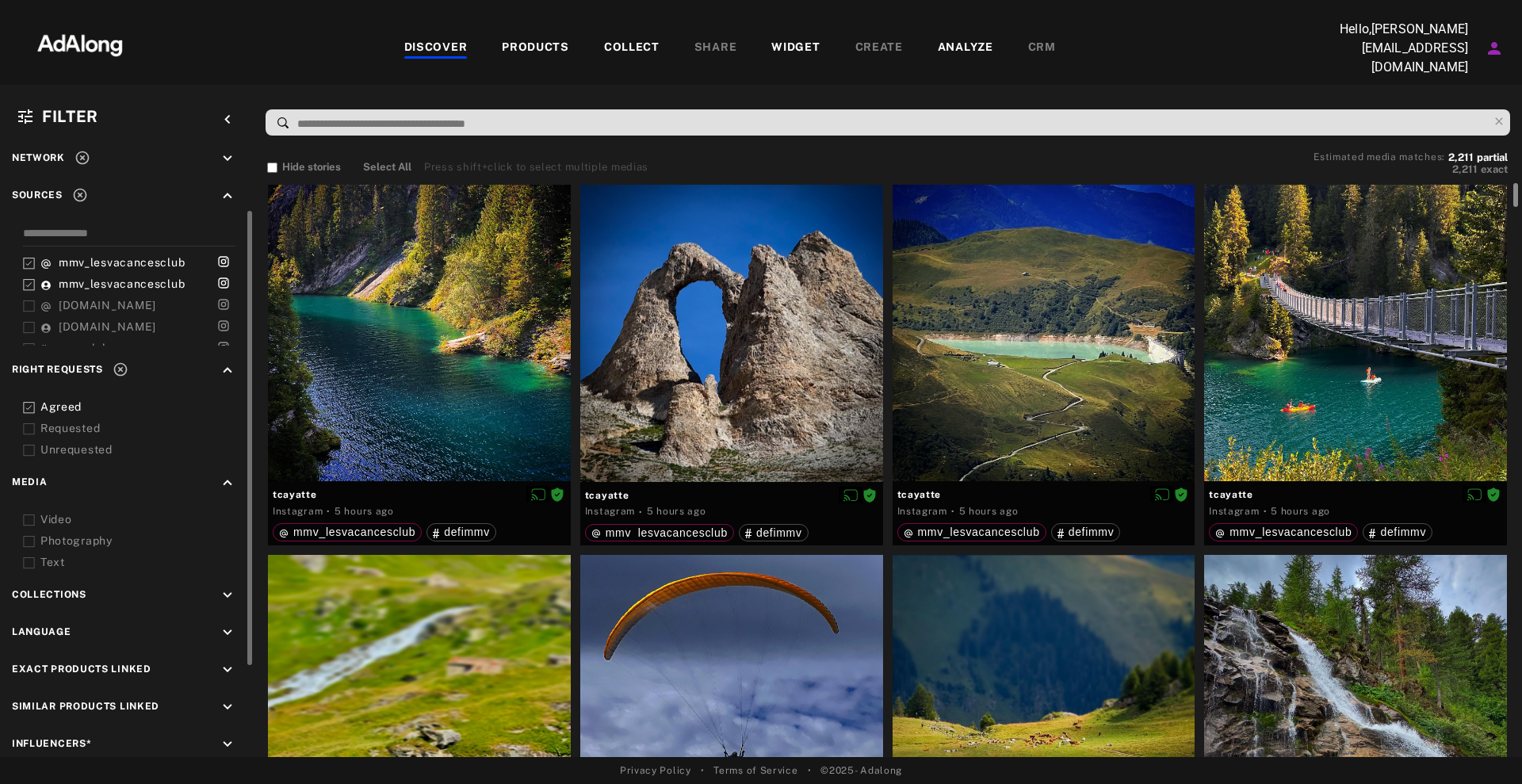
drag, startPoint x: 1513, startPoint y: 699, endPoint x: 1497, endPoint y: 90, distance: 609.2
click at [1497, 90] on div "Filter keyboard_arrow_left Filters applied keyboard_arrow_down Dates keyboard_a…" at bounding box center [761, 421] width 1522 height 672
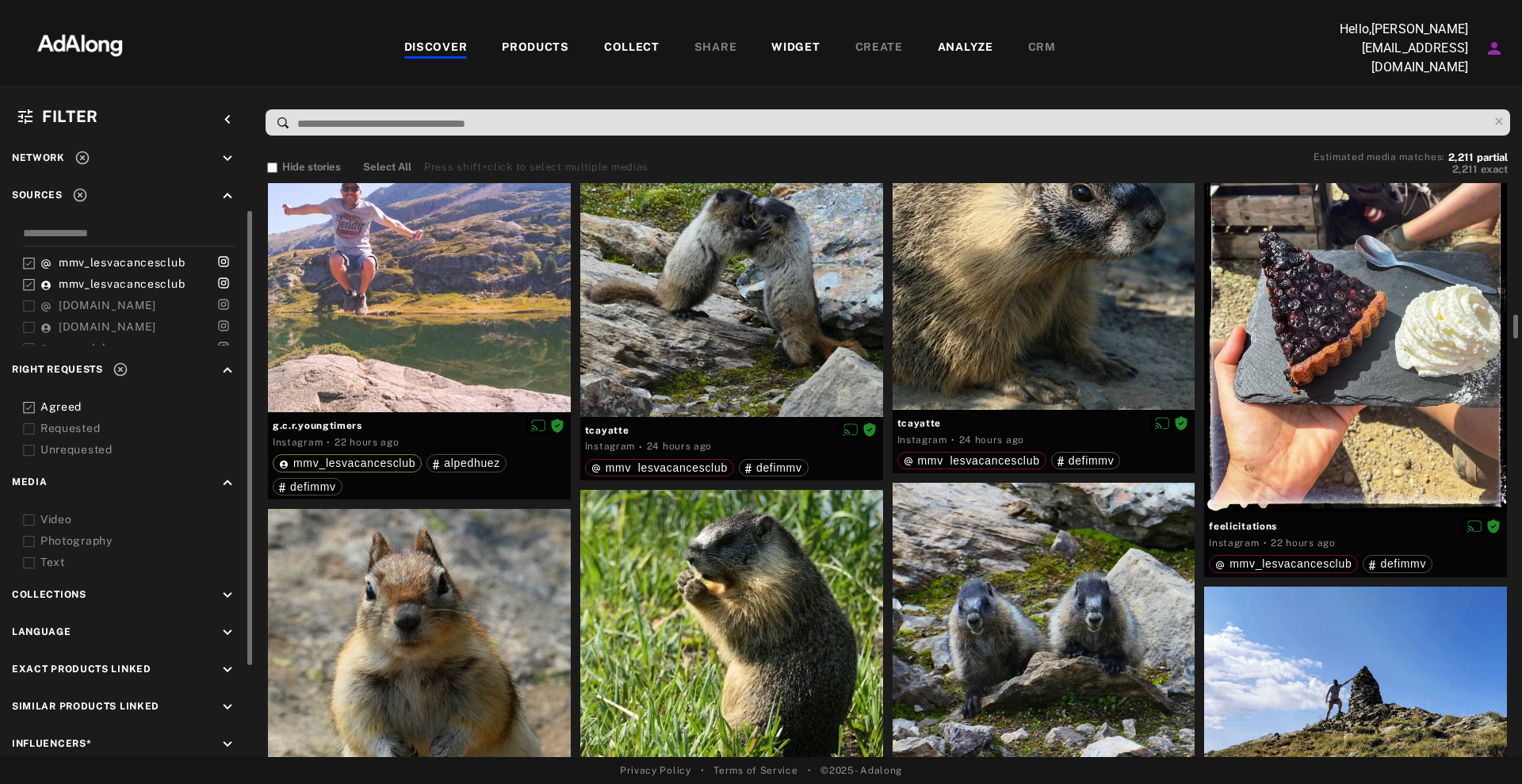
scroll to position [3566, 0]
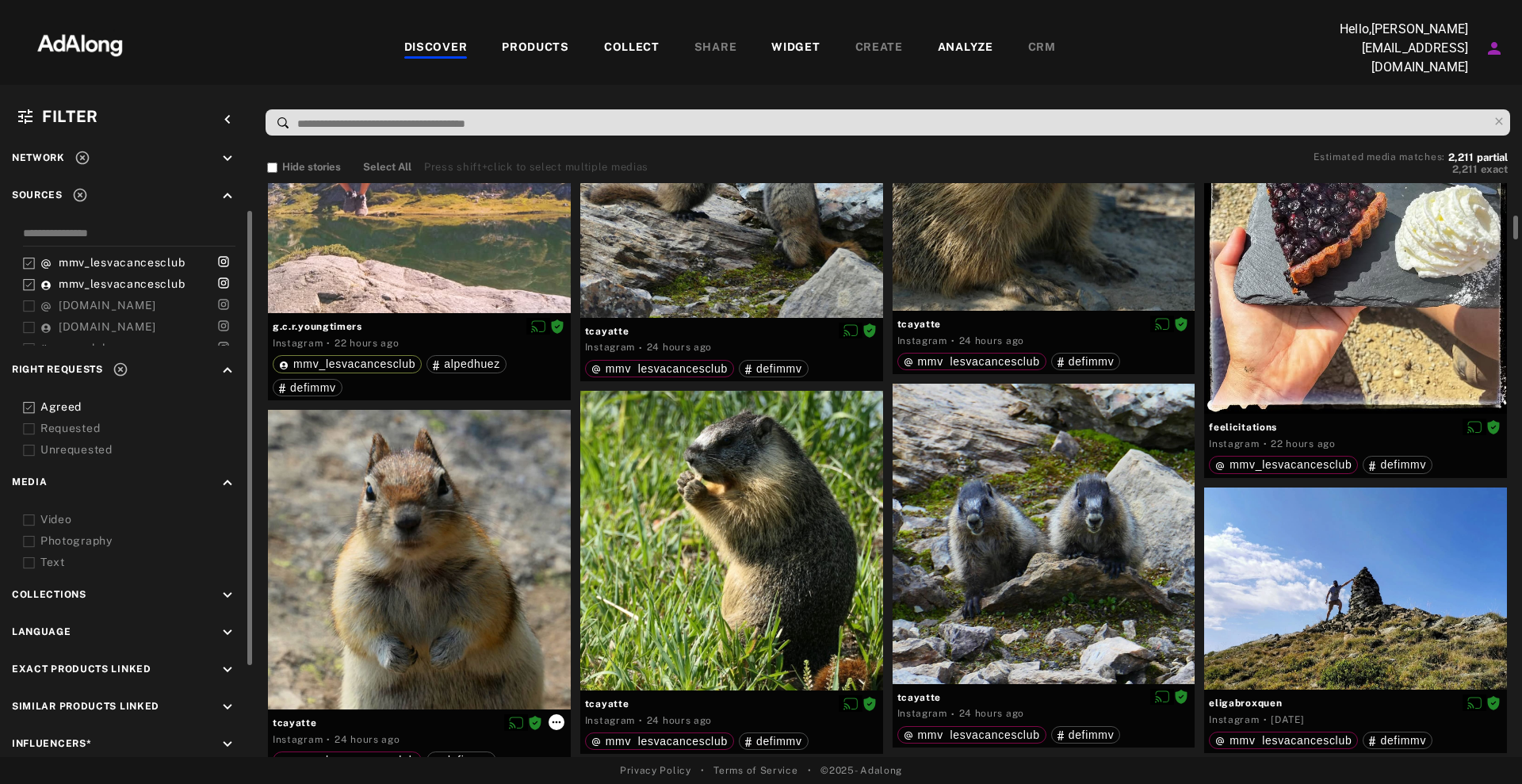
click at [558, 720] on icon at bounding box center [556, 722] width 12 height 12
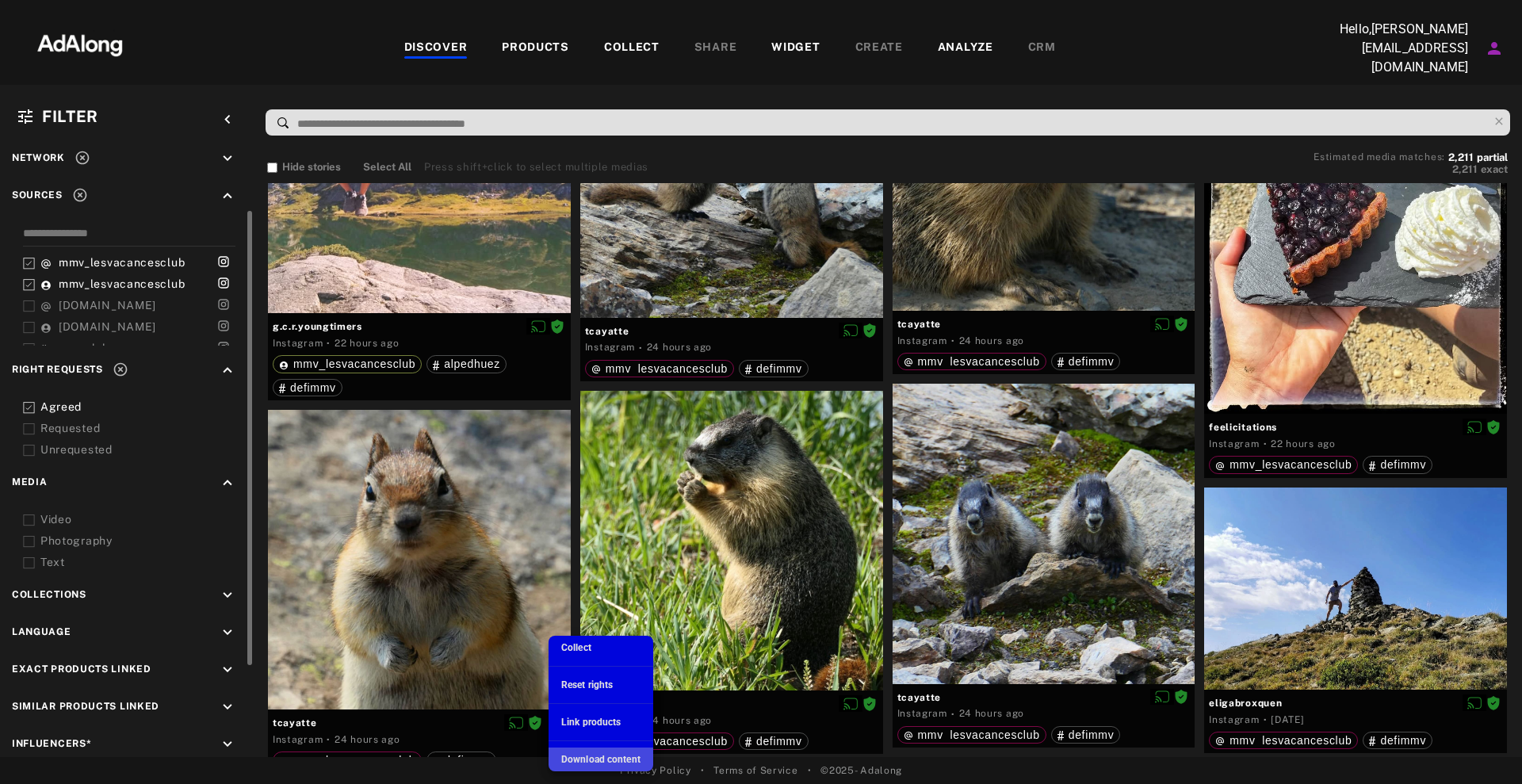
click at [611, 752] on div "Download content" at bounding box center [600, 759] width 80 height 14
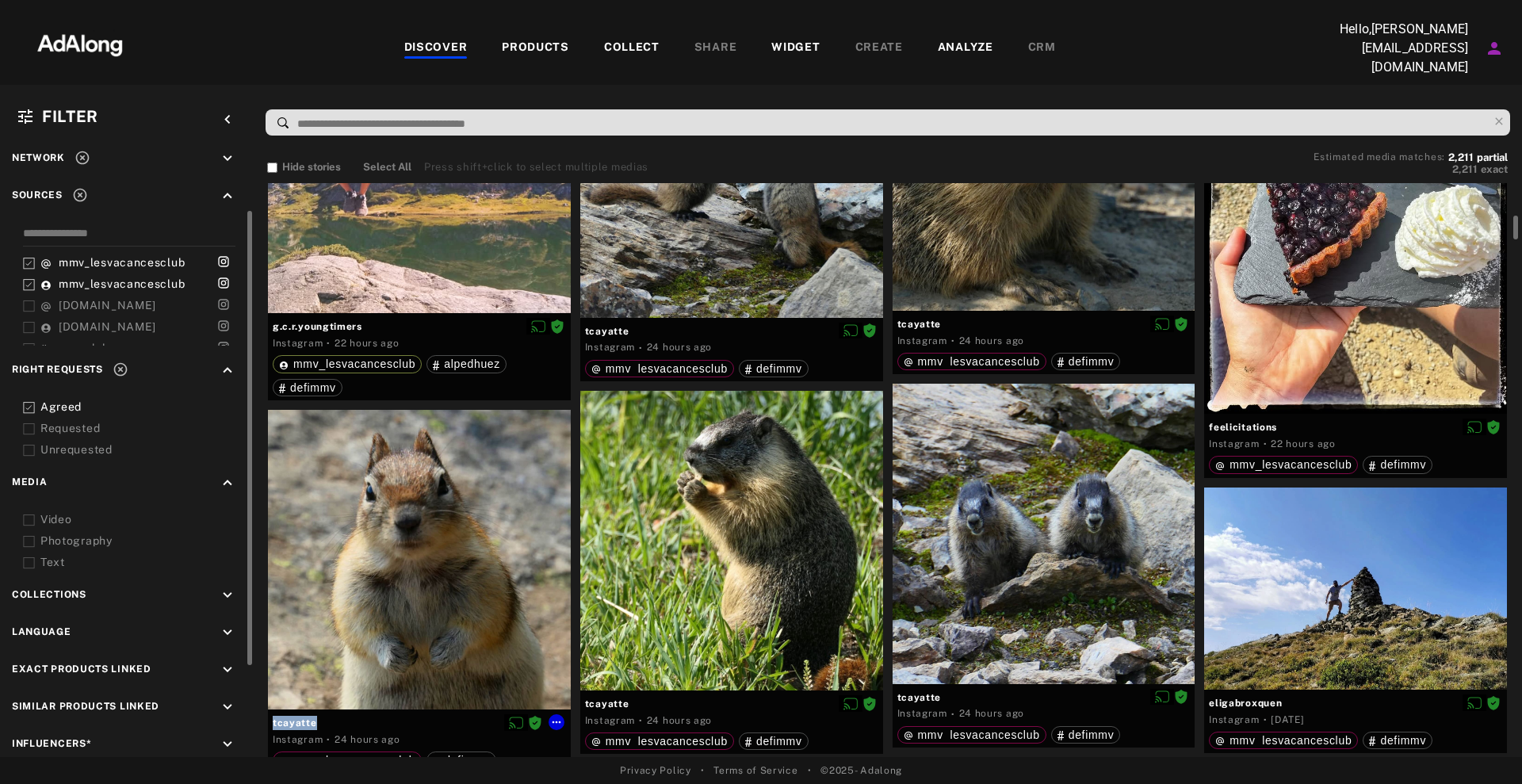
drag, startPoint x: 325, startPoint y: 713, endPoint x: 267, endPoint y: 719, distance: 58.3
click at [267, 719] on div "tcayatte Instagram · 24 hours ago mmv_lesvacancesclub defimmv" at bounding box center [419, 596] width 312 height 374
